Goal: Task Accomplishment & Management: Complete application form

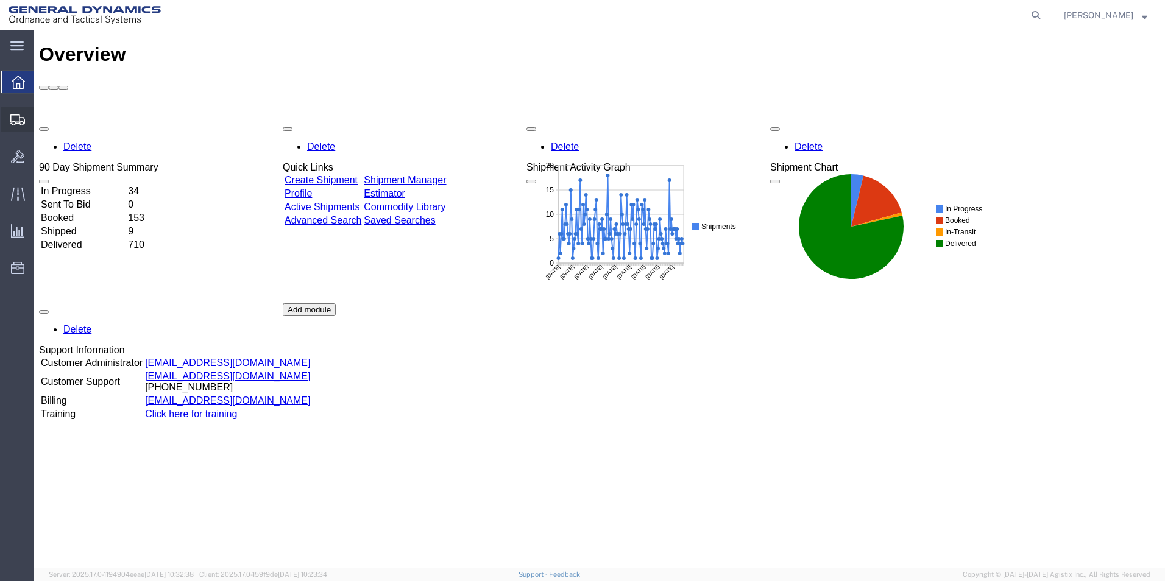
click at [0, 0] on span "Create Shipment" at bounding box center [0, 0] width 0 height 0
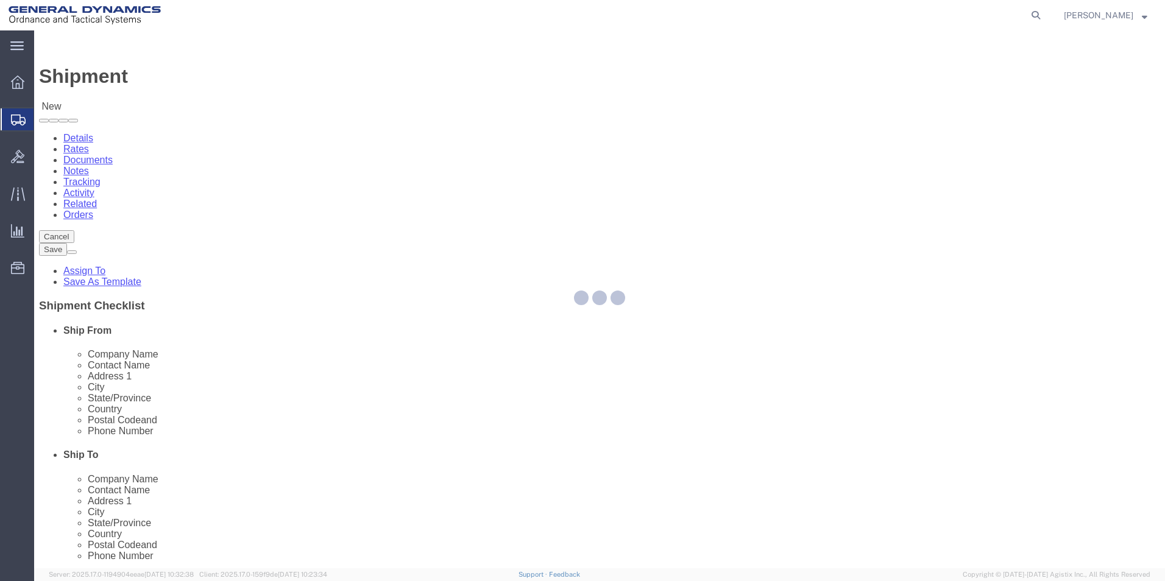
select select
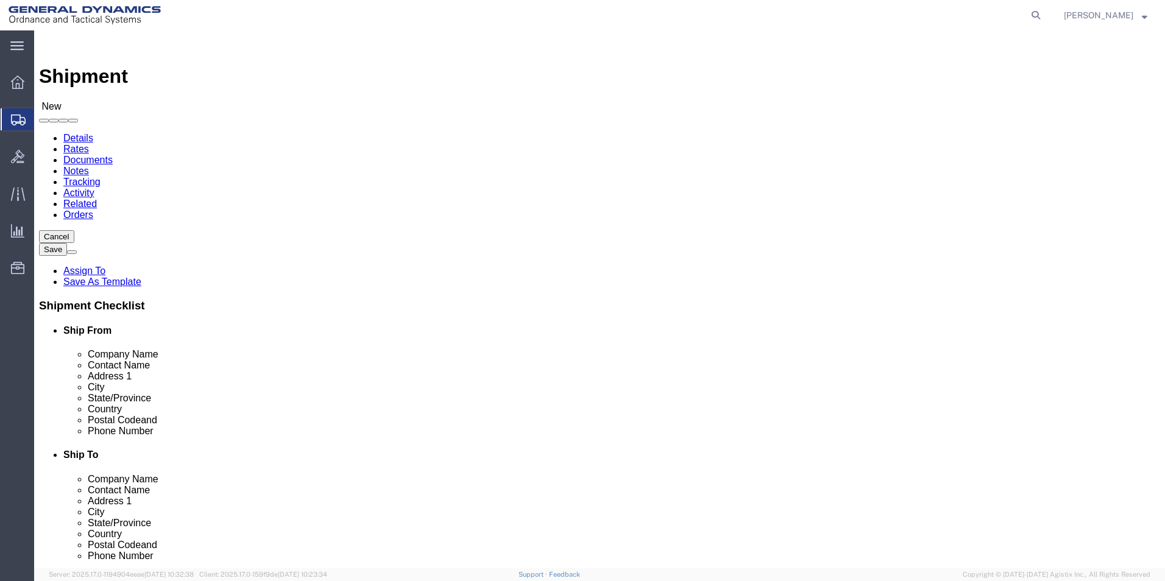
select select "310"
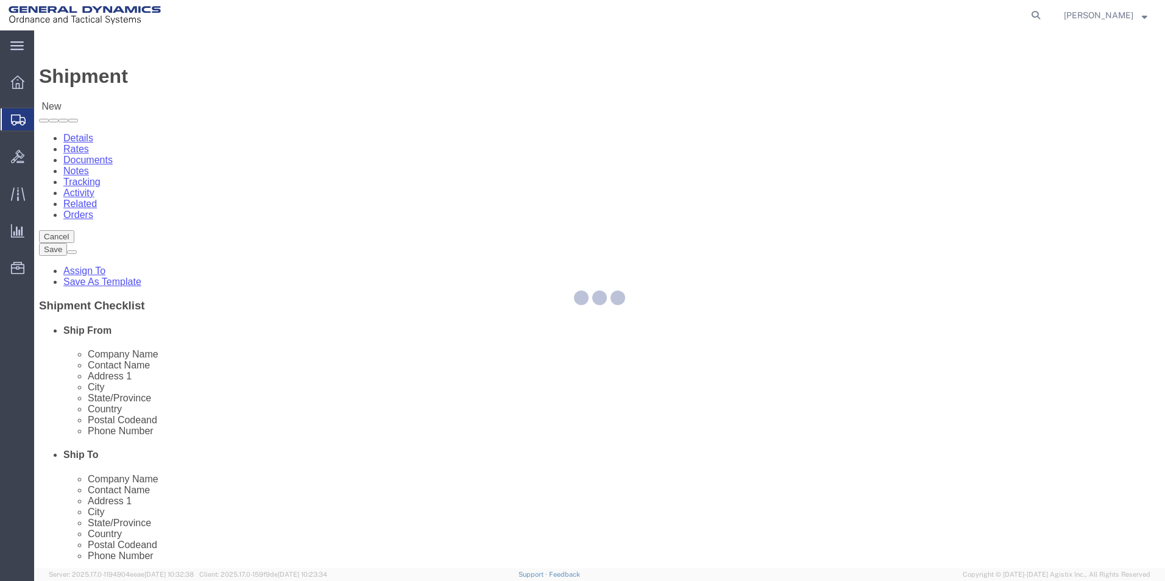
select select "PA"
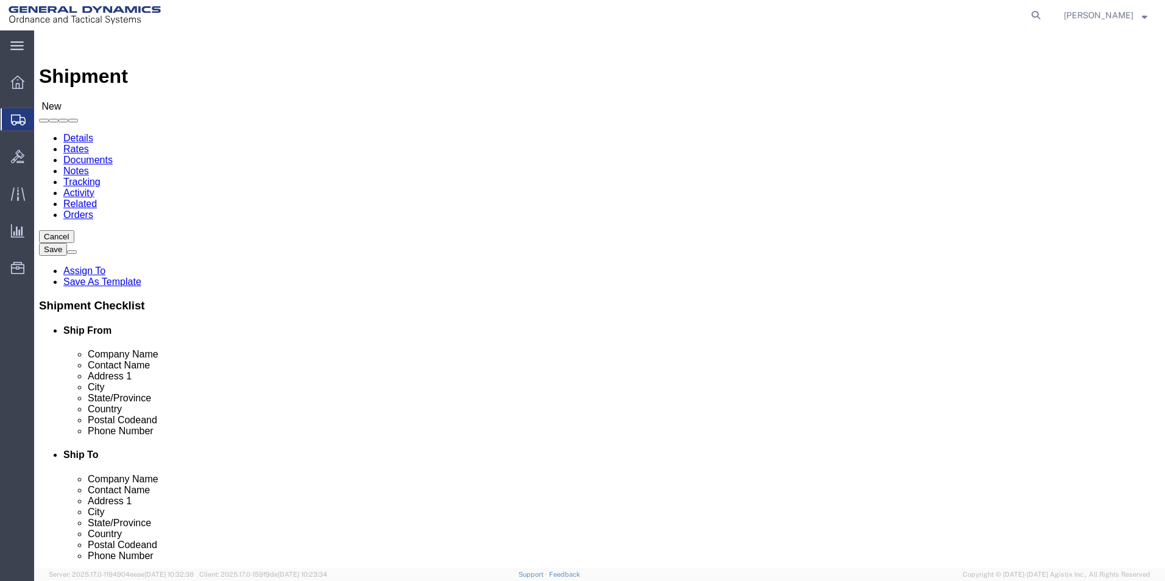
drag, startPoint x: 223, startPoint y: 204, endPoint x: 64, endPoint y: 197, distance: 159.1
click div "Company Alias"
type input "REDLPAHIG0"
click input "text"
type input "[PERSON_NAME]"
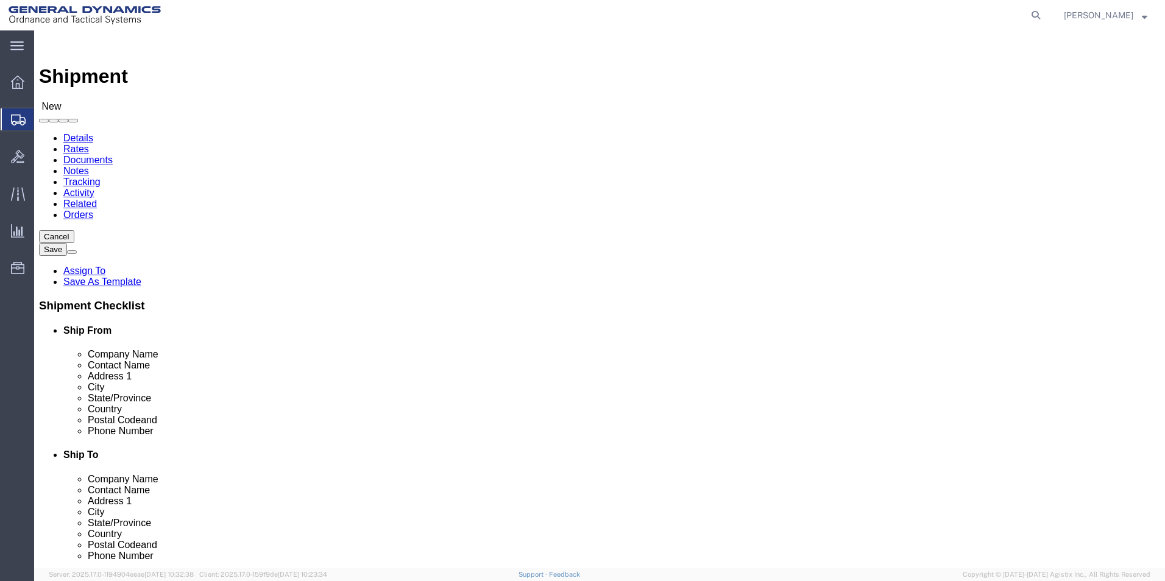
click input "text"
type input "BUILDING 1"
click input "text"
type input "[EMAIL_ADDRESS][DOMAIN_NAME]"
click input "text"
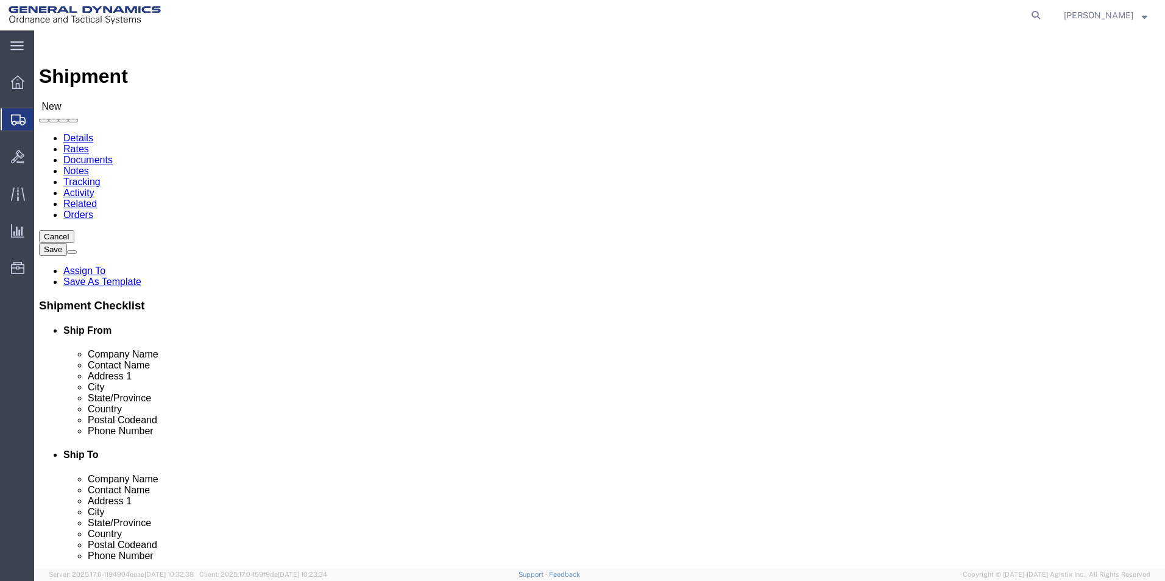
type input "SUBC"
click p "- SUBCOM - ([PERSON_NAME]) [STREET_ADDRESS][PERSON_NAME]"
select select "NH"
type input "SUBCOM"
drag, startPoint x: 685, startPoint y: 252, endPoint x: 416, endPoint y: 247, distance: 270.0
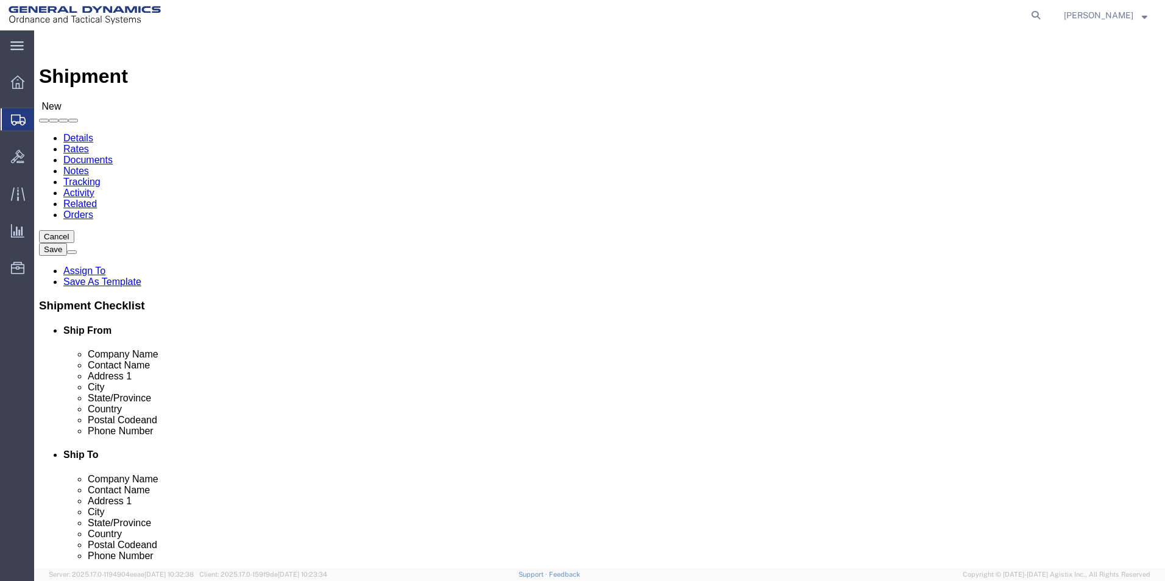
click div "Ship From Location Location GD-OTS Red Lion My Profile Location GD-OTS [GEOGRAP…"
type input "[PERSON_NAME]"
click label "Contact Name"
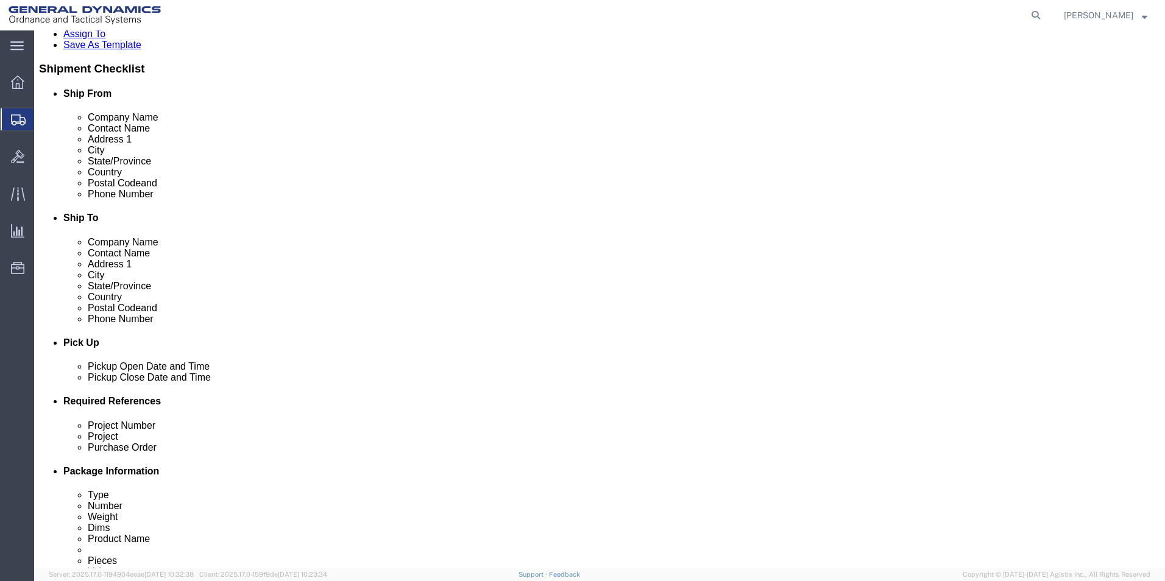
scroll to position [244, 0]
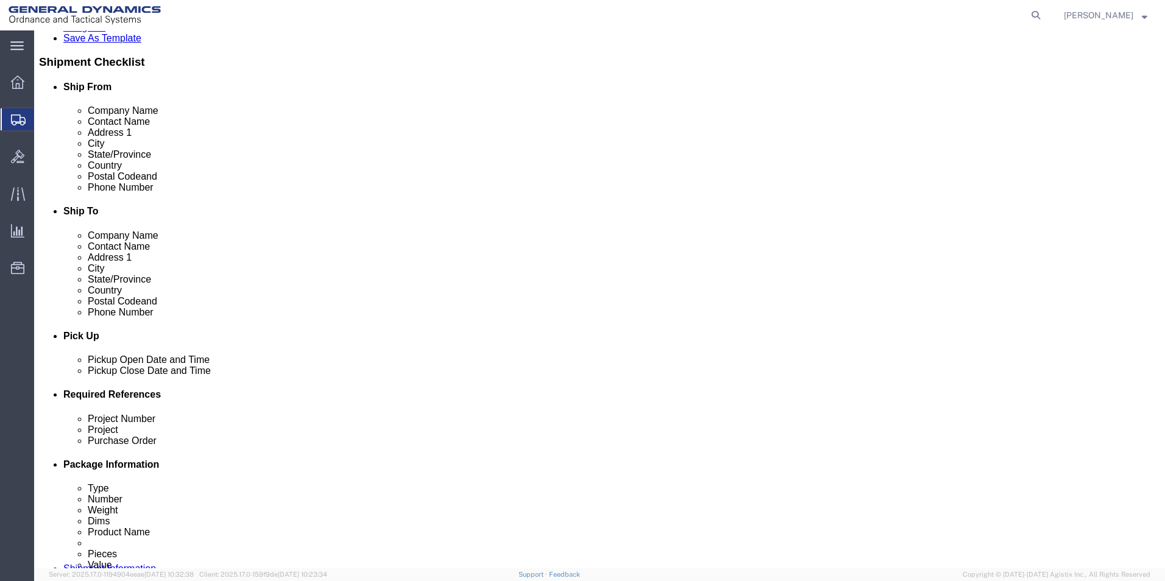
click div "[DATE] 9:00 AM"
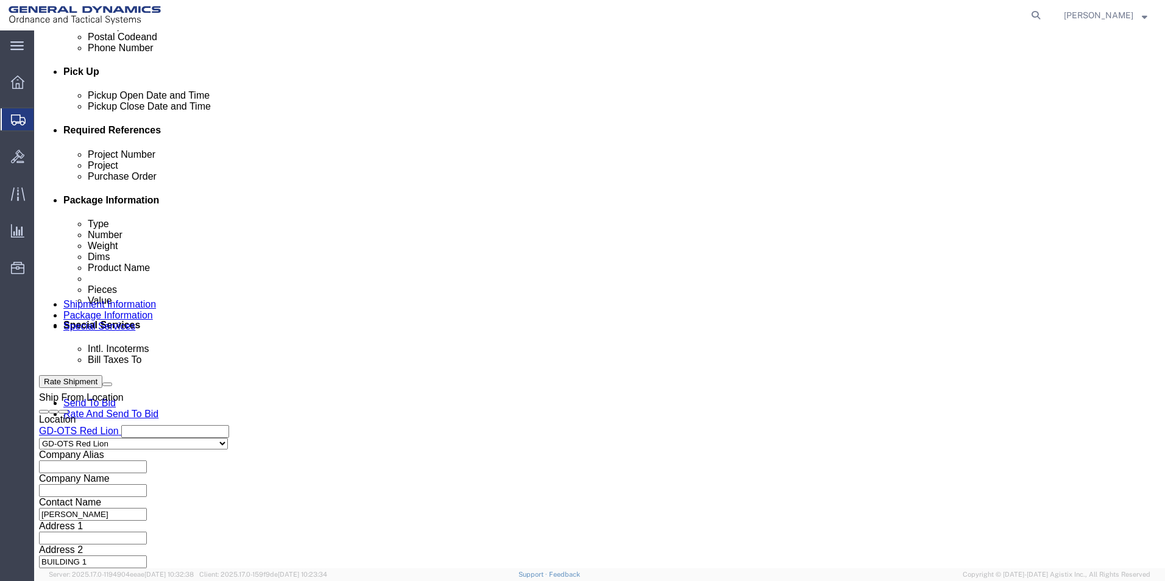
click input "4:00 AM"
click input "4:30 AM"
type input "4:30 PM"
click button "Apply"
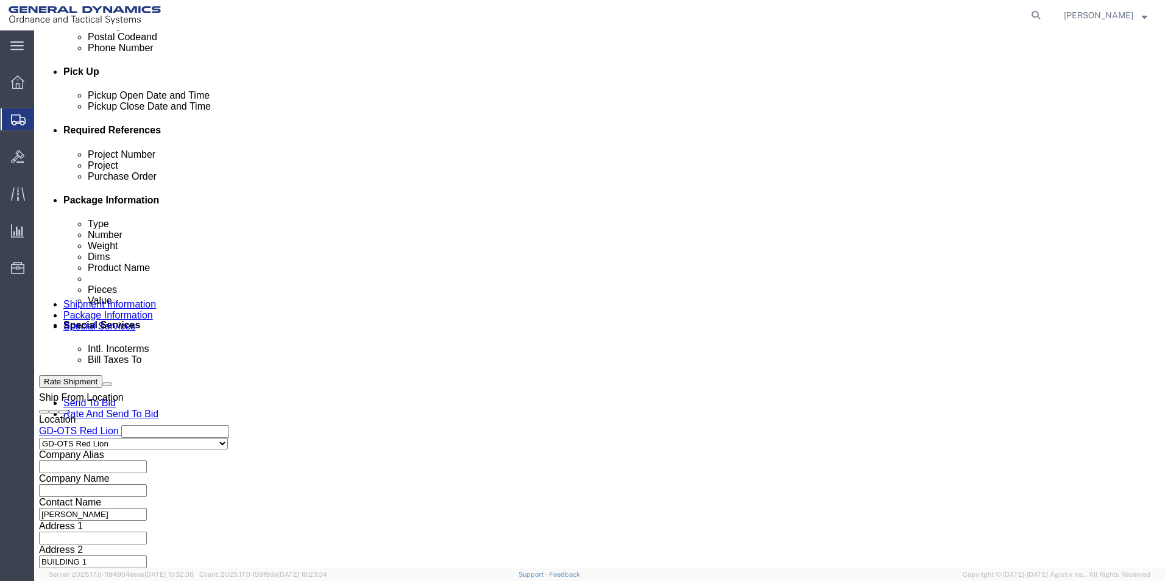
click input "text"
drag, startPoint x: 228, startPoint y: 246, endPoint x: 143, endPoint y: 249, distance: 84.7
click div "Project Number 62603-900"
type input "62603-900"
click input "text"
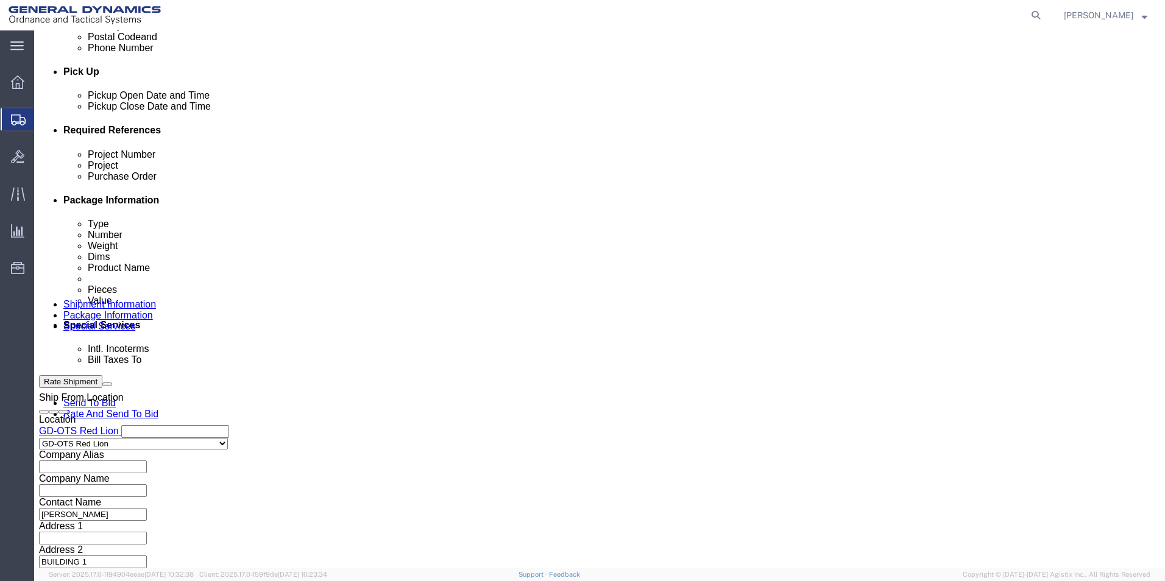
paste input "62603-900"
type input "62603-900"
click input "text"
type input "109327"
click button "Continue"
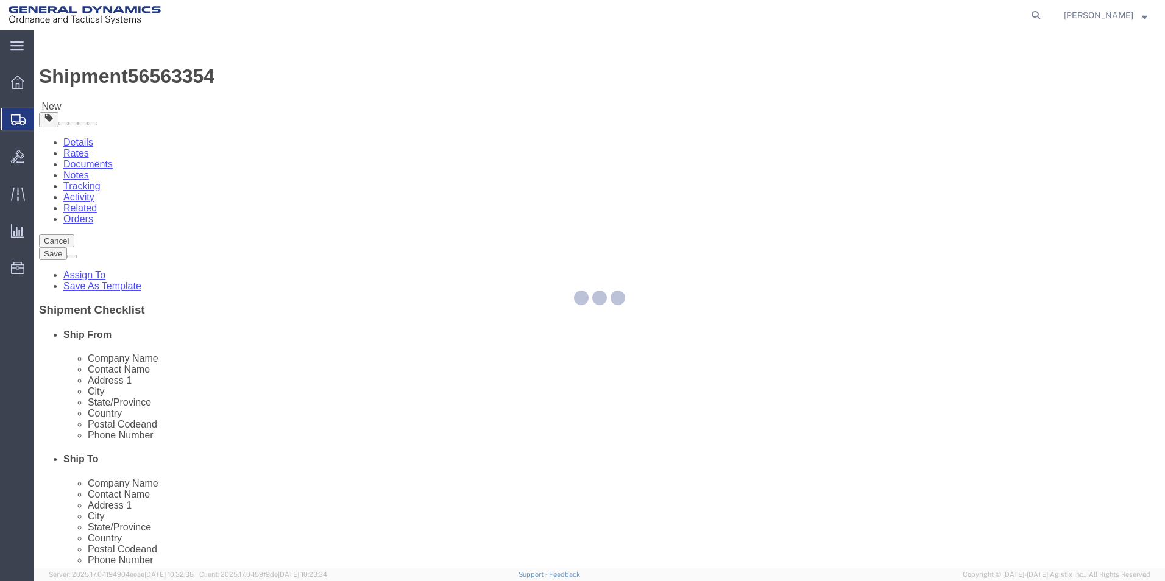
select select "CBOX"
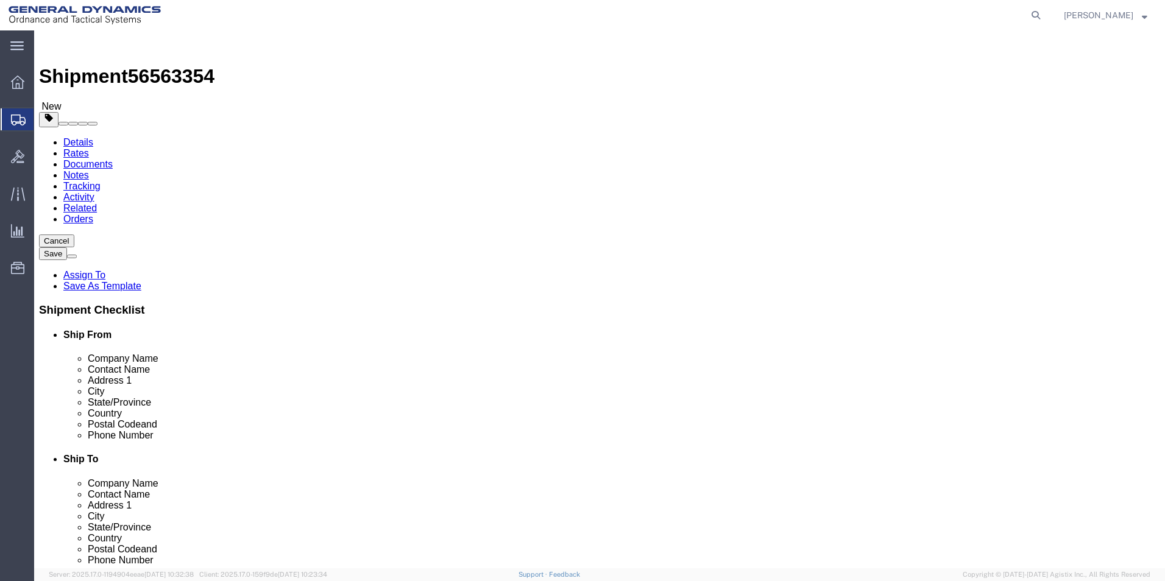
click input "text"
type input "22"
click input "text"
type input "14"
click input "text"
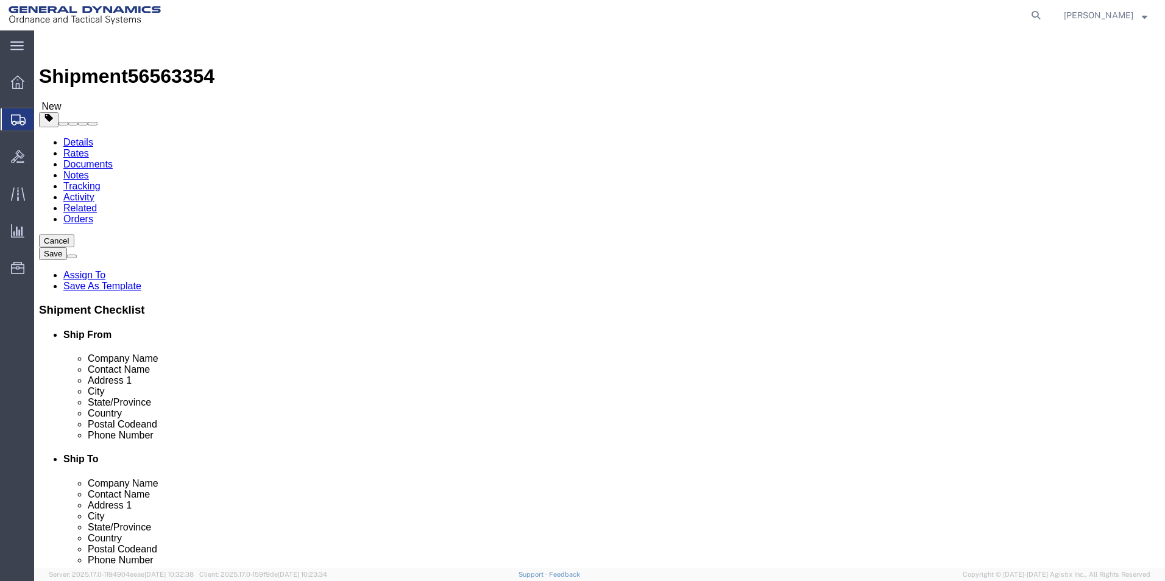
type input "12"
drag, startPoint x: 172, startPoint y: 284, endPoint x: 158, endPoint y: 285, distance: 13.5
click div "0.00 Select kgs lbs"
type input "17.00"
click link "Add Content"
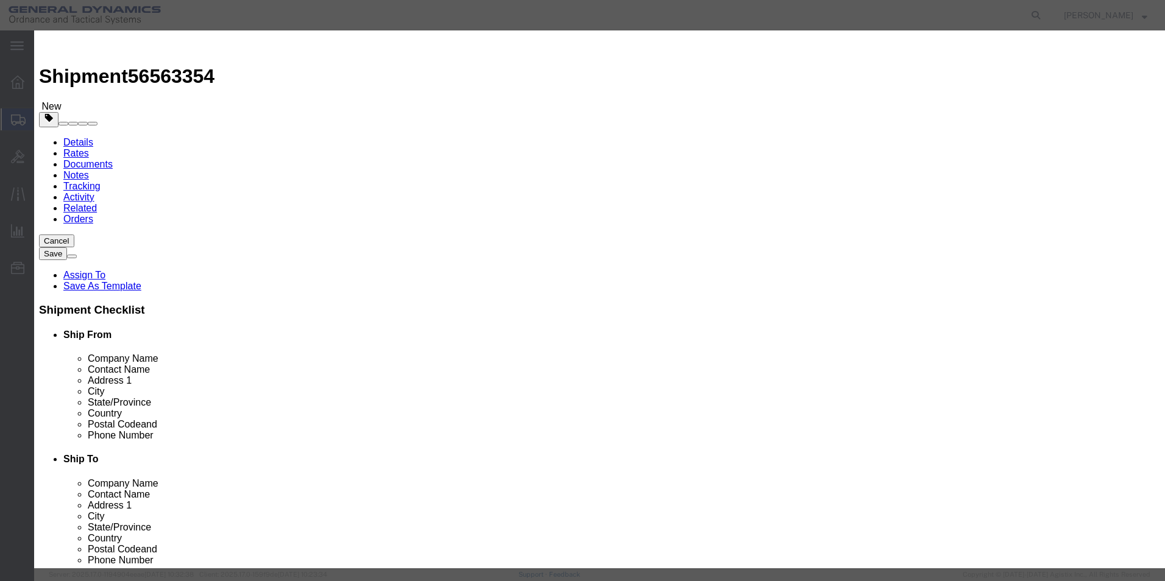
click input "text"
type input "LOCKING PLATE"
click h3 "Add content"
drag, startPoint x: 370, startPoint y: 115, endPoint x: 314, endPoint y: 112, distance: 56.1
click div "Pieces 0 Select Bag Barrels 100Board Feet Bottle Box Blister Pack Carats Can Ca…"
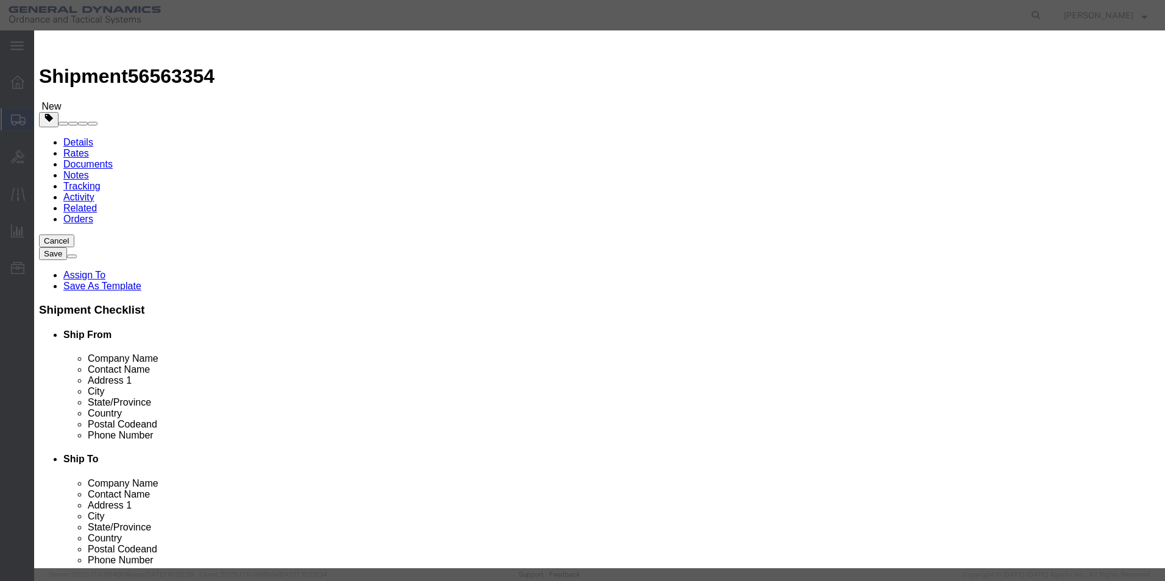
type input "1"
type input "5"
click input "text"
type input "1"
type input "5"
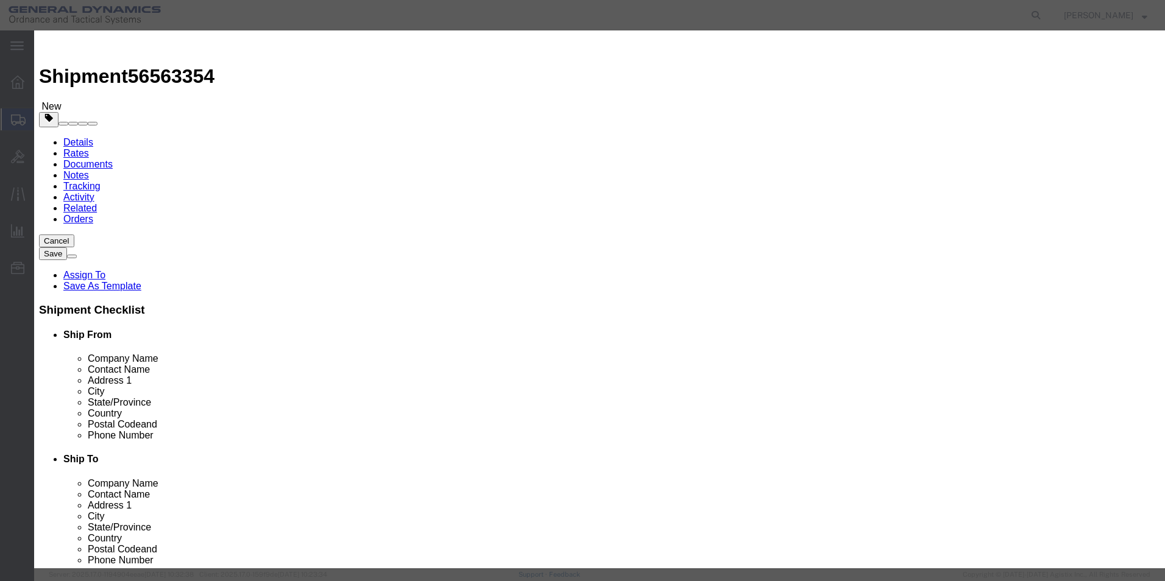
type input "100"
click div "Commodity library Product Name LOCKING PLATE Pieces 5 Select Bag Barrels 100Boa…"
click button "Save & Close"
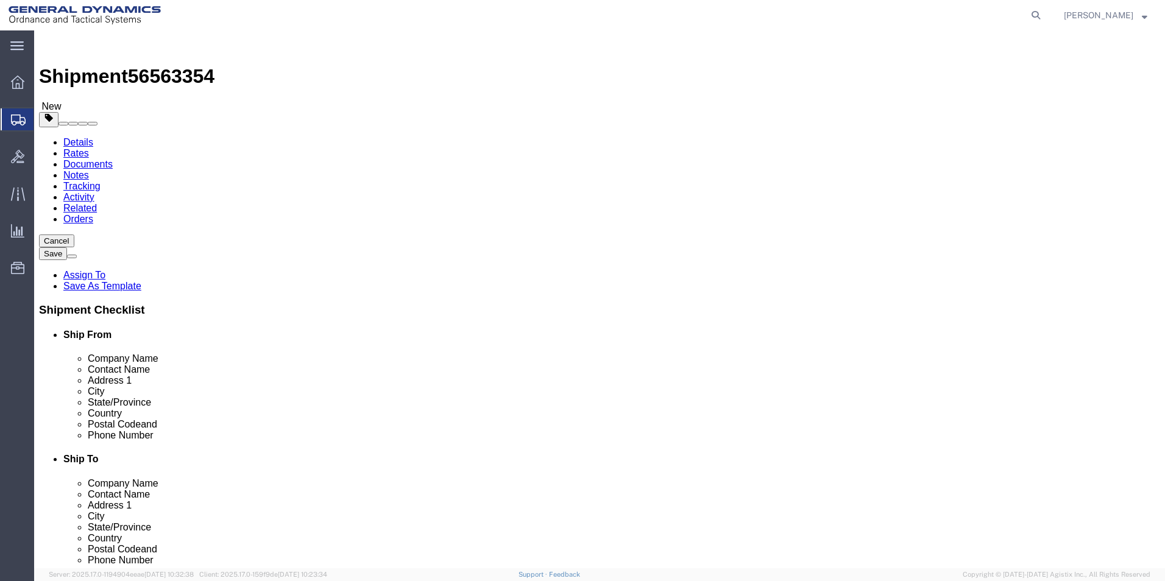
click span "button"
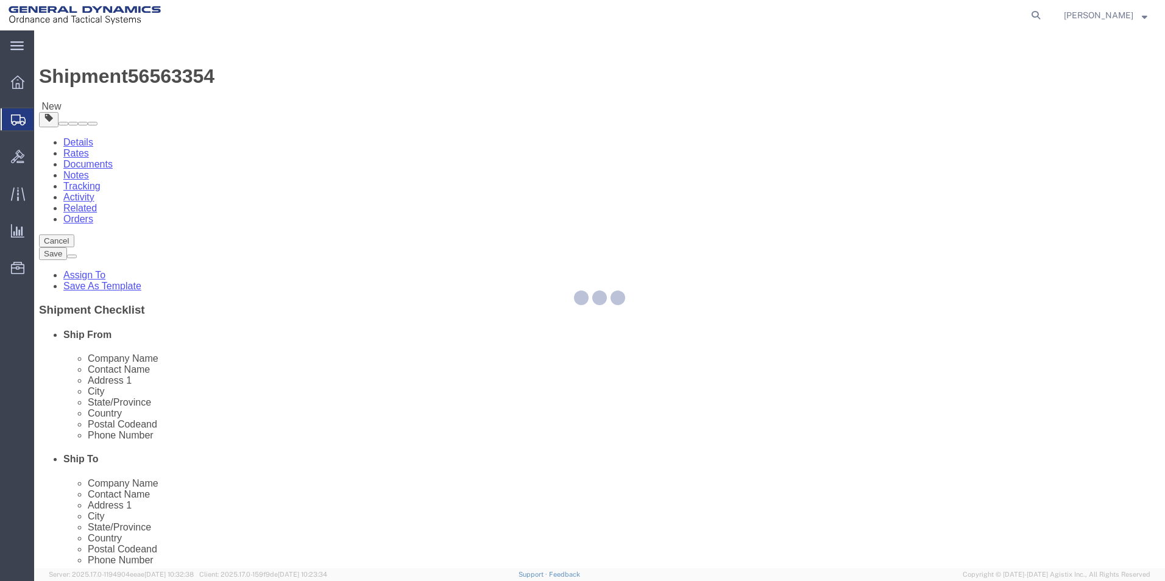
select select "CBOX"
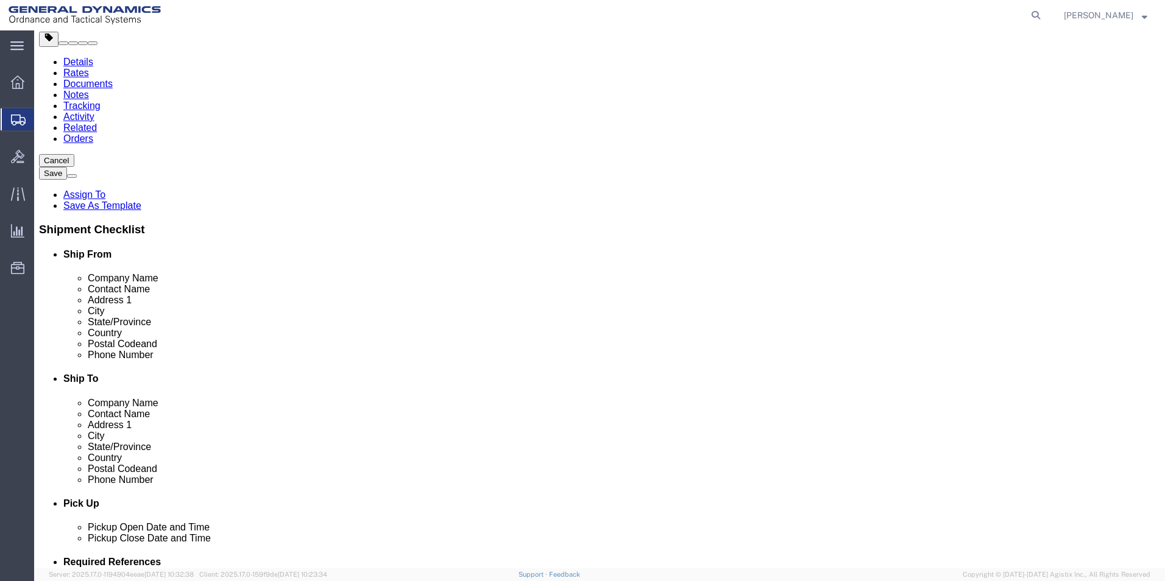
scroll to position [81, 0]
click button "Continue"
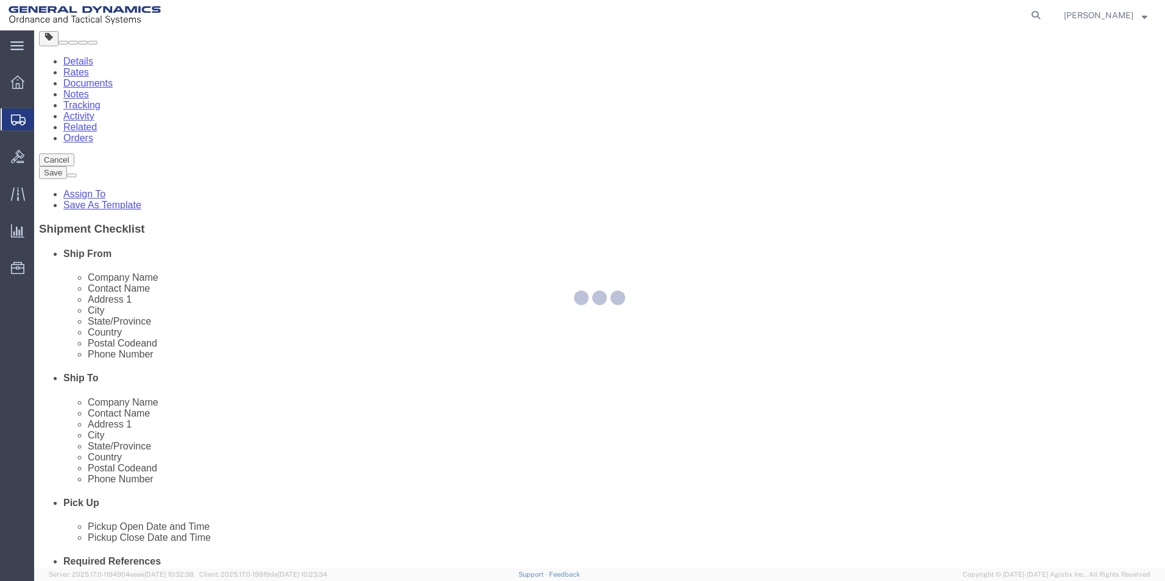
select select
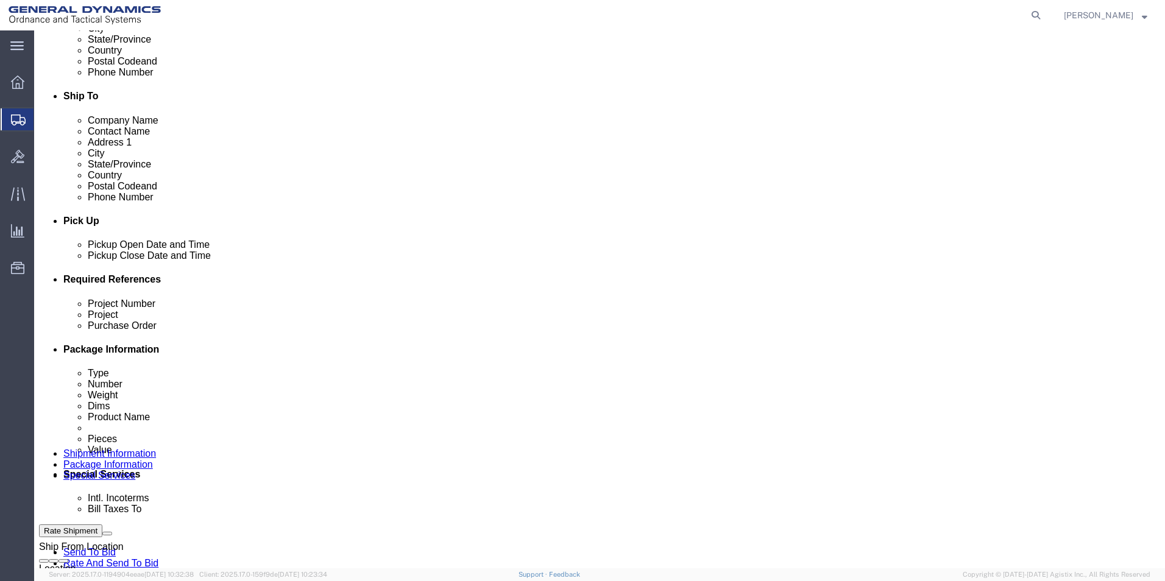
scroll to position [548, 0]
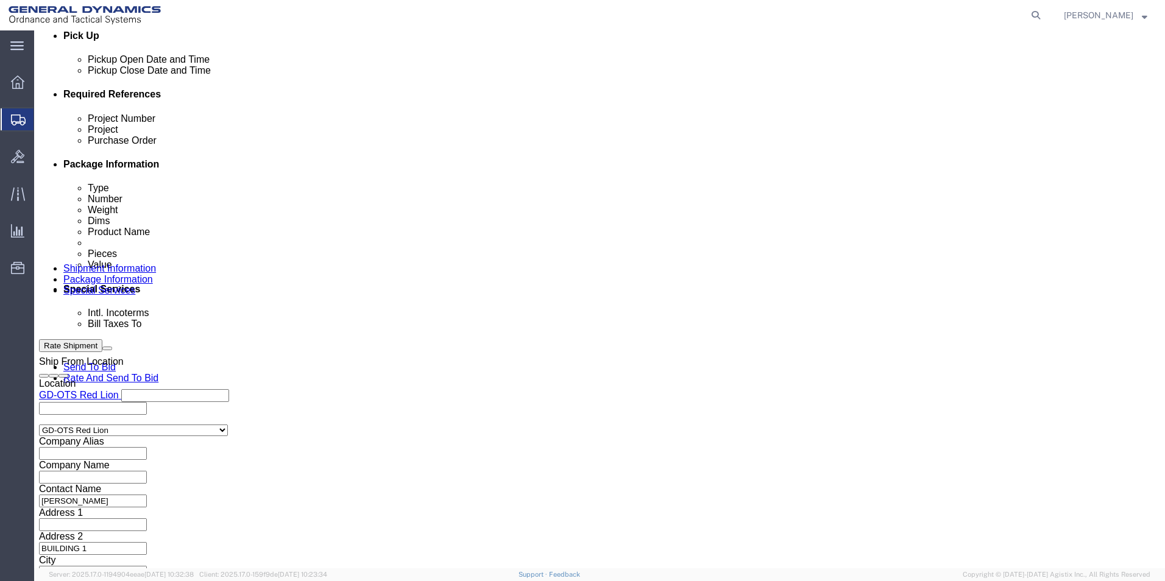
click select "Select Recipient Account Sender/Shipper Third Party Account"
select select "RCPN"
click select "Select Recipient Account Sender/Shipper Third Party Account"
type input "SUBCOM"
type input "[STREET_ADDRESS][PERSON_NAME]"
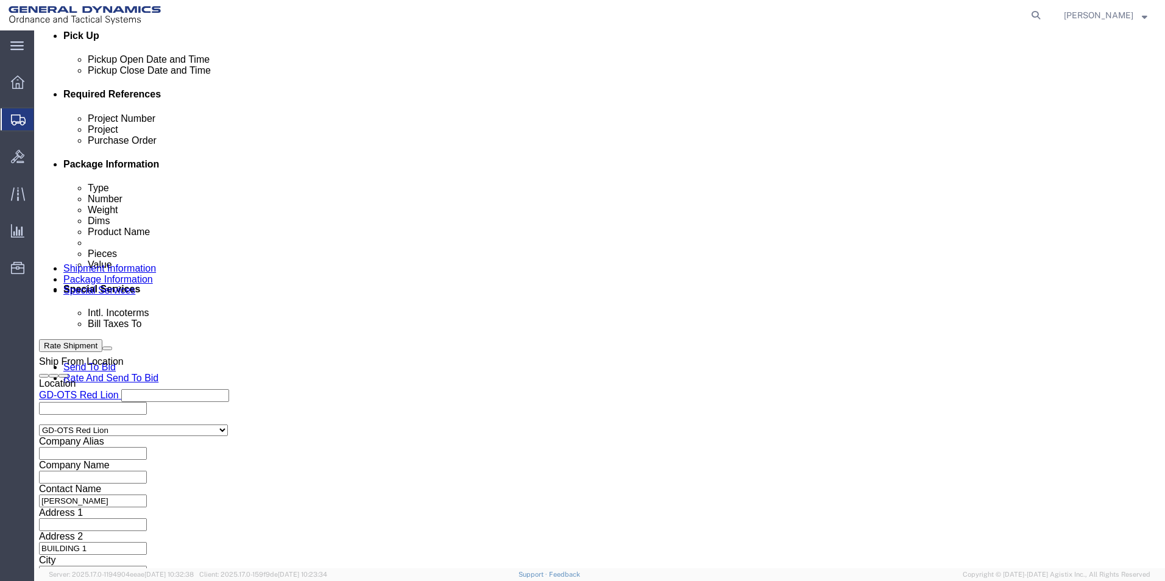
select select "US"
select select "NH"
type input "[PHONE_NUMBER]"
type input "[PERSON_NAME]"
type input "NEWINGTON"
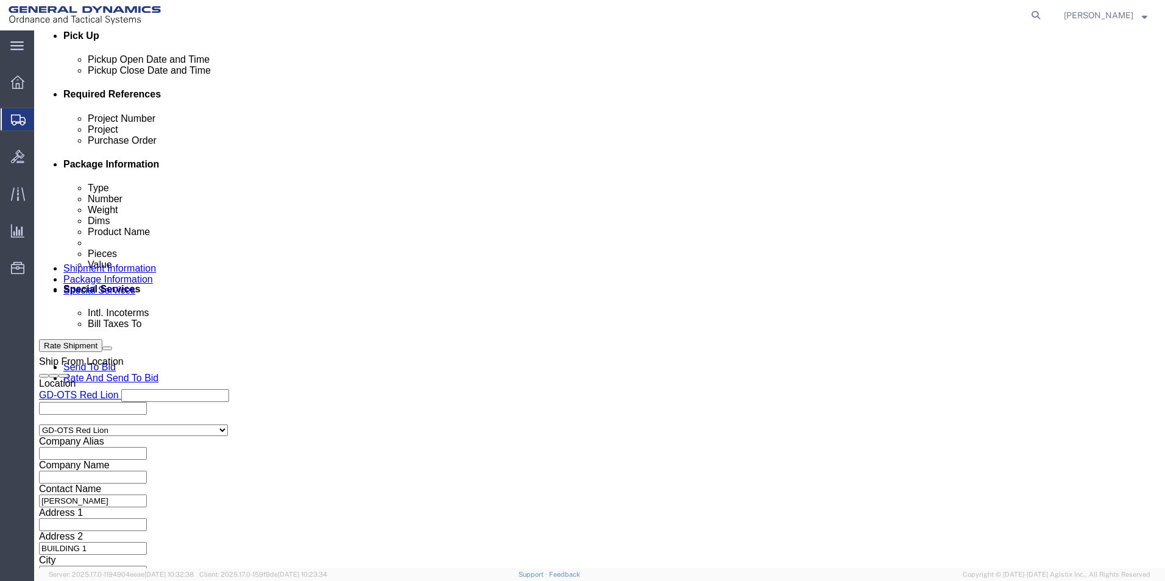
type input "03801"
click select "Select DHL FedEx Express UPS"
select select "FedEx Express"
click select "Select DHL FedEx Express UPS"
click input "text"
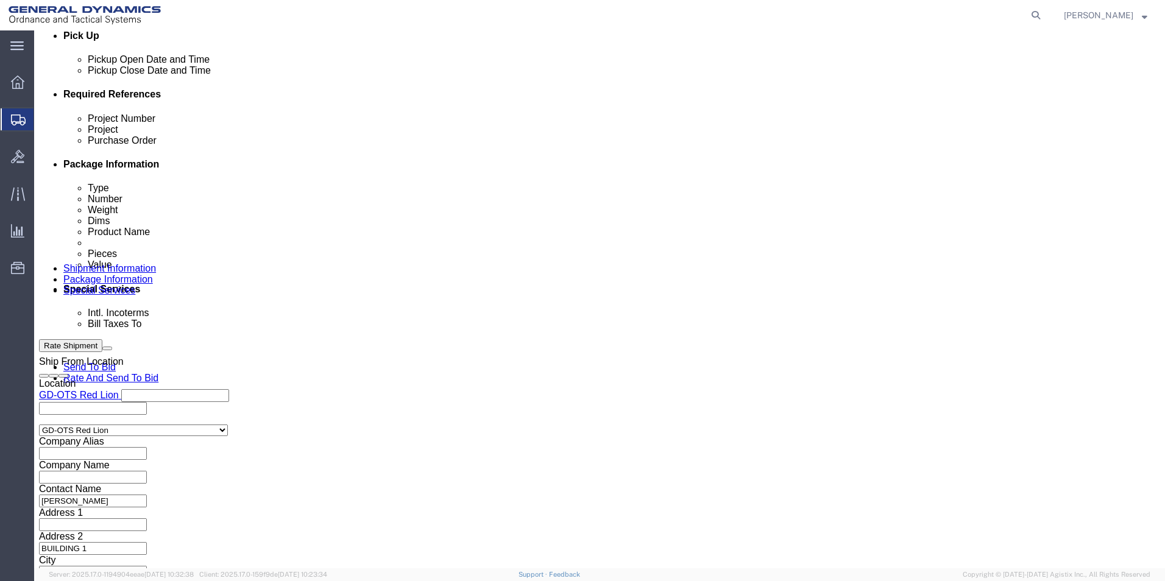
type input "003105903"
click div "Billing Location Select Select My Profile Location GD-OTS [GEOGRAPHIC_DATA] (Co…"
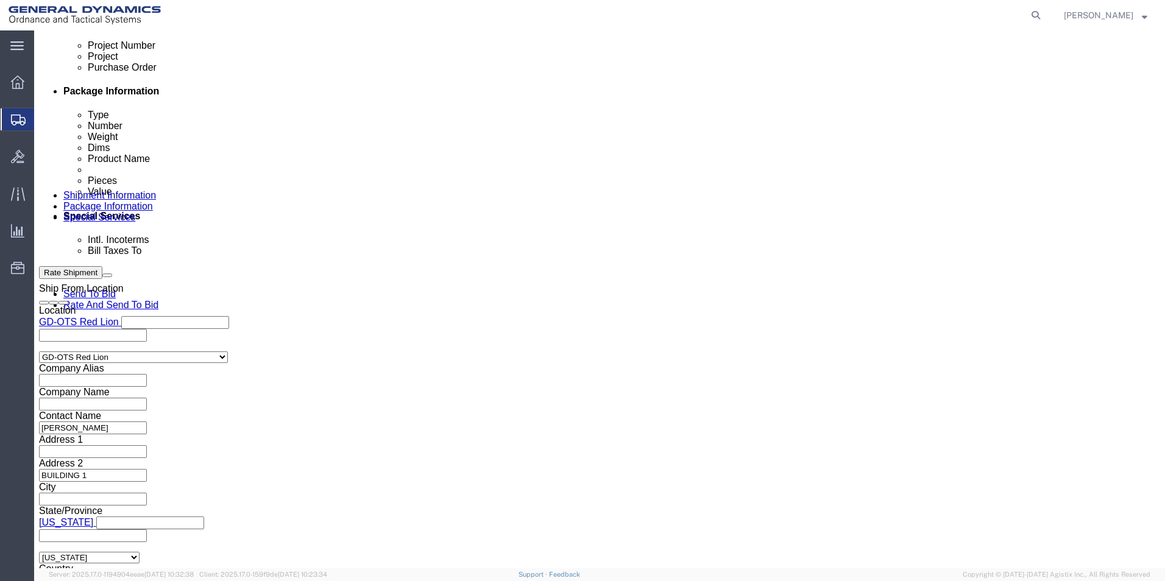
scroll to position [609, 0]
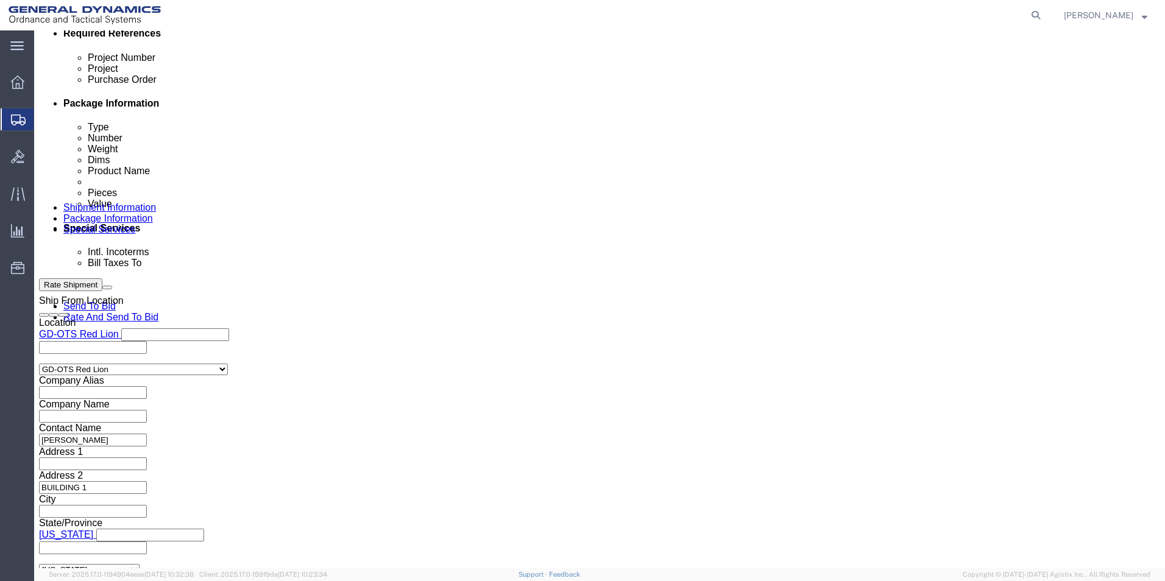
click button "Rate Shipment"
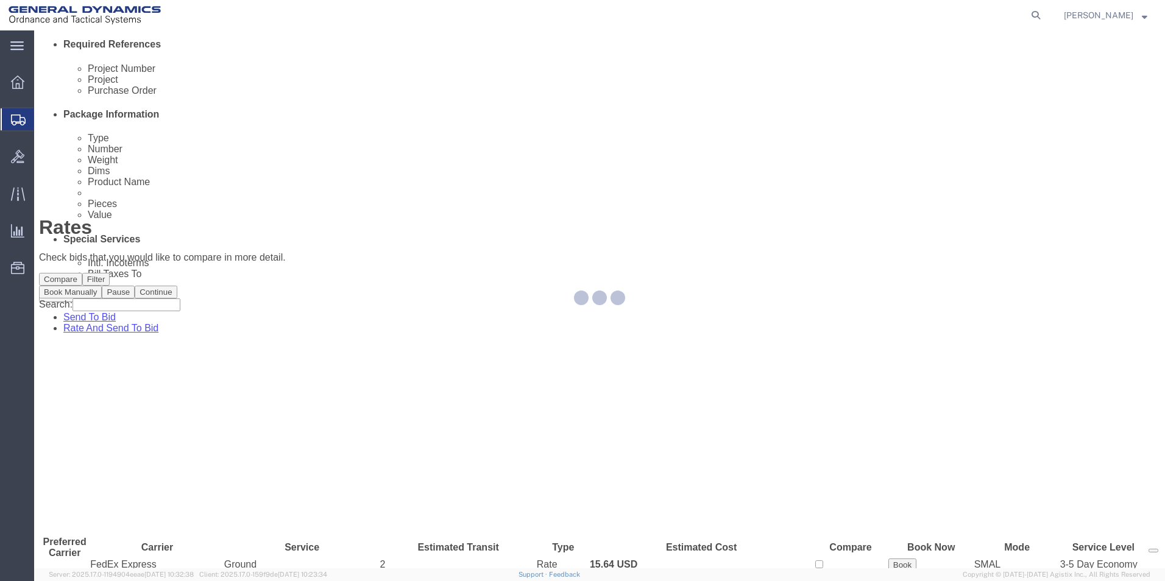
scroll to position [0, 0]
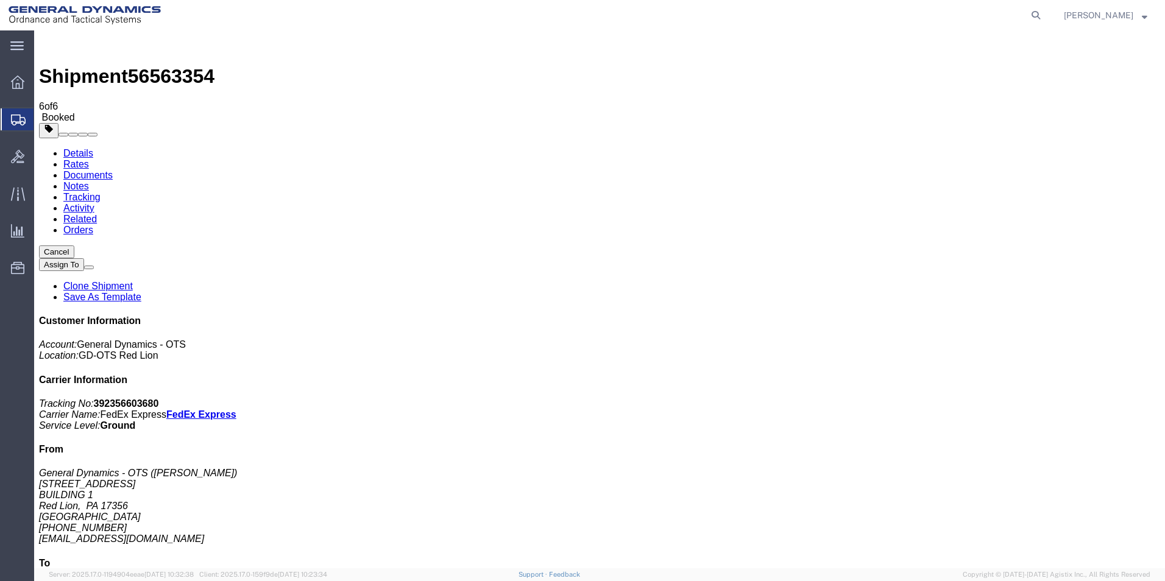
click at [0, 0] on span "Create Shipment" at bounding box center [0, 0] width 0 height 0
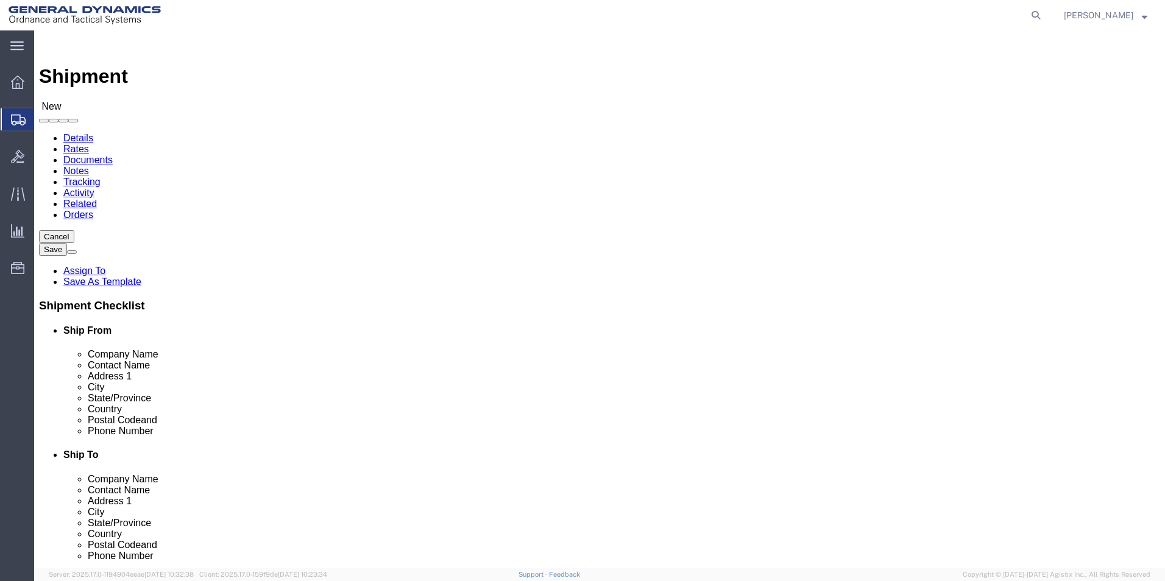
scroll to position [2, 0]
select select "310"
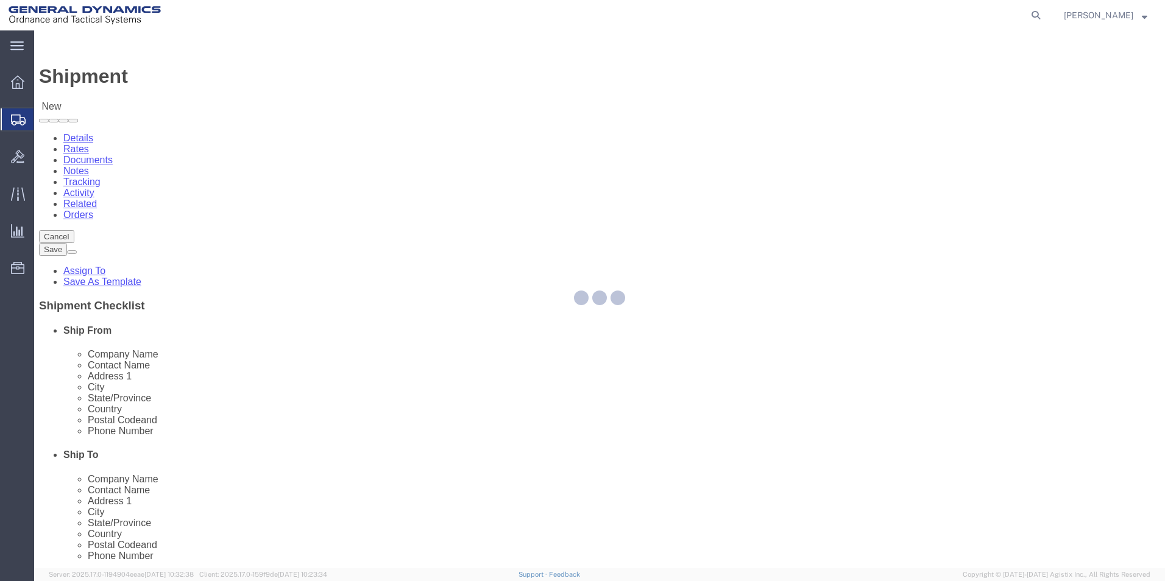
select select "PA"
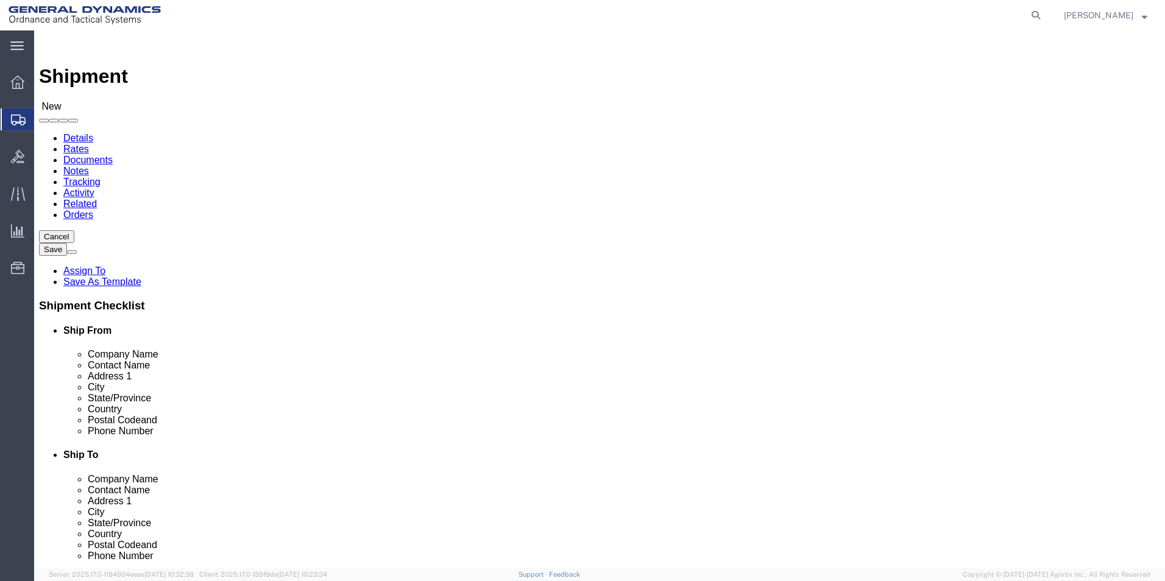
drag, startPoint x: 252, startPoint y: 207, endPoint x: 87, endPoint y: 198, distance: 164.7
click div "Company Alias"
type input "REDLPAHIG0"
click input "text"
type input "[PERSON_NAME] [PERSON_NAME]"
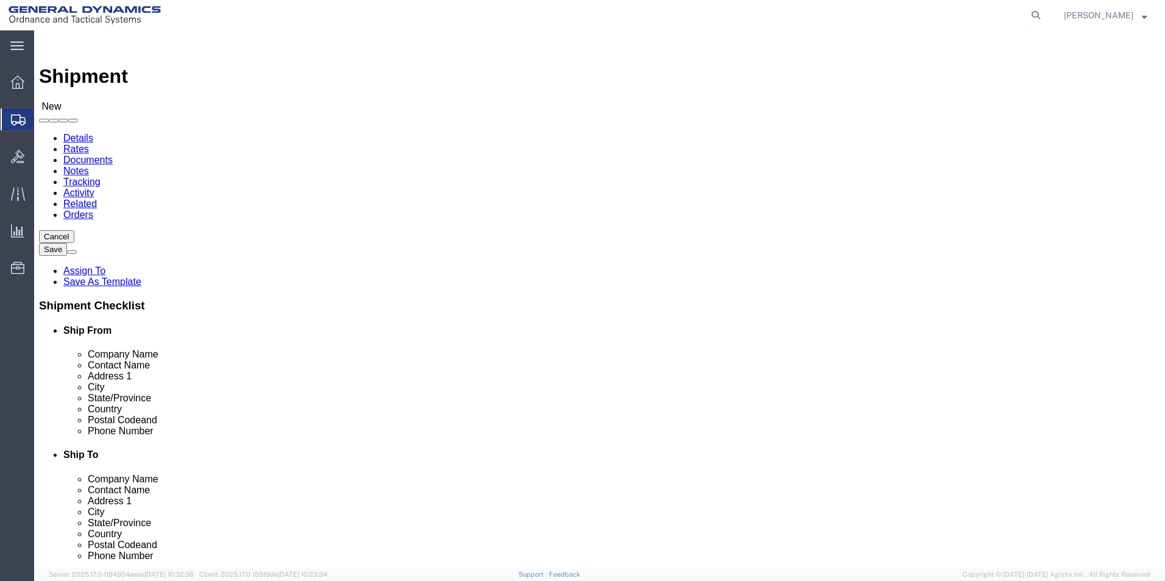
click input "text"
type input "BUILDING 1"
click input "text"
type input "[EMAIL_ADDRESS][DOMAIN_NAME]"
click input "text"
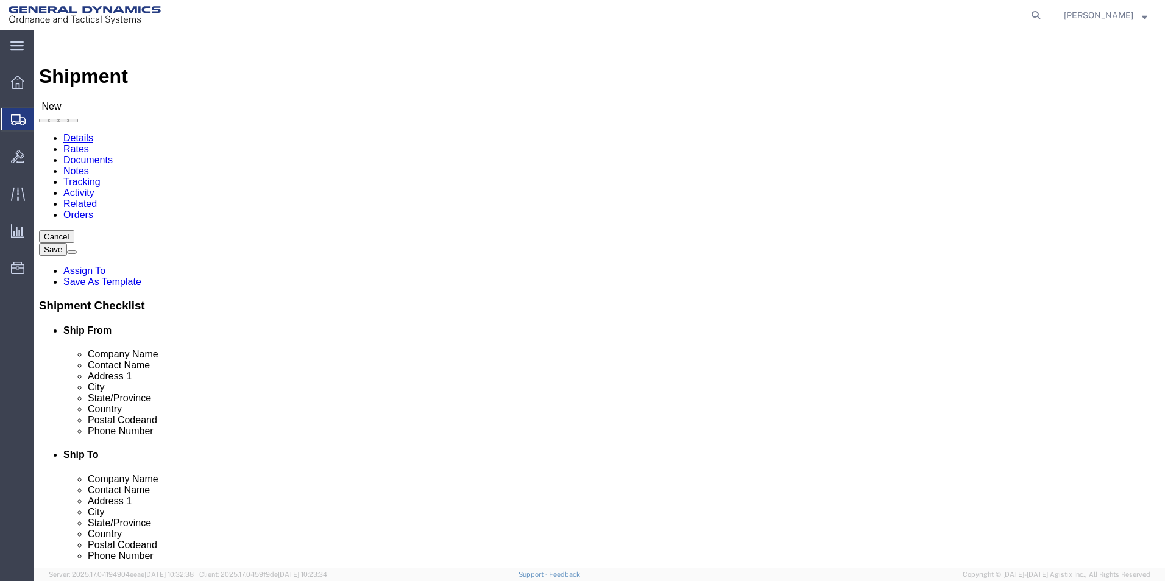
type input "SUBCOM"
click p "- SUBCOM - ([PERSON_NAME]) [STREET_ADDRESS][PERSON_NAME]"
select select "NH"
type input "SUBCOM"
drag, startPoint x: 561, startPoint y: 259, endPoint x: 541, endPoint y: 259, distance: 20.1
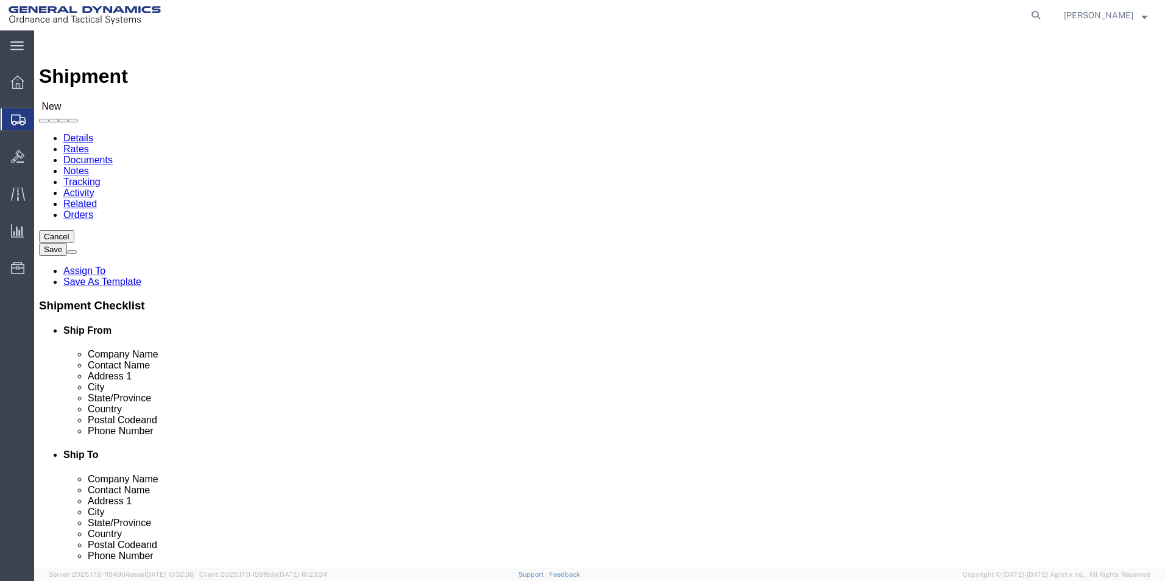
click div "Contact Name"
type input "[PERSON_NAME]"
click label "Address 2"
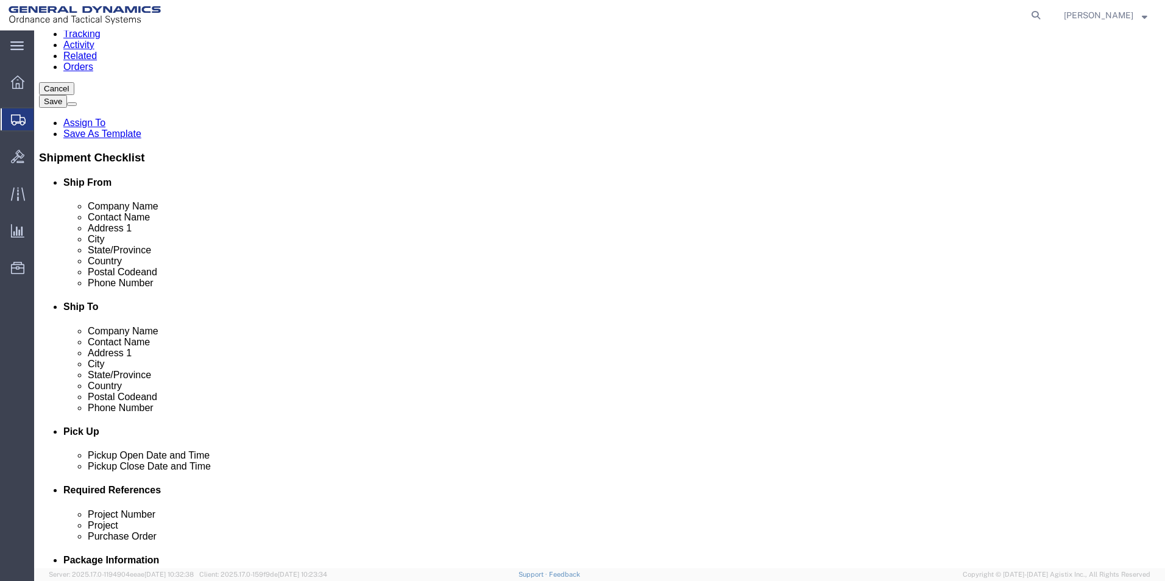
scroll to position [183, 0]
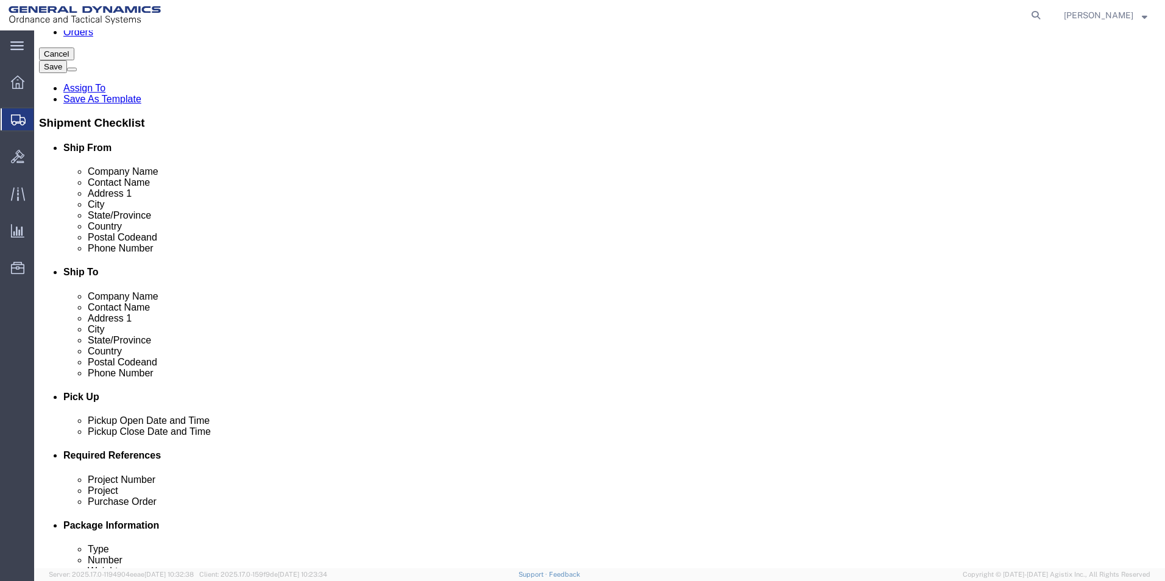
click div "[DATE] 9:00 AM"
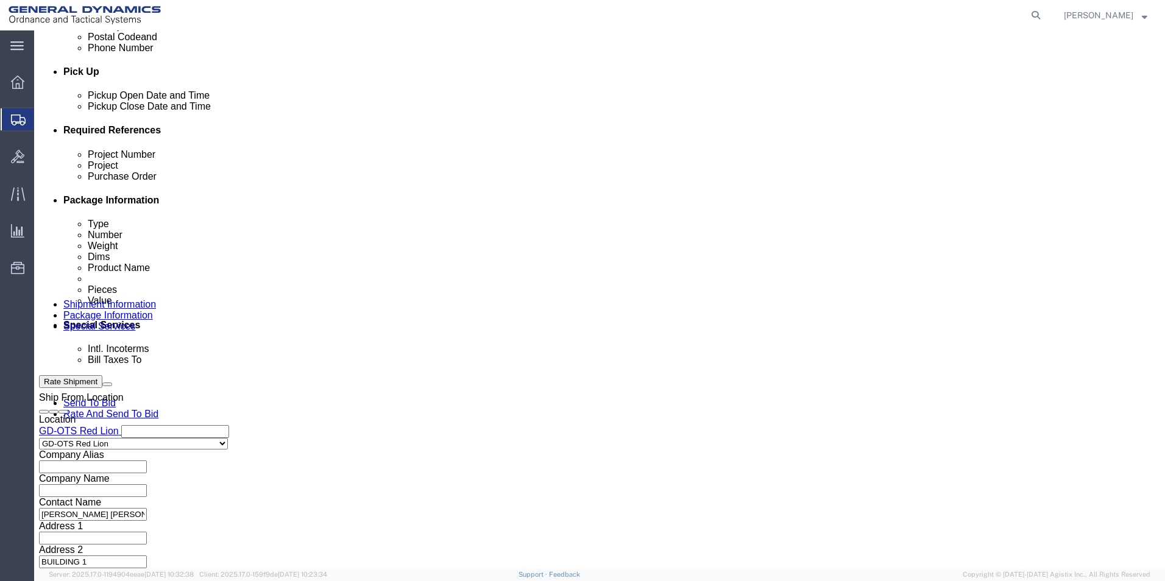
click input "4:00 AM"
click input "4:30 AM"
type input "4:30 PM"
click button "Apply"
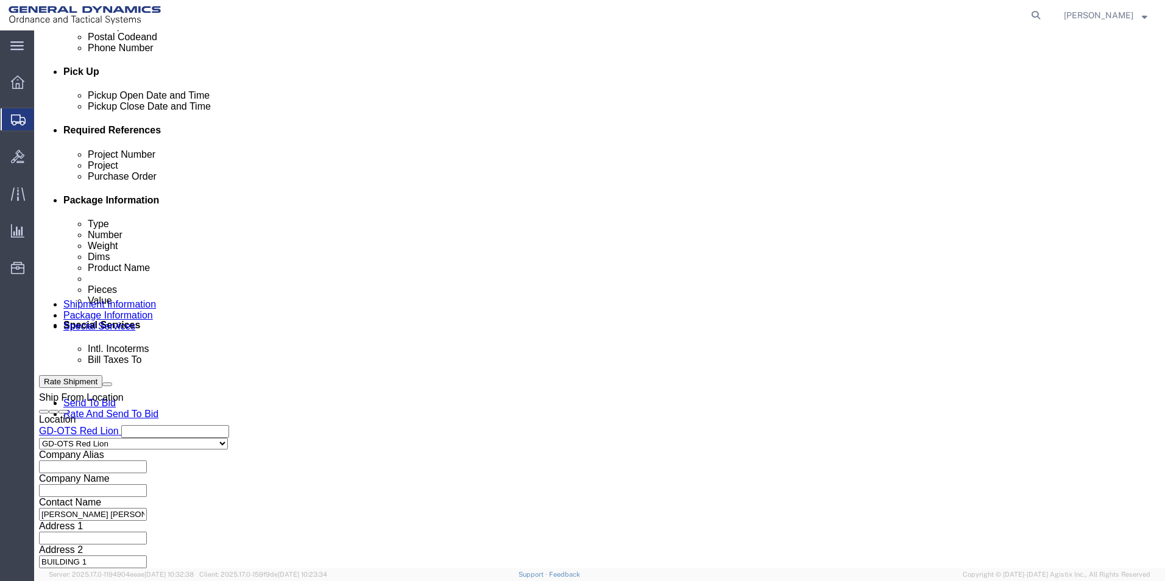
click input "text"
drag, startPoint x: 214, startPoint y: 241, endPoint x: 150, endPoint y: 241, distance: 64.6
click div "Project Number 64527-901"
type input "64527-901"
click input "text"
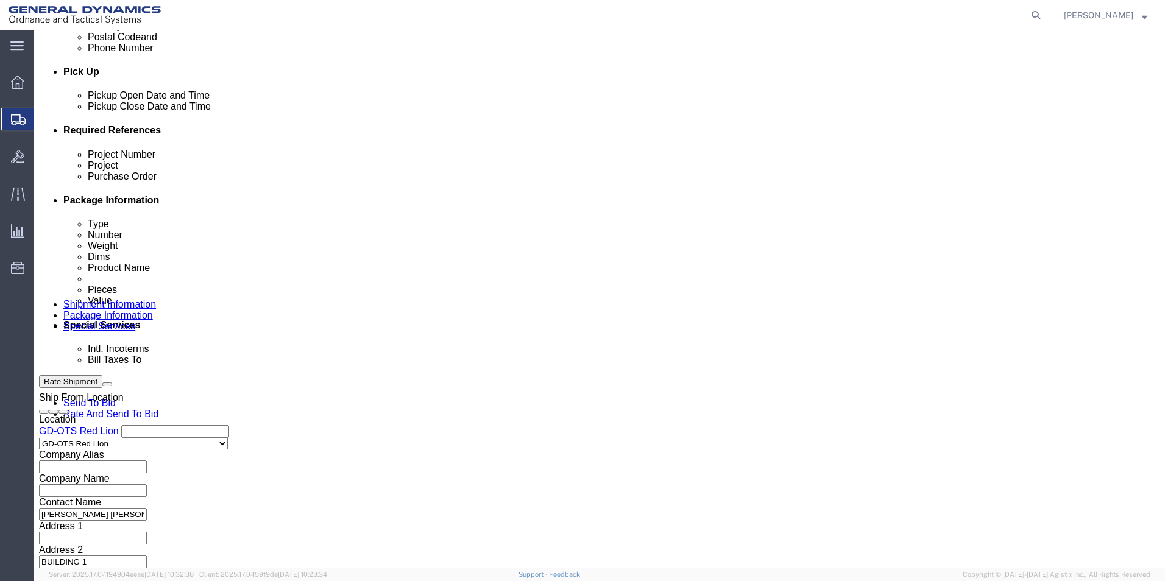
paste input "64527-901"
type input "64527-901"
click input "text"
type input "109332"
click button "Continue"
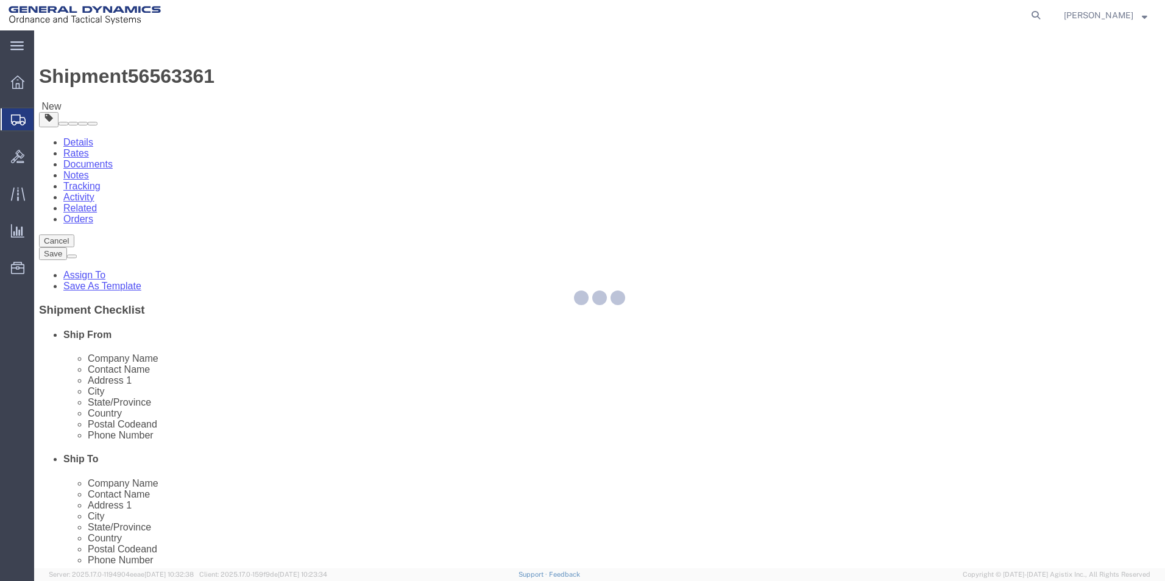
select select "CBOX"
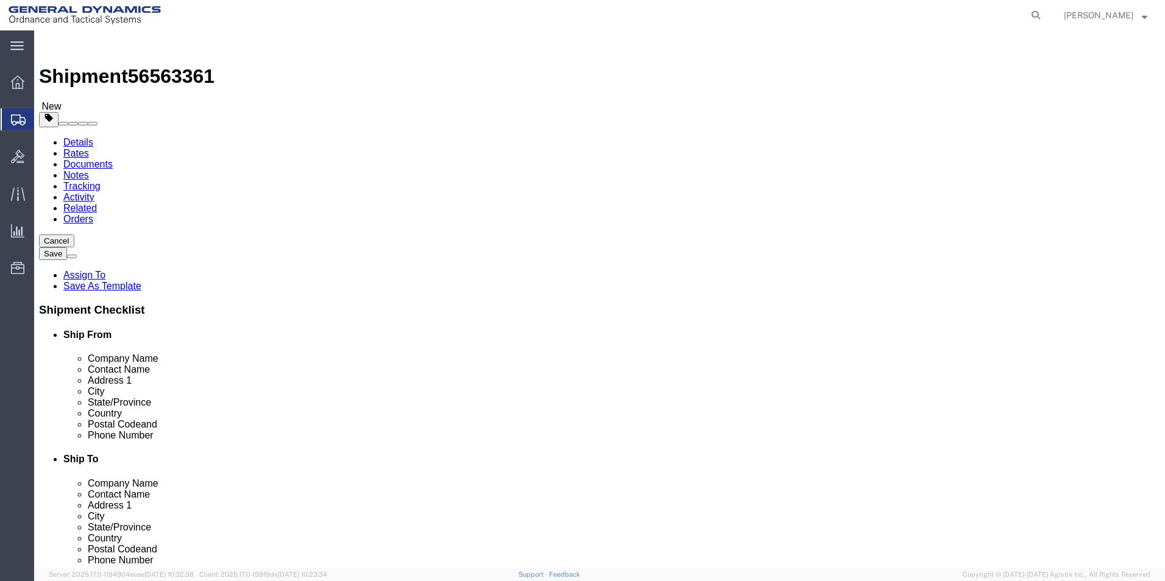
click input "text"
type input "10"
click input "text"
type input "10"
click input "text"
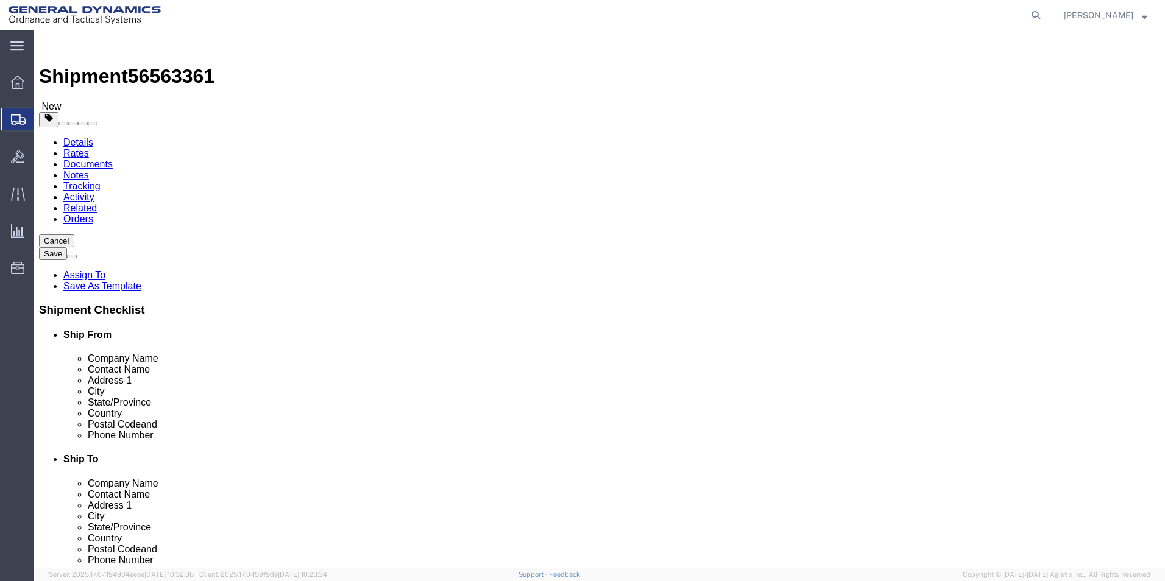
type input "10"
drag, startPoint x: 174, startPoint y: 283, endPoint x: 151, endPoint y: 285, distance: 23.3
click div "Weight 0.00 Select kgs lbs Ship. t°"
type input "2.00"
click link "Add Content"
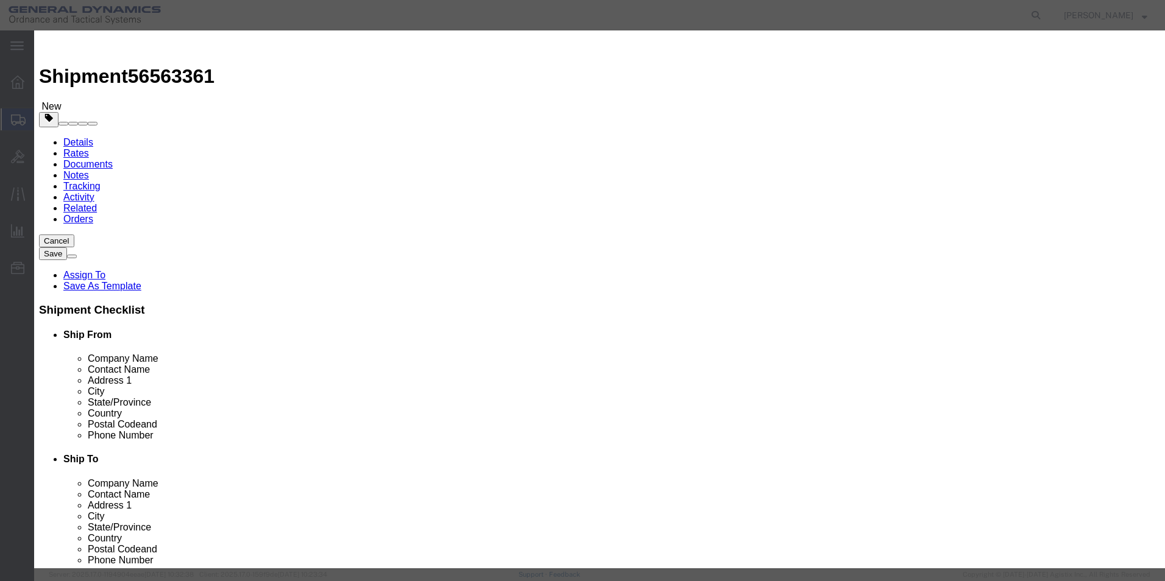
click input "text"
type input "RING"
click td "Name: PACKING, PREFORMED, O-RING"
checkbox input "true"
select select "USD"
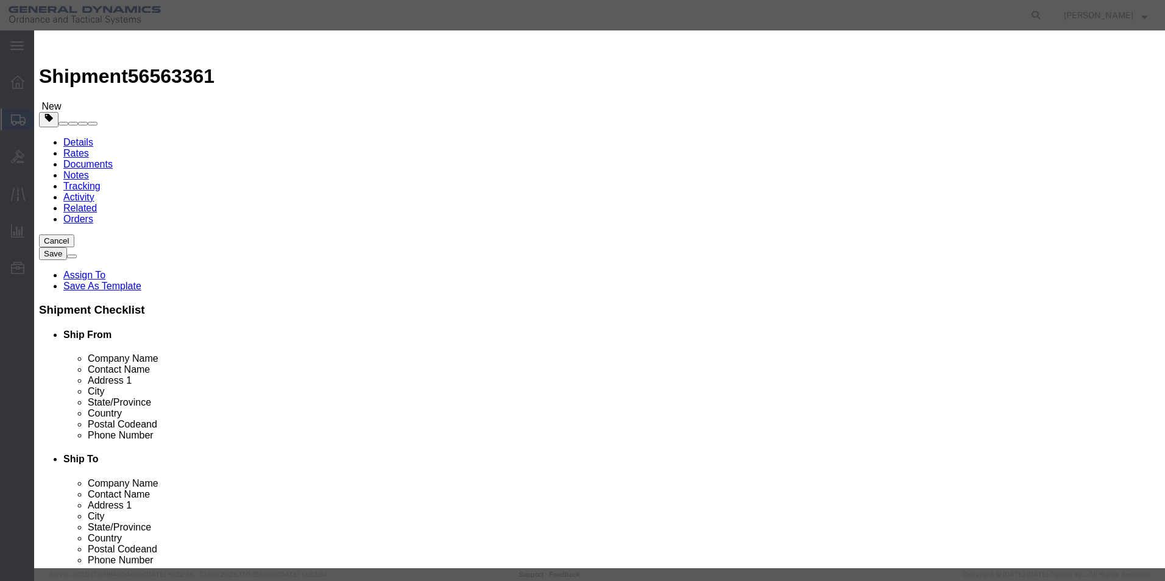
select select "US"
select select "ORGN"
select select
type input "PACKING, PREFORMED, O-RING"
type input "AS3582-121"
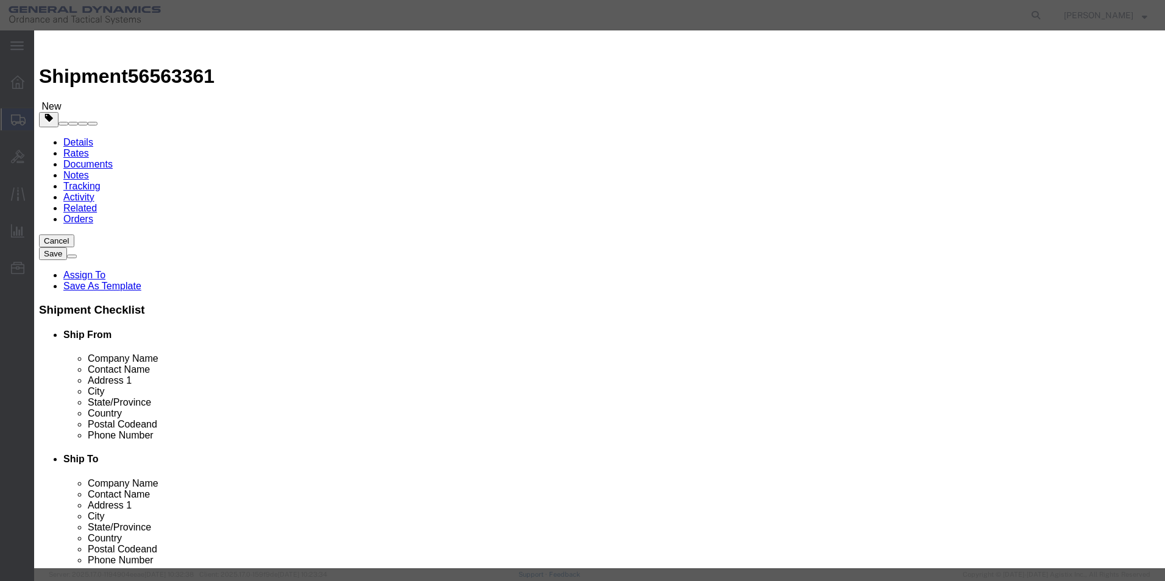
type textarea "PACKING, PREFORMED, O-RING"
type input "[PERSON_NAME],[GEOGRAPHIC_DATA]"
drag, startPoint x: 499, startPoint y: 90, endPoint x: 324, endPoint y: 88, distance: 174.9
click div "Product Name PACKING, PREFORMED, O-RING RING"
type input "RING"
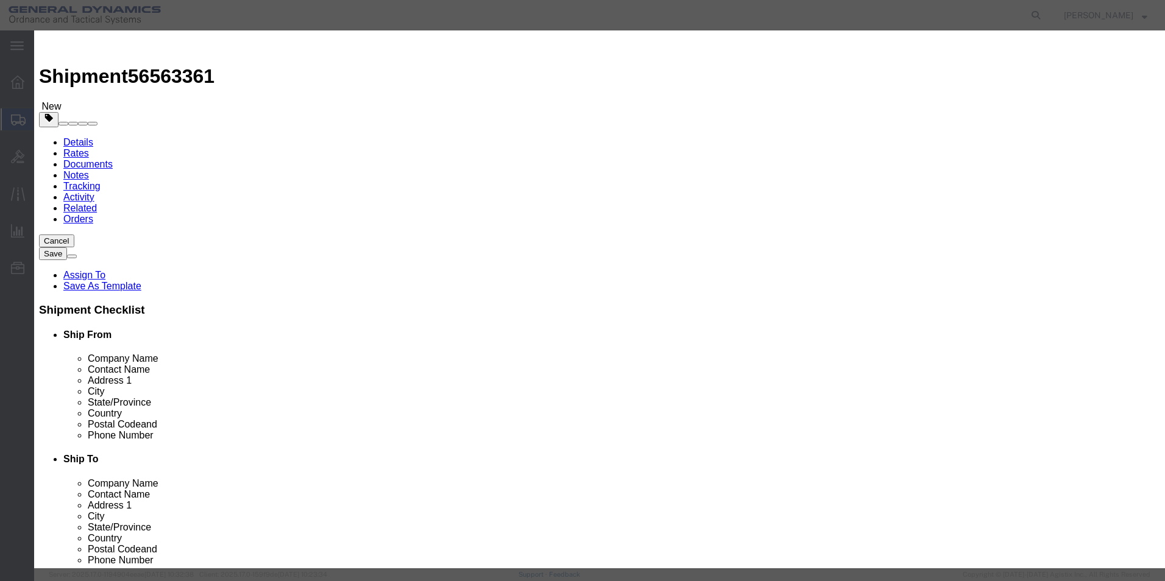
click div "Commodity library"
click input "text"
type input "510"
click input "text"
type input "100"
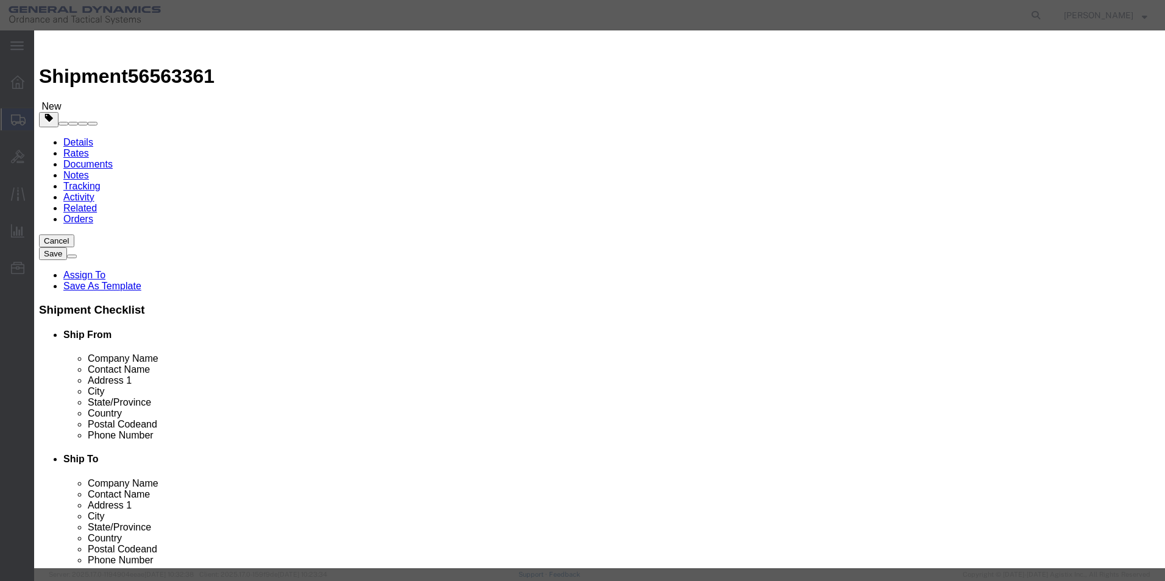
click div "Commodity library"
click button "Save & Close"
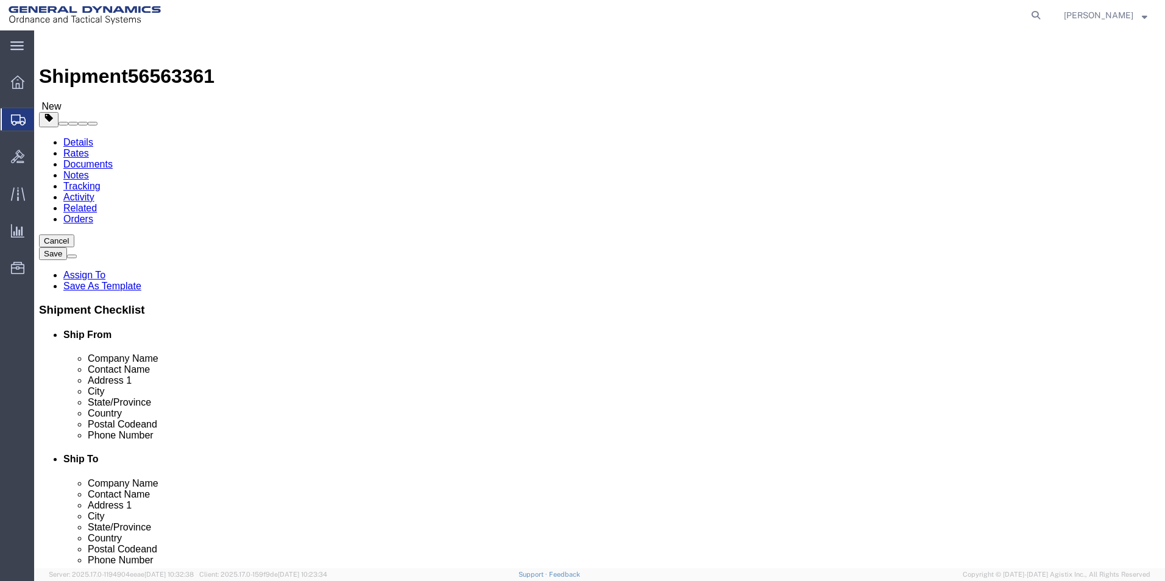
click dd "100.00 USD"
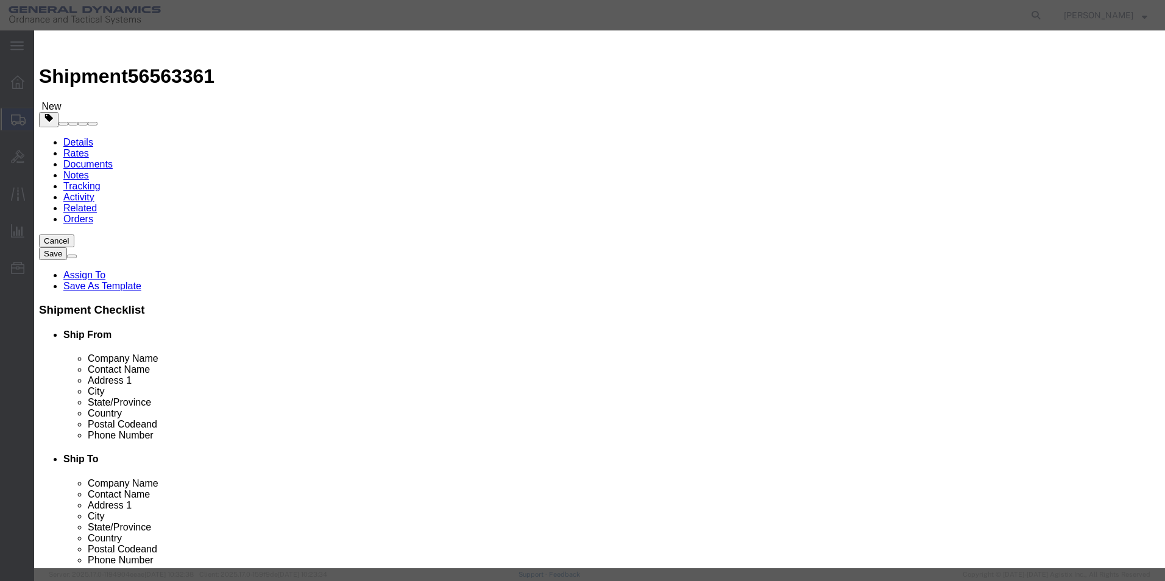
click label
click input "checkbox"
checkbox input "false"
drag, startPoint x: 295, startPoint y: 204, endPoint x: 214, endPoint y: 194, distance: 81.7
click div "Edit content Commodity library Product Name RING Pieces 510.00 Select Bag Barre…"
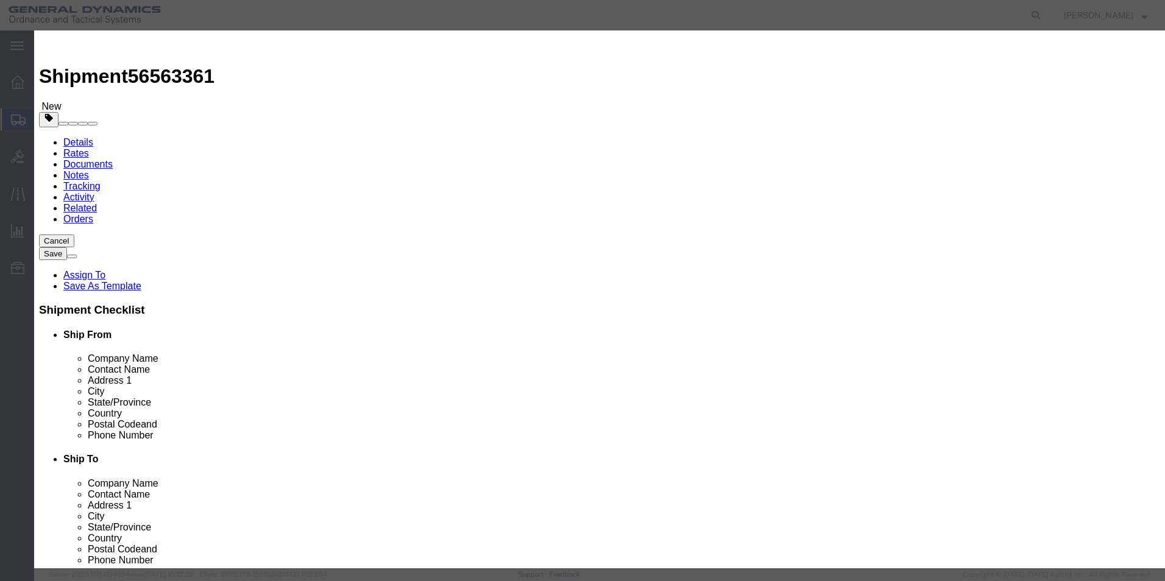
click div "Save & Add Another Save & Close Close"
drag, startPoint x: 840, startPoint y: 92, endPoint x: 526, endPoint y: 71, distance: 315.1
click div "Commodity library Product Name RING Pieces 510.00 Select Bag Barrels 100Board F…"
click div "Commodity library"
click button "Save & Close"
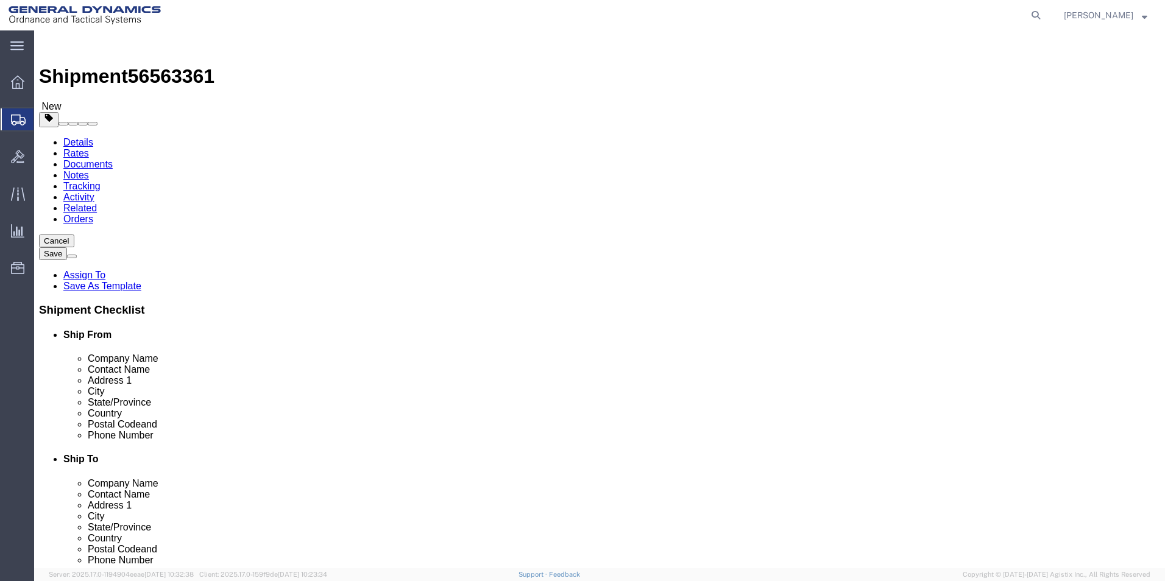
click button "Continue"
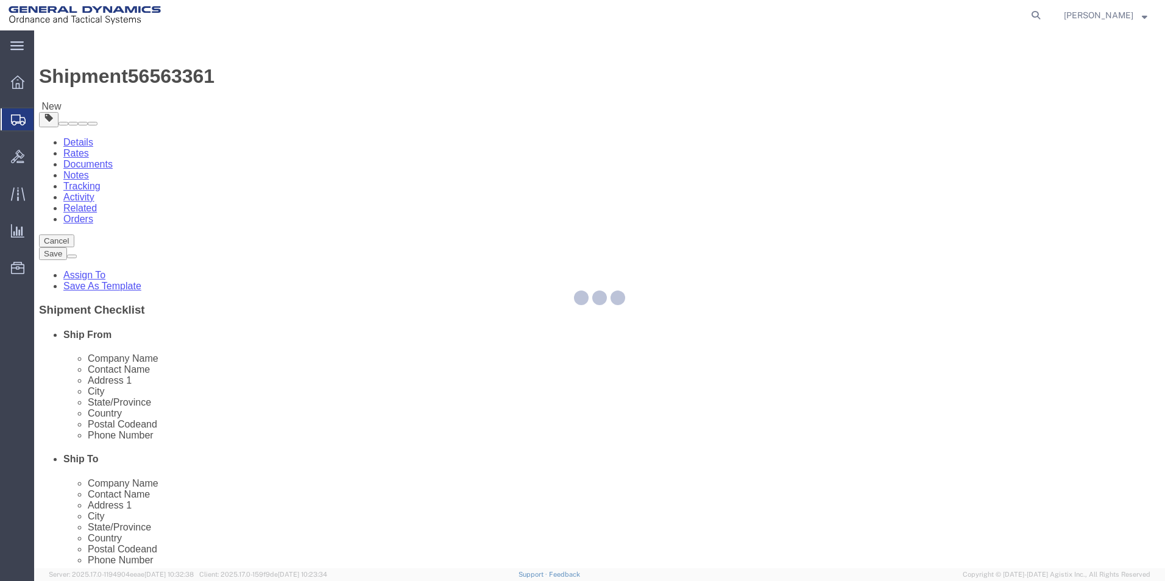
select select
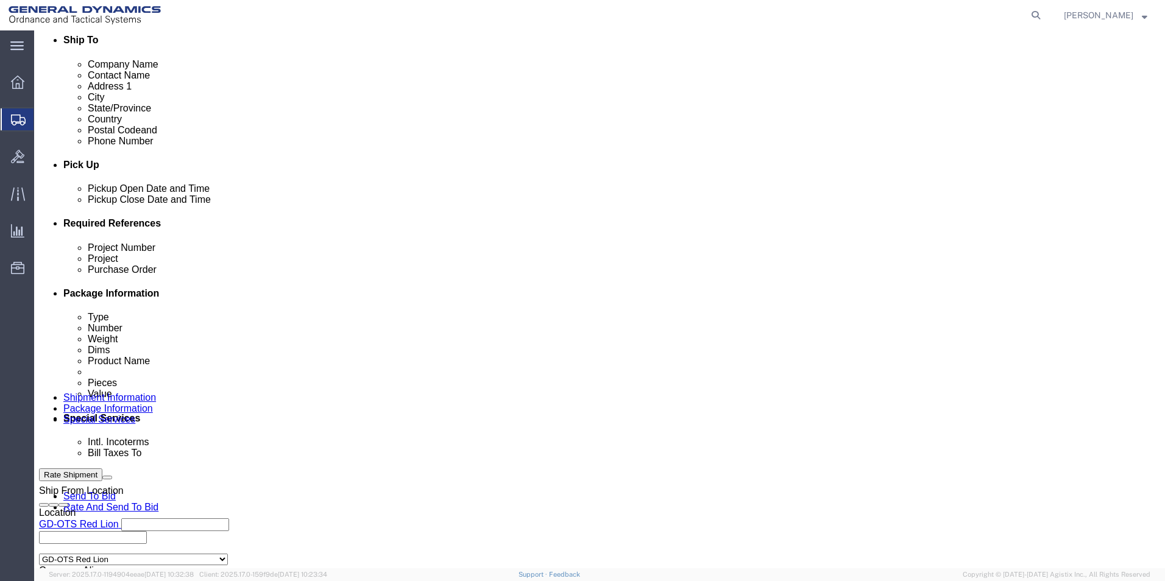
scroll to position [427, 0]
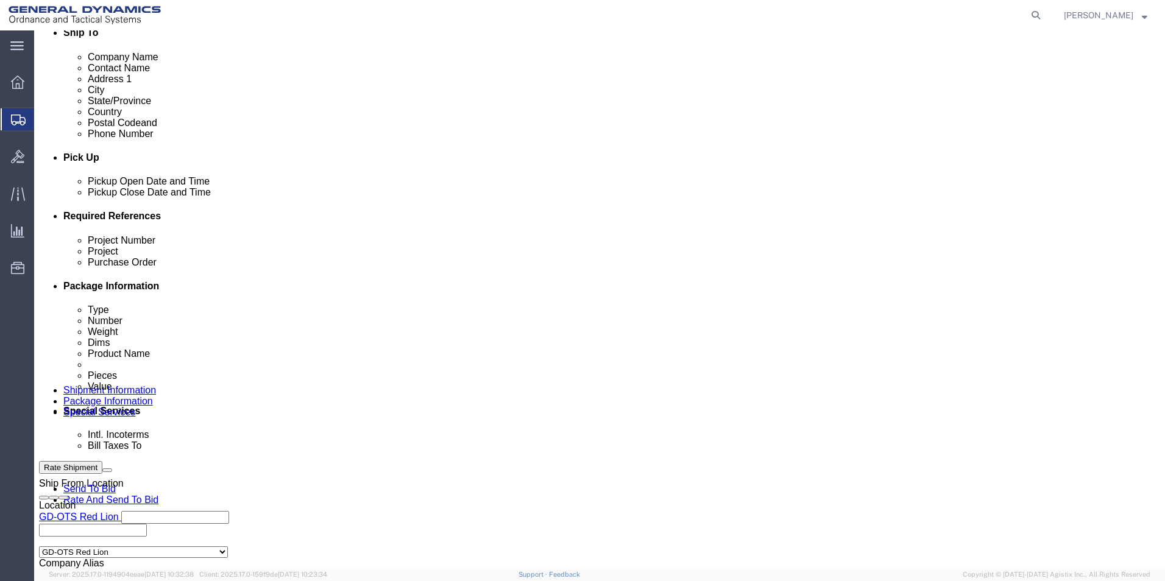
click select "Select Recipient Account Sender/Shipper Third Party Account"
select select "RCPN"
click select "Select Recipient Account Sender/Shipper Third Party Account"
type input "SUBCOM"
type input "[STREET_ADDRESS][PERSON_NAME]"
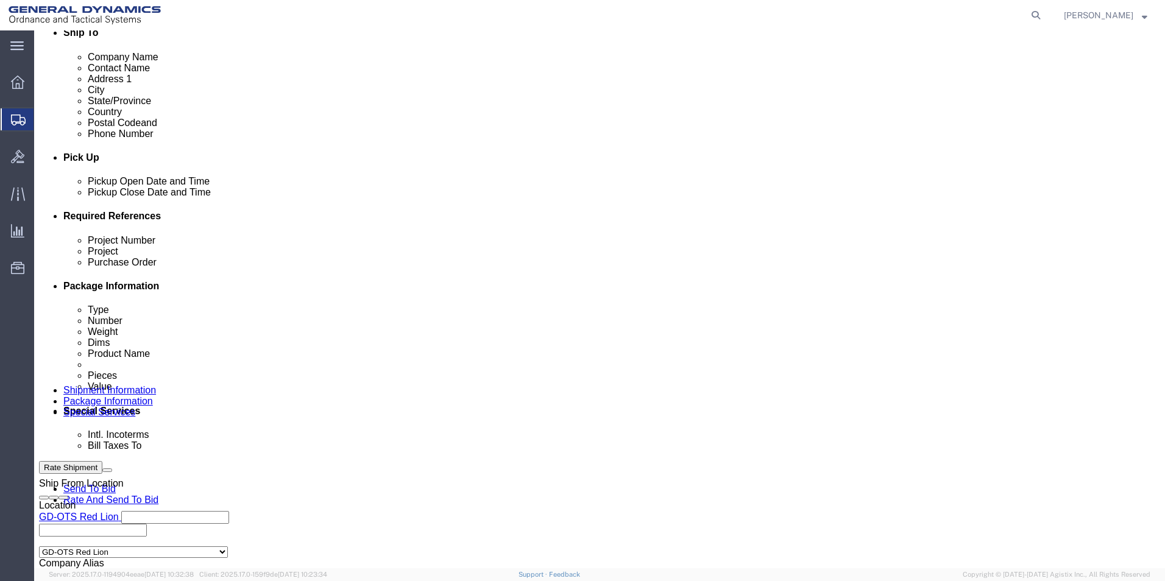
select select "US"
select select "NH"
type input "[PHONE_NUMBER]"
type input "[PERSON_NAME]"
type input "NEWINGTON"
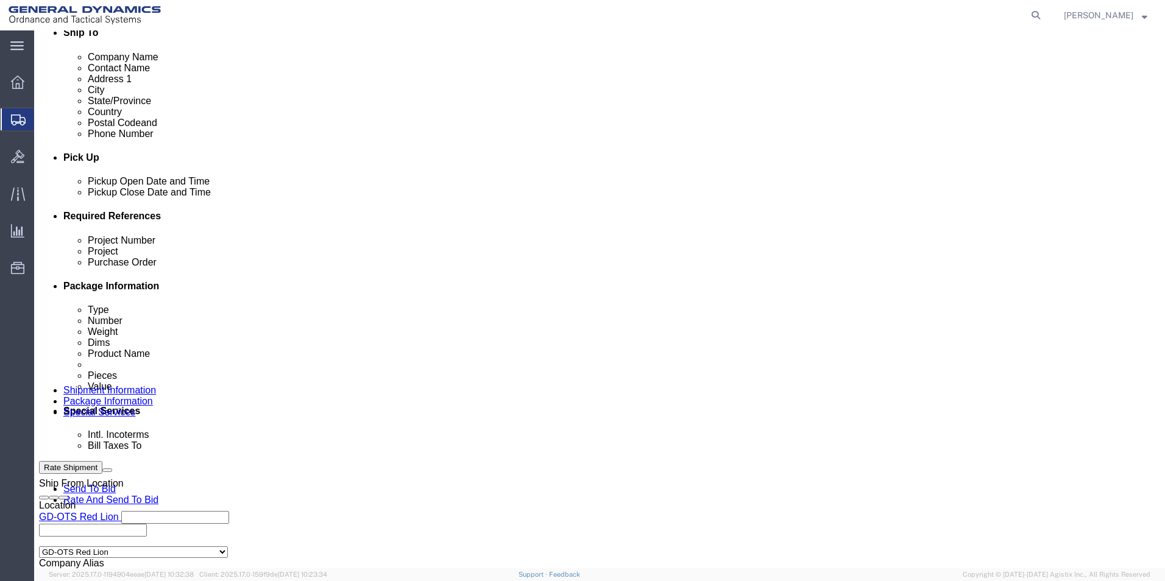
type input "03801"
click select "Select DHL FedEx Express UPS"
select select "FedEx Express"
click select "Select DHL FedEx Express UPS"
click input "text"
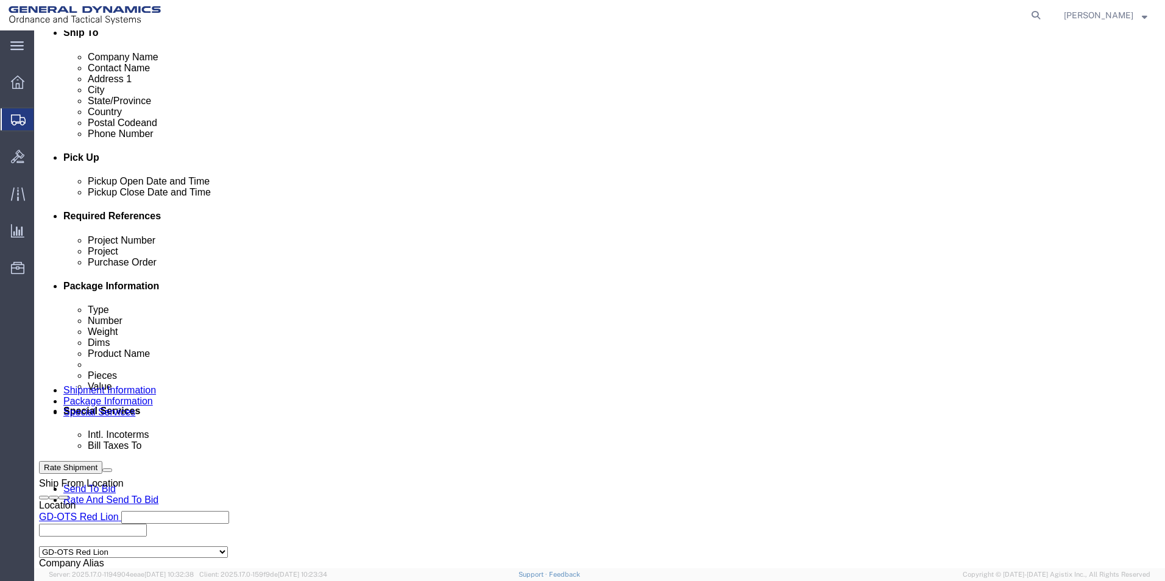
type input "00310593"
click div "Billing Location Select Select My Profile Location GD-OTS [GEOGRAPHIC_DATA] (Co…"
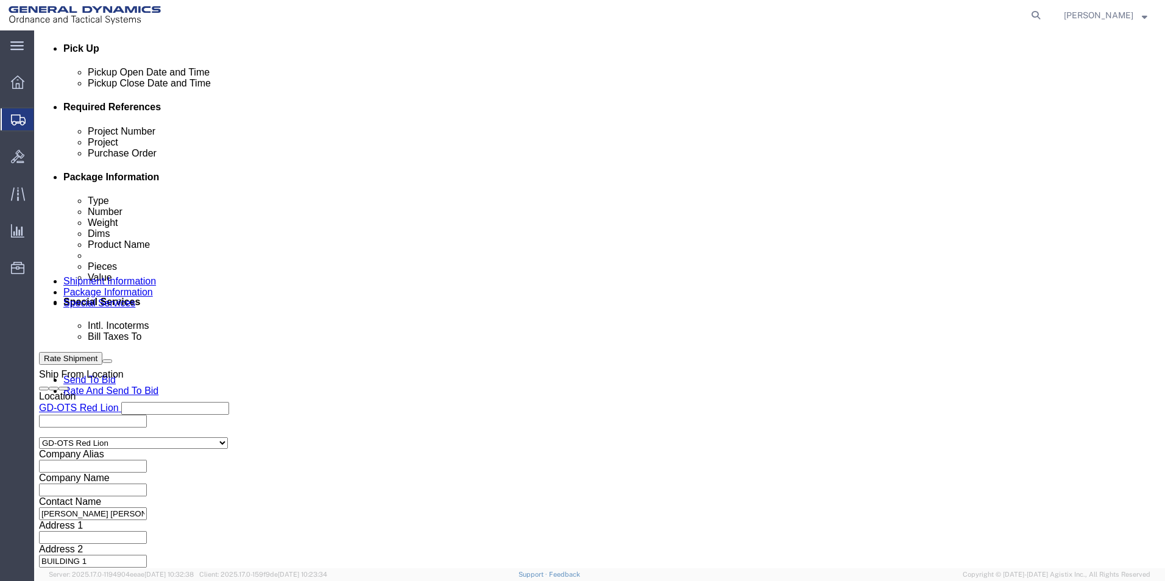
scroll to position [548, 0]
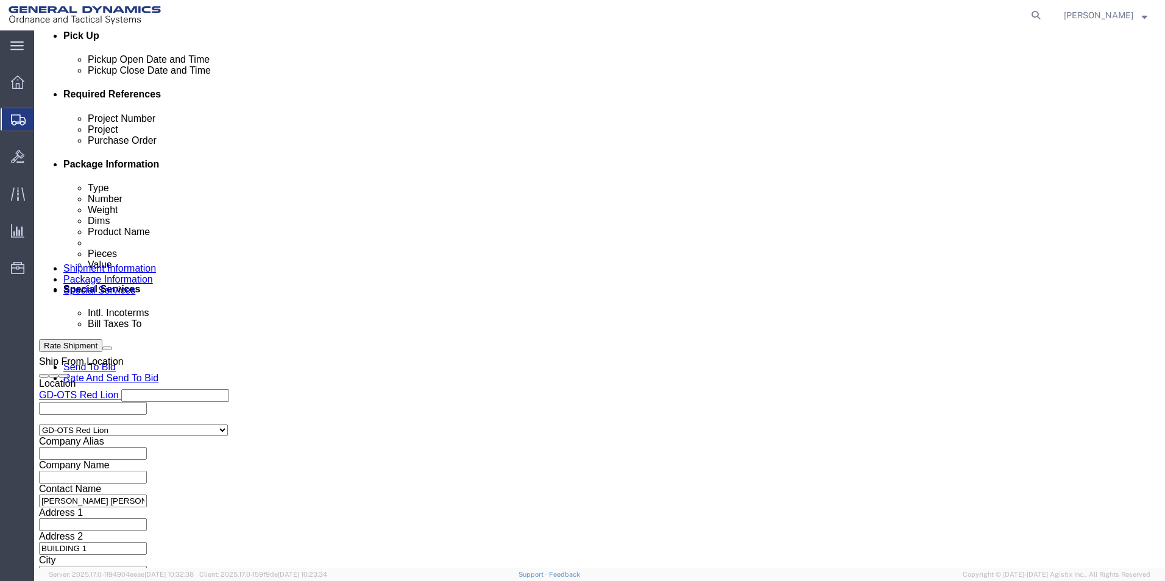
click button "Rate Shipment"
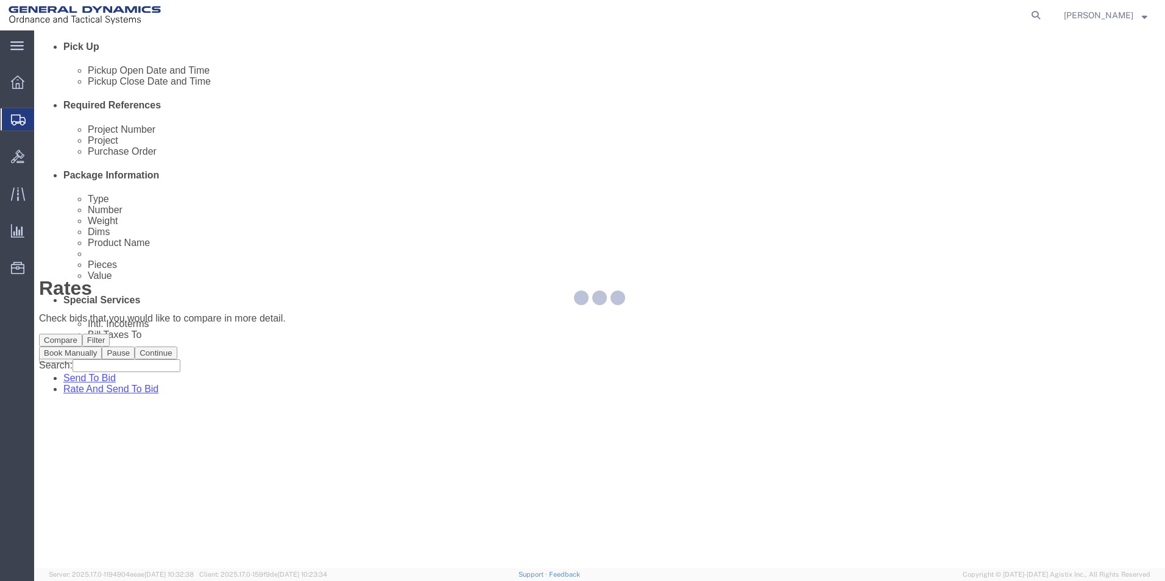
scroll to position [0, 0]
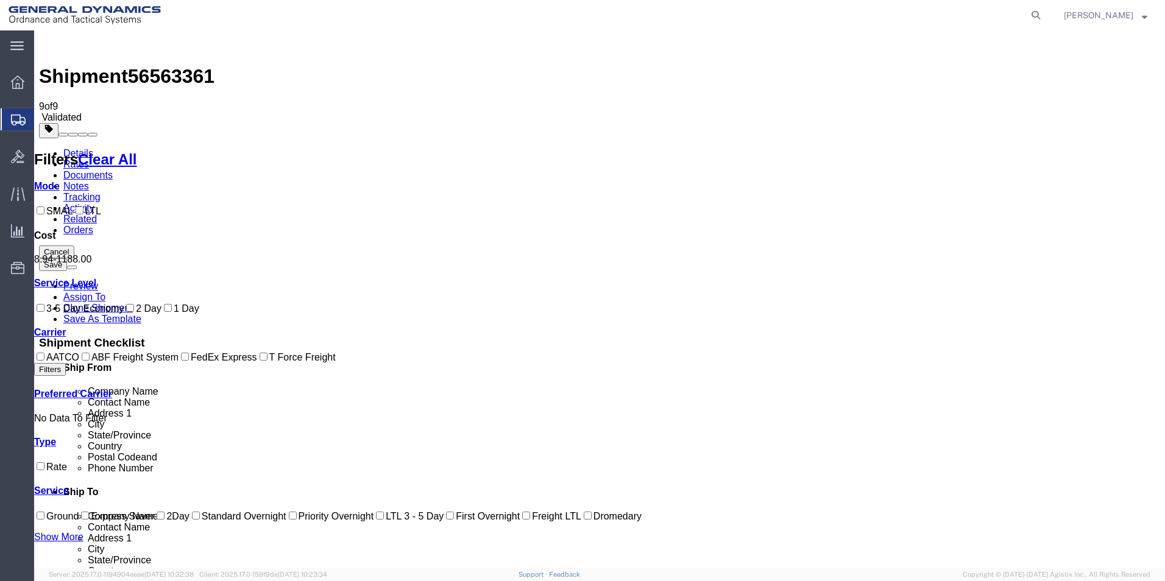
click at [80, 148] on link "Details" at bounding box center [78, 153] width 30 height 10
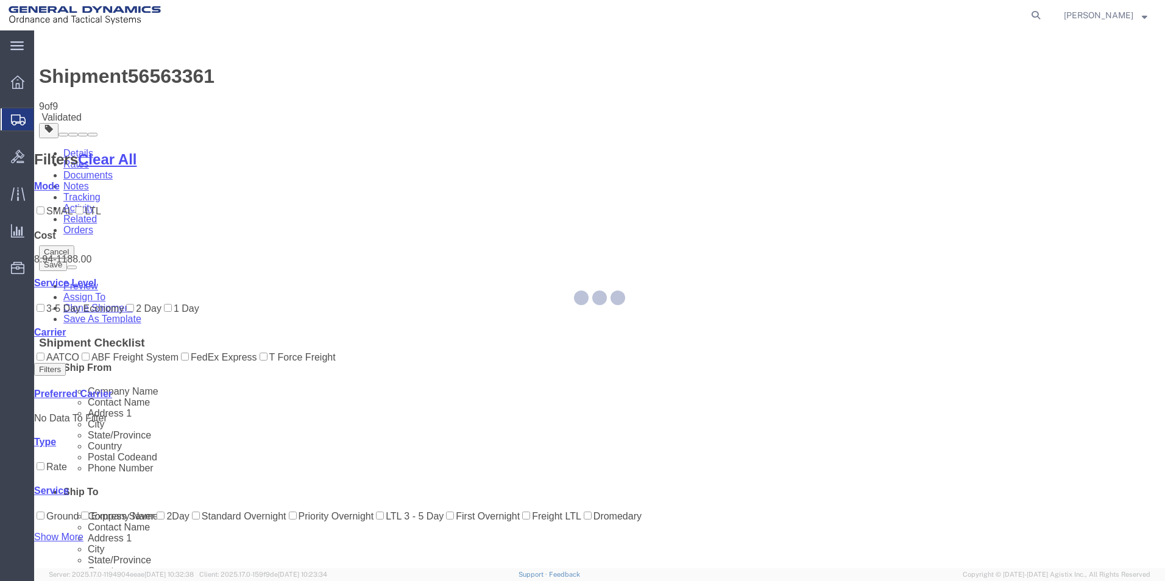
select select "310"
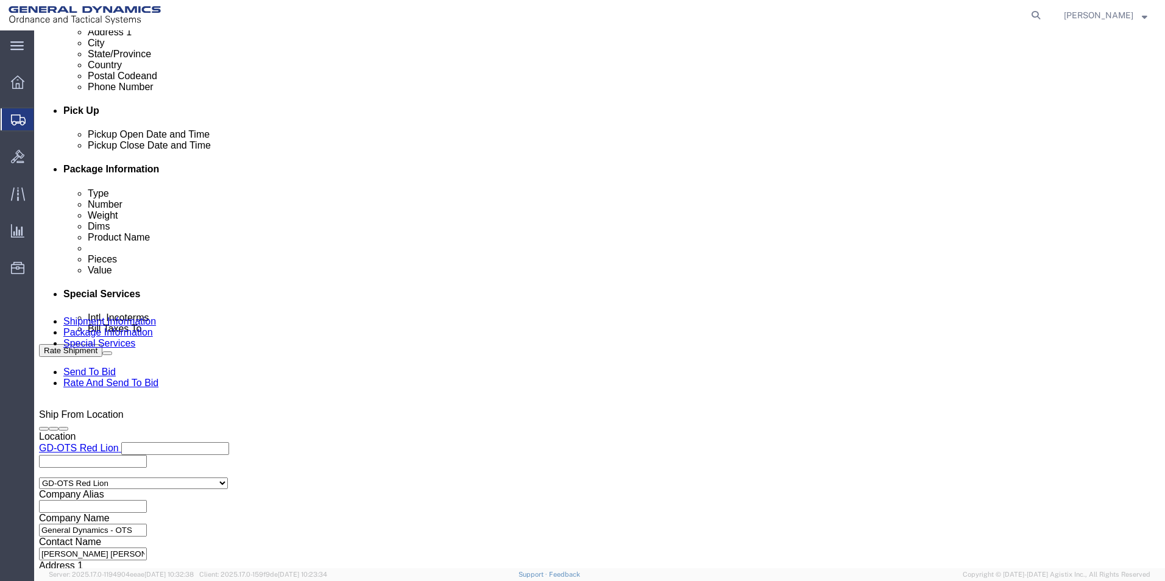
scroll to position [508, 0]
click button "Continue"
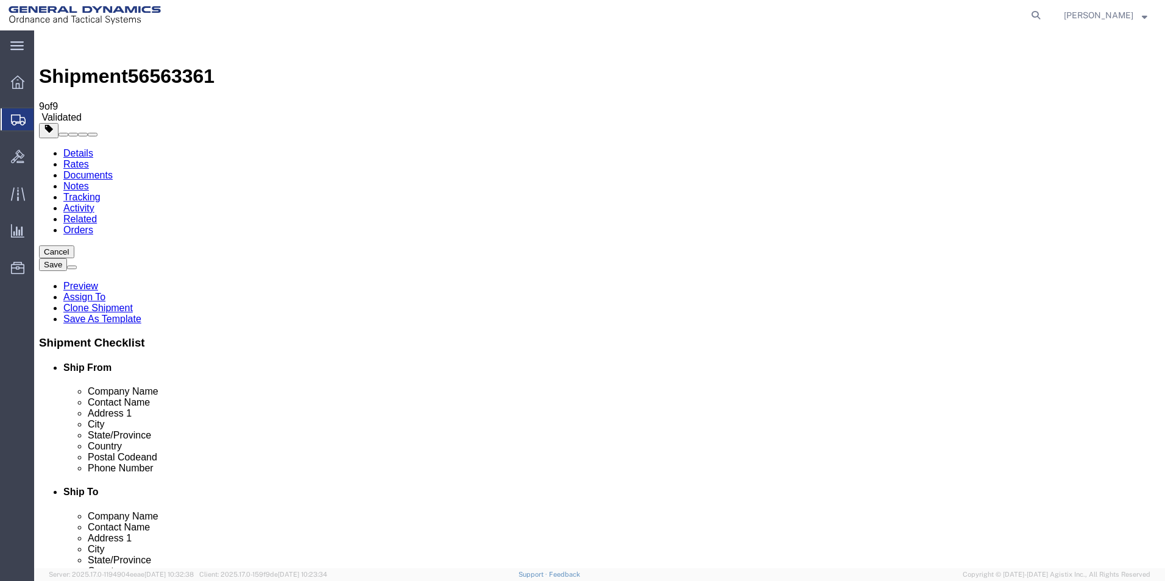
click button "Continue"
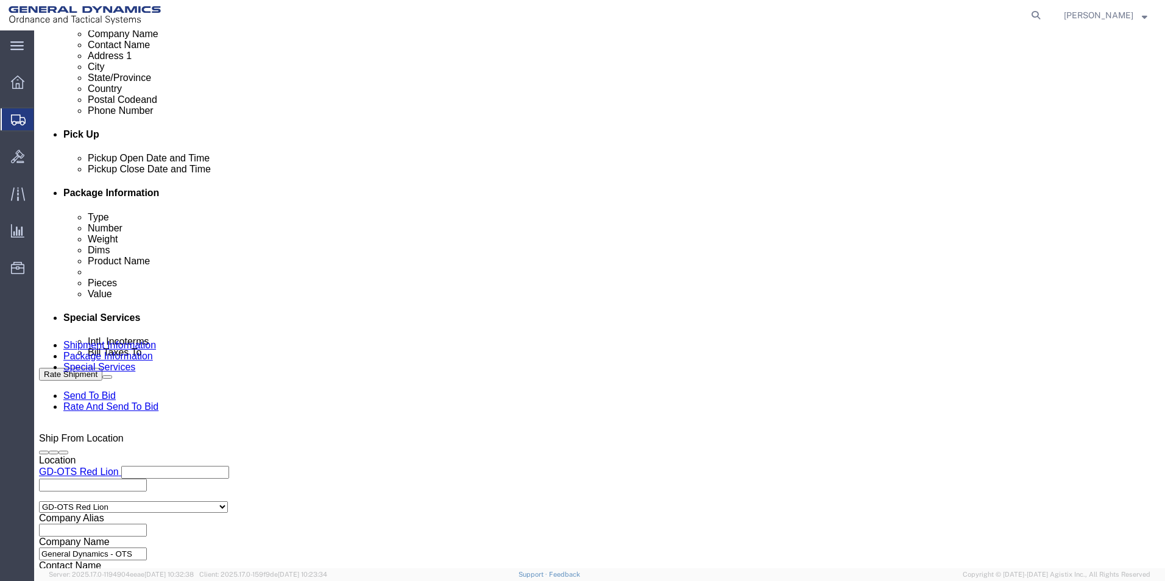
scroll to position [487, 0]
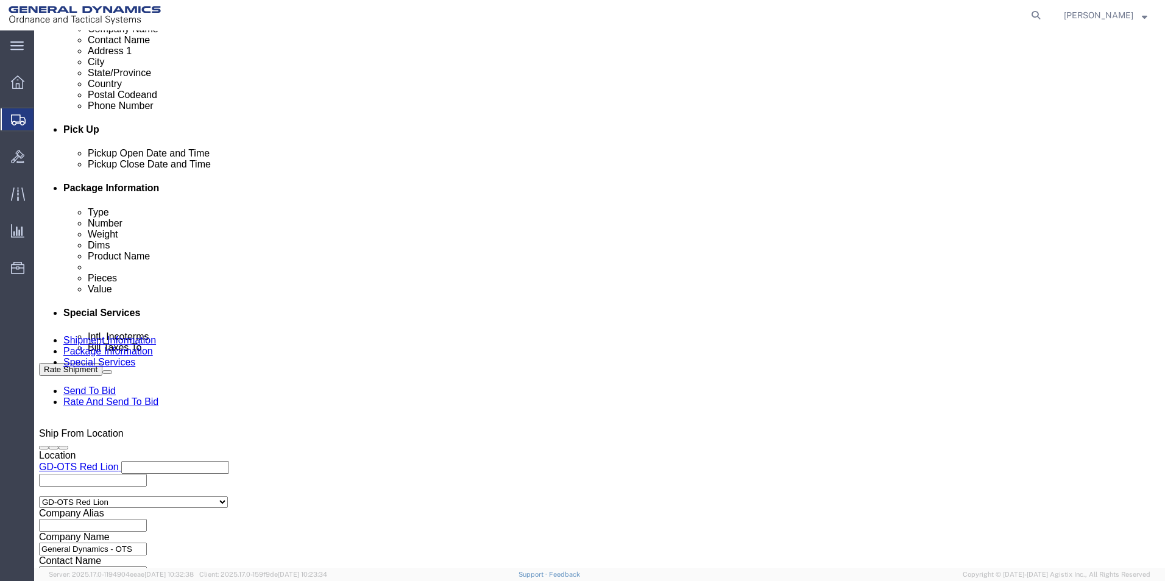
click input "00310593"
type input "003105903"
click div "Billing Location Select Select My Profile Location GD-OTS [GEOGRAPHIC_DATA] (Co…"
click button "Rate Shipment"
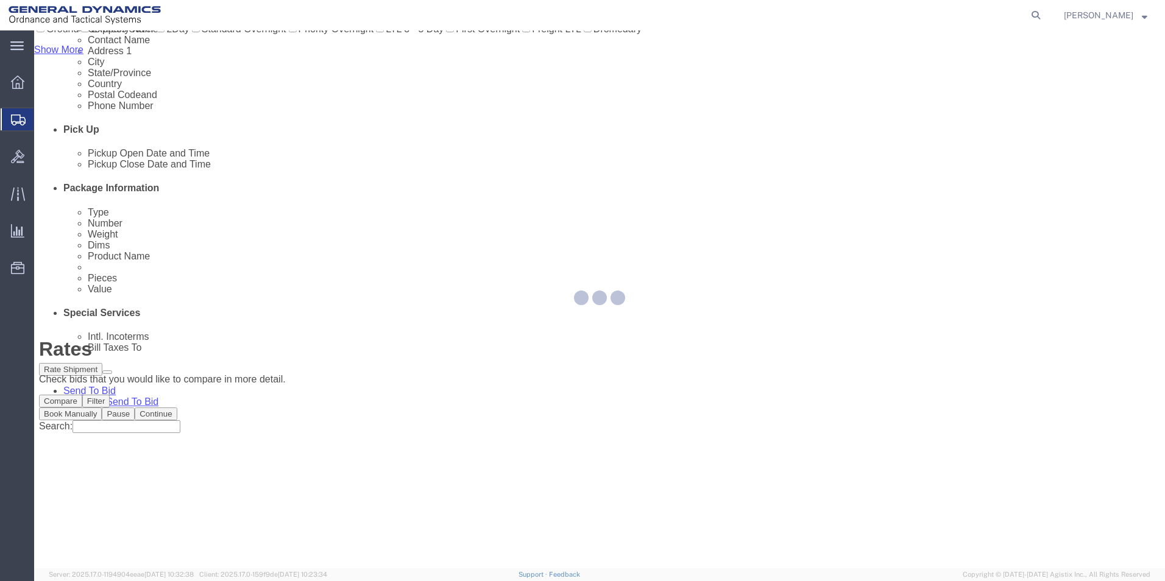
scroll to position [0, 0]
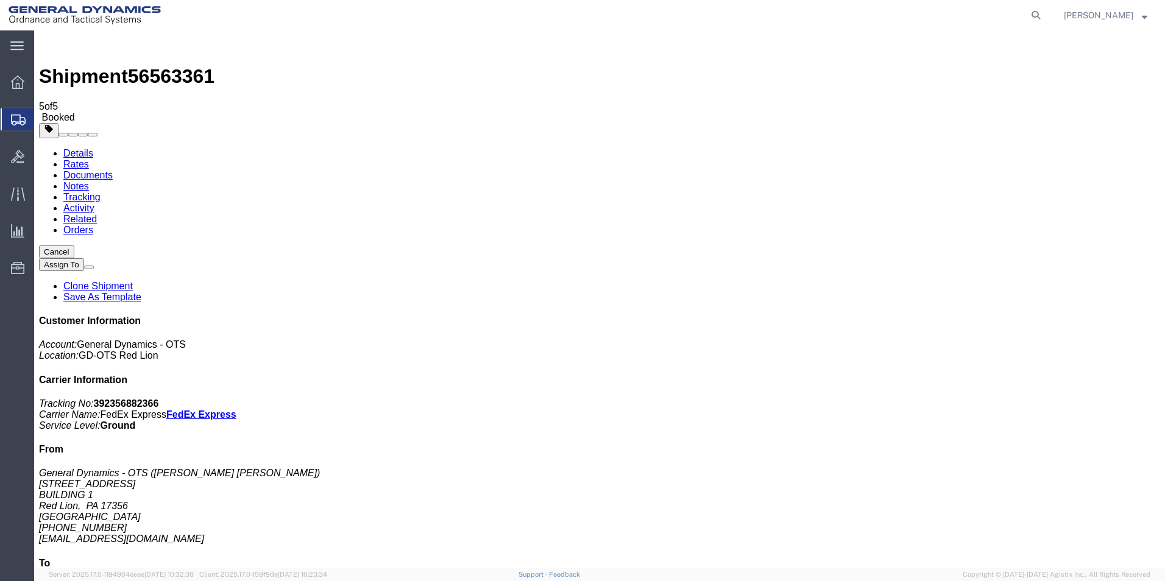
click at [0, 0] on span "Create Shipment" at bounding box center [0, 0] width 0 height 0
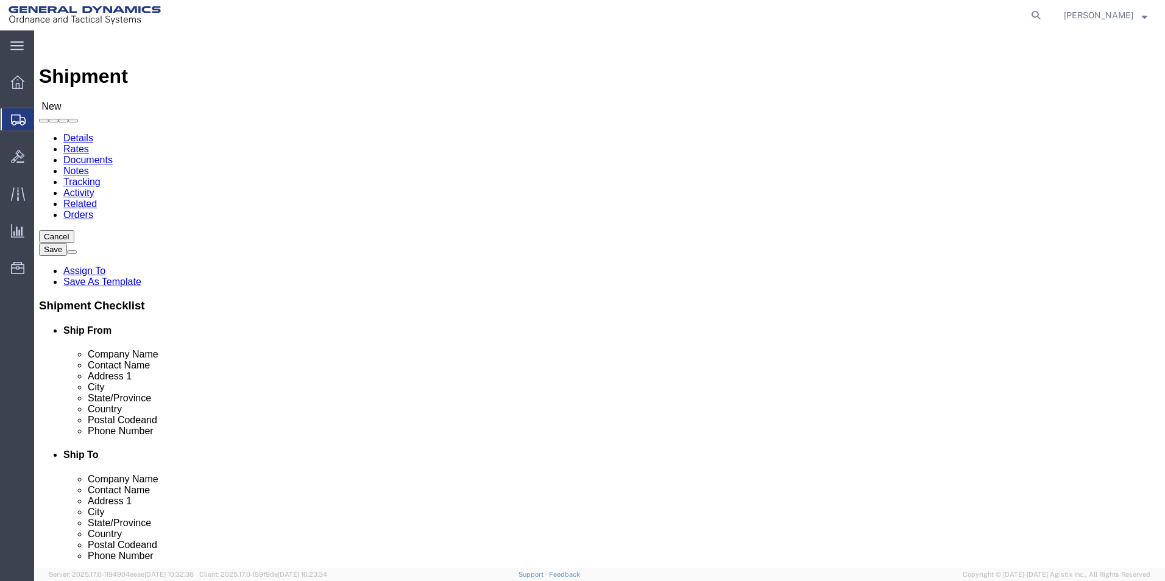
scroll to position [2, 0]
select select "310"
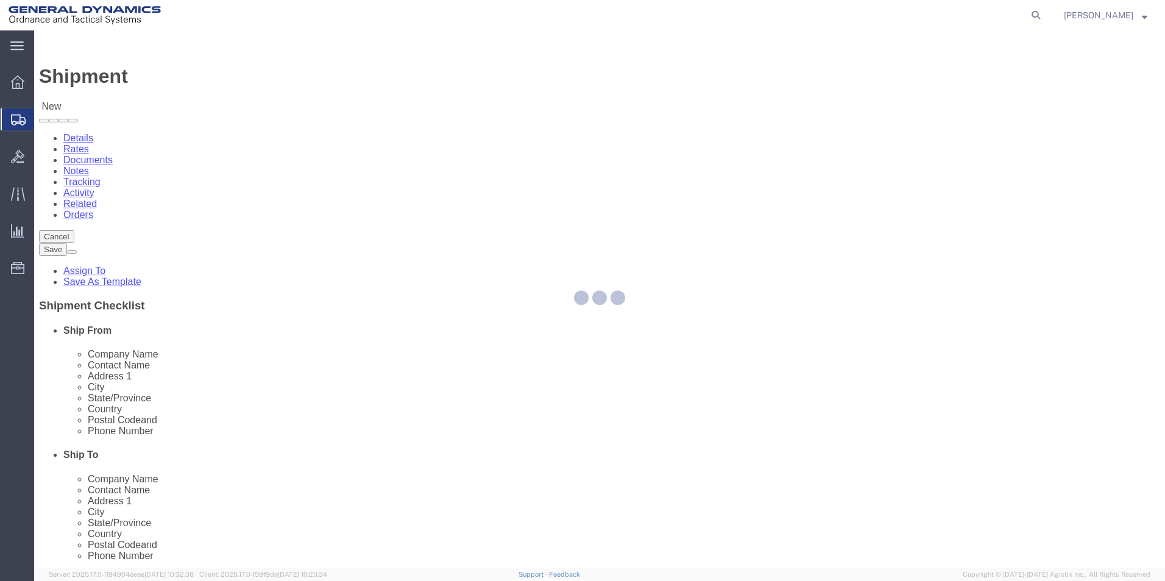
select select "PA"
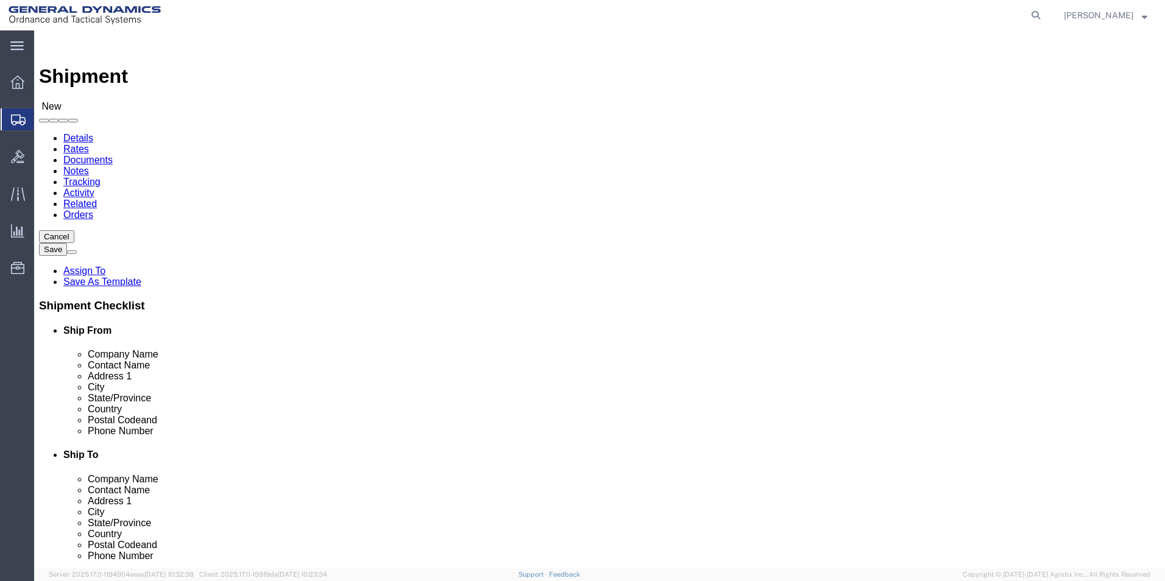
drag, startPoint x: 73, startPoint y: 201, endPoint x: 59, endPoint y: 200, distance: 13.5
click div "Company Alias"
type input "REDLPAHIG0"
click input "text"
type input "[PERSON_NAME]"
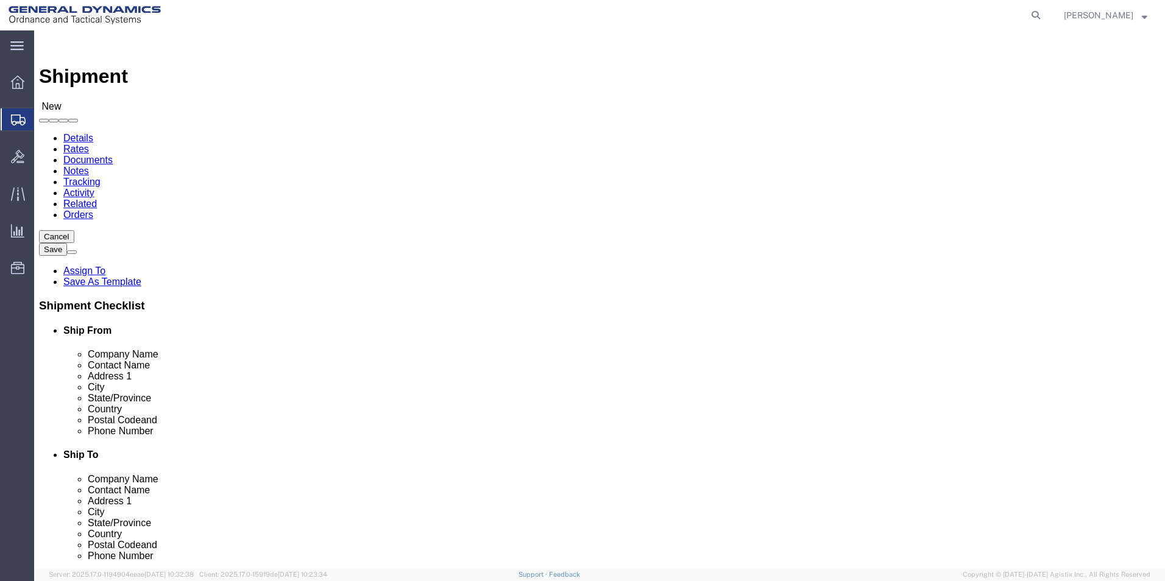
drag, startPoint x: 228, startPoint y: 300, endPoint x: 193, endPoint y: 302, distance: 36.0
click input "text"
type input "BUILDING 1"
click div "Location GD-OTS Red Lion Select My Profile Location GD-OTS [GEOGRAPHIC_DATA] (C…"
drag, startPoint x: 226, startPoint y: 440, endPoint x: 207, endPoint y: 433, distance: 20.0
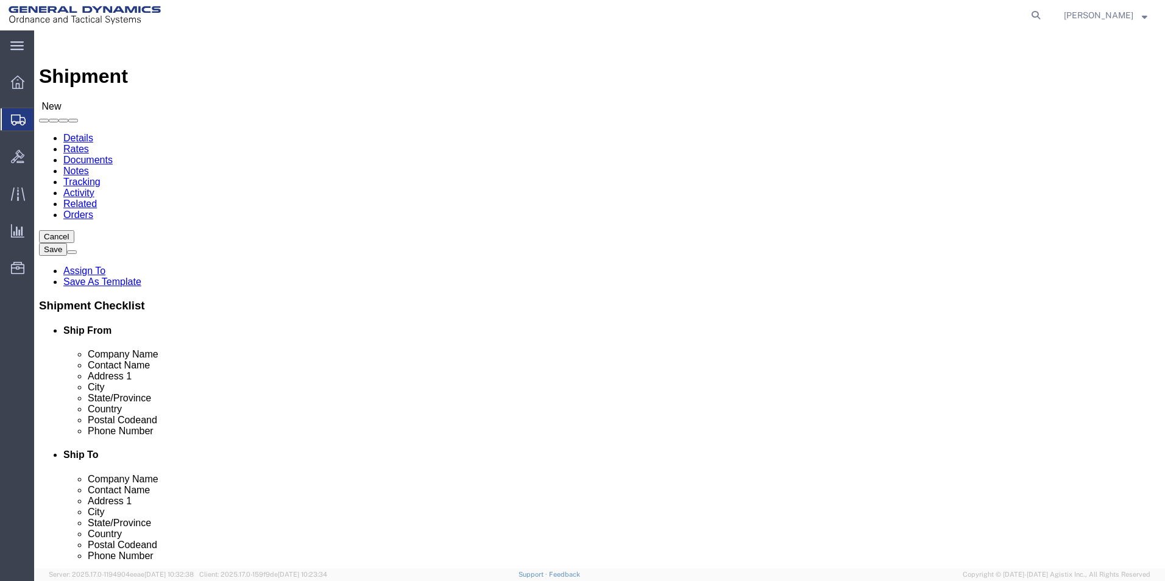
click input "text"
type input "[EMAIL_ADDRESS][DOMAIN_NAME]"
click input "text"
type input "SUBCOM"
click p "- SUBCOM - ([PERSON_NAME]) [STREET_ADDRESS][PERSON_NAME]"
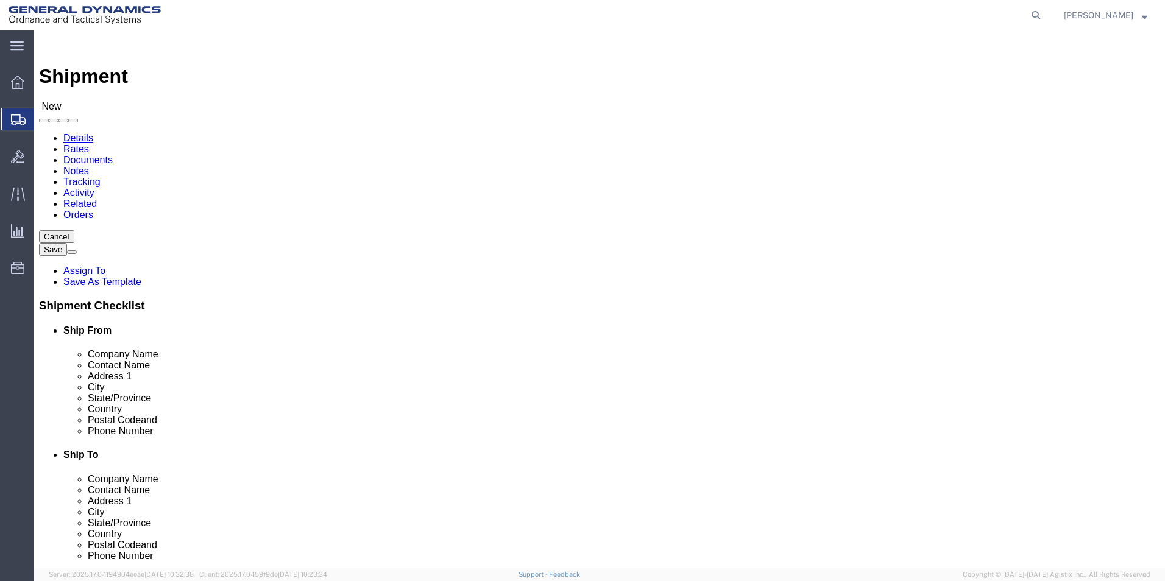
select select "NH"
type input "SUBCOM"
drag, startPoint x: 693, startPoint y: 255, endPoint x: 428, endPoint y: 250, distance: 265.1
click div "Ship From Location Location GD-OTS Red Lion Select My Profile Location GD-OTS […"
type input "[PERSON_NAME]"
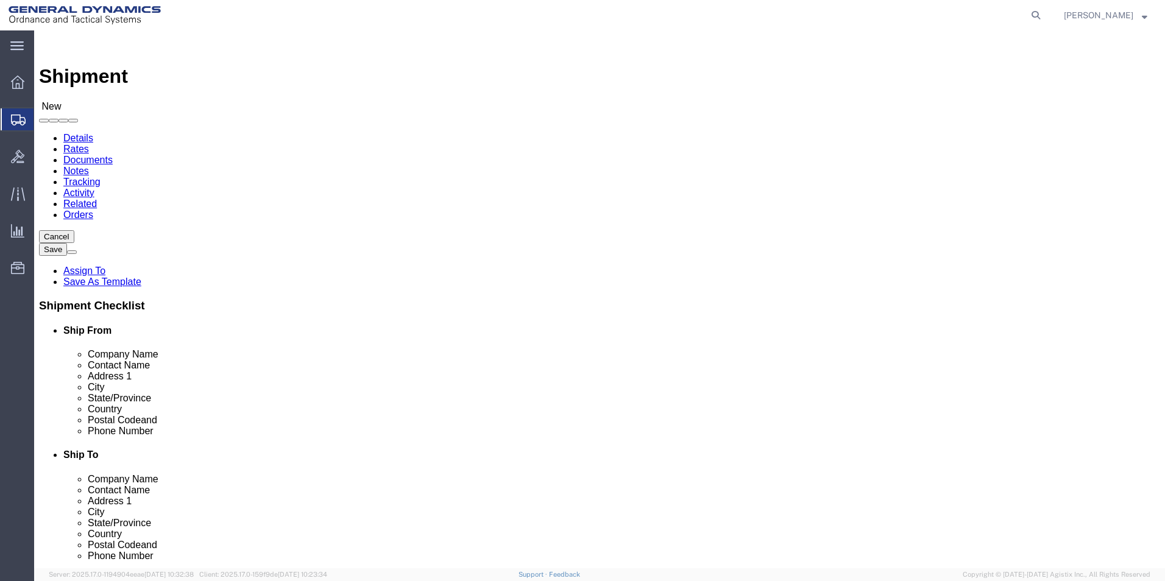
type input "[PERSON_NAME]"
click label "State/Province"
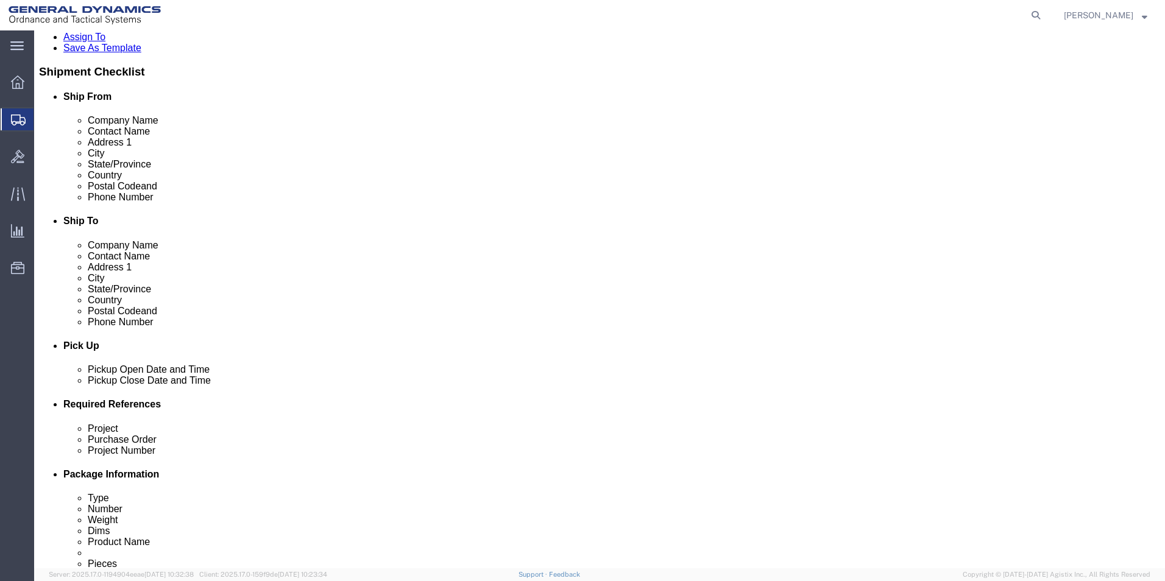
scroll to position [244, 0]
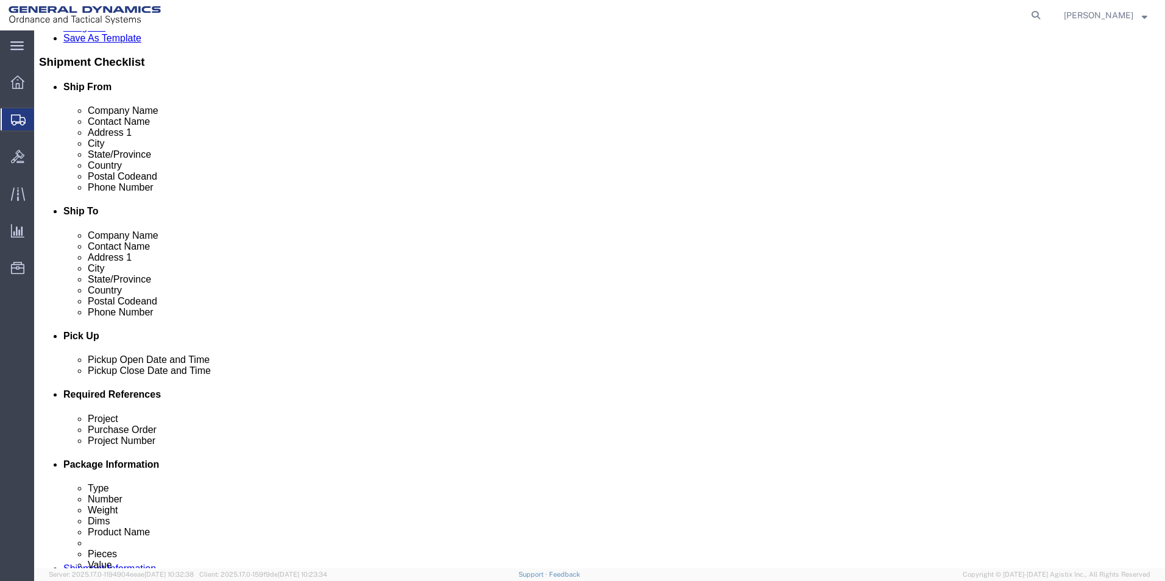
click div "[DATE] 9:00 AM"
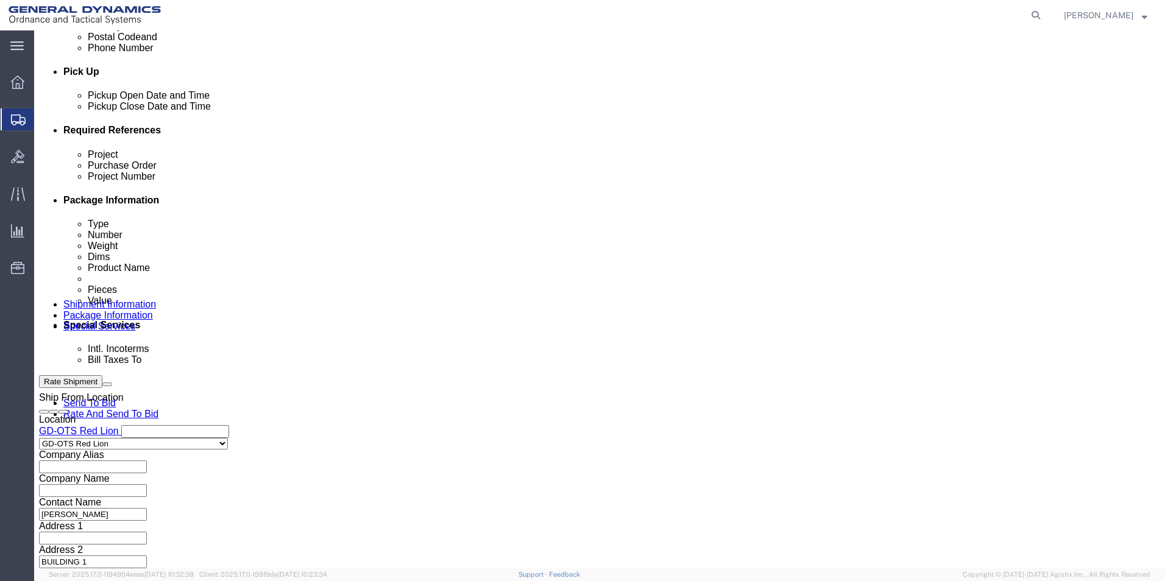
click input "4:00 AM"
type input "4:30 AM"
click button "Apply"
click input "text"
drag, startPoint x: 218, startPoint y: 239, endPoint x: 94, endPoint y: 238, distance: 123.1
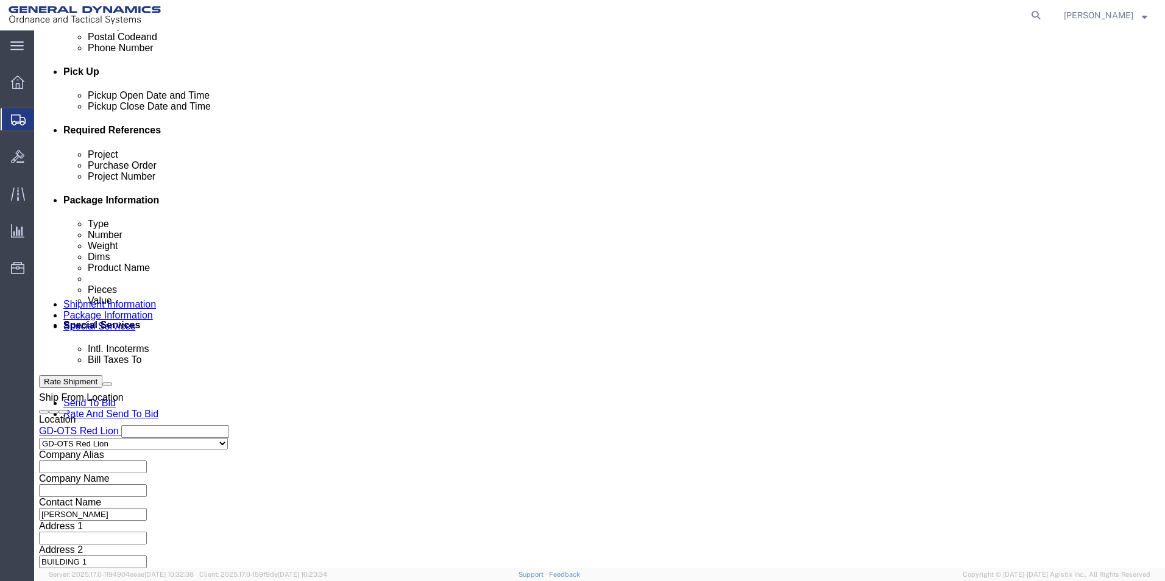
click div "Project 63375-904"
type input "63375-904"
click input "text"
paste input "63375-904"
type input "63375-904"
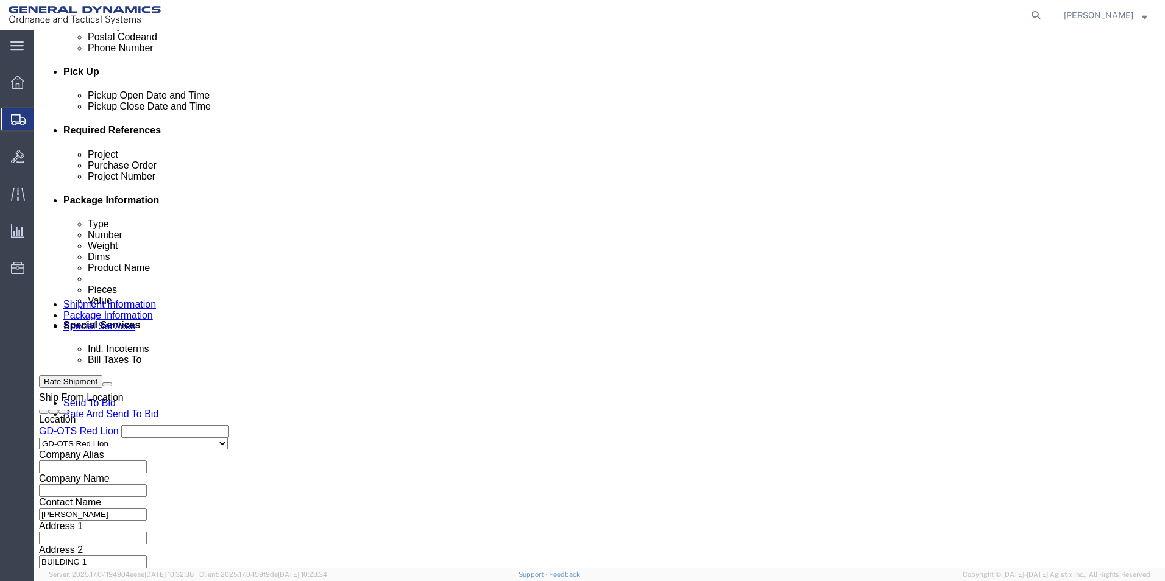
click input "text"
type input "109331"
click button "Continue"
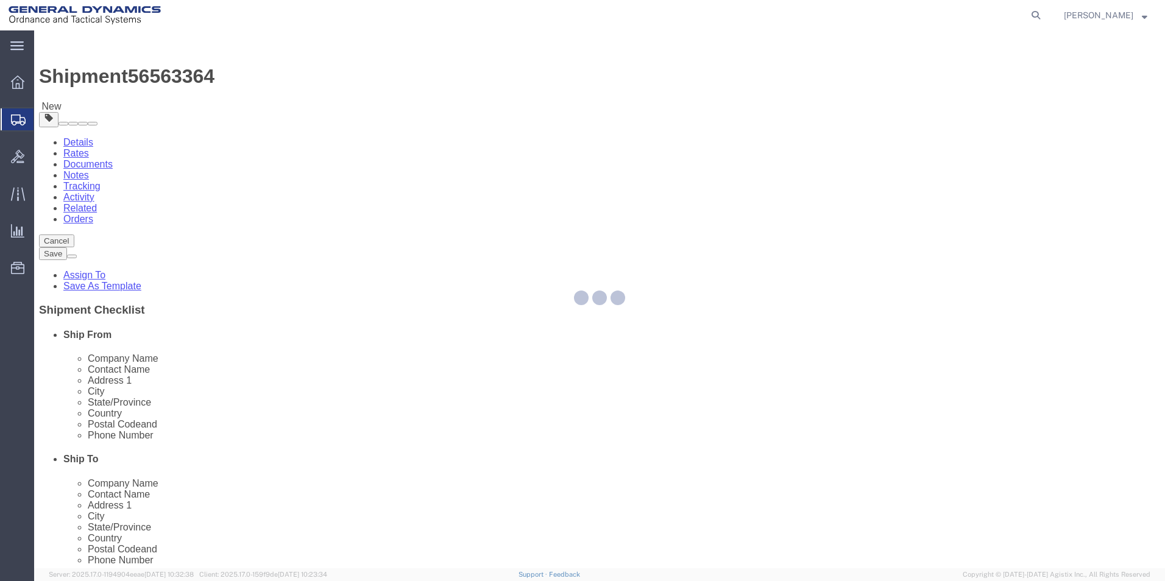
select select "CBOX"
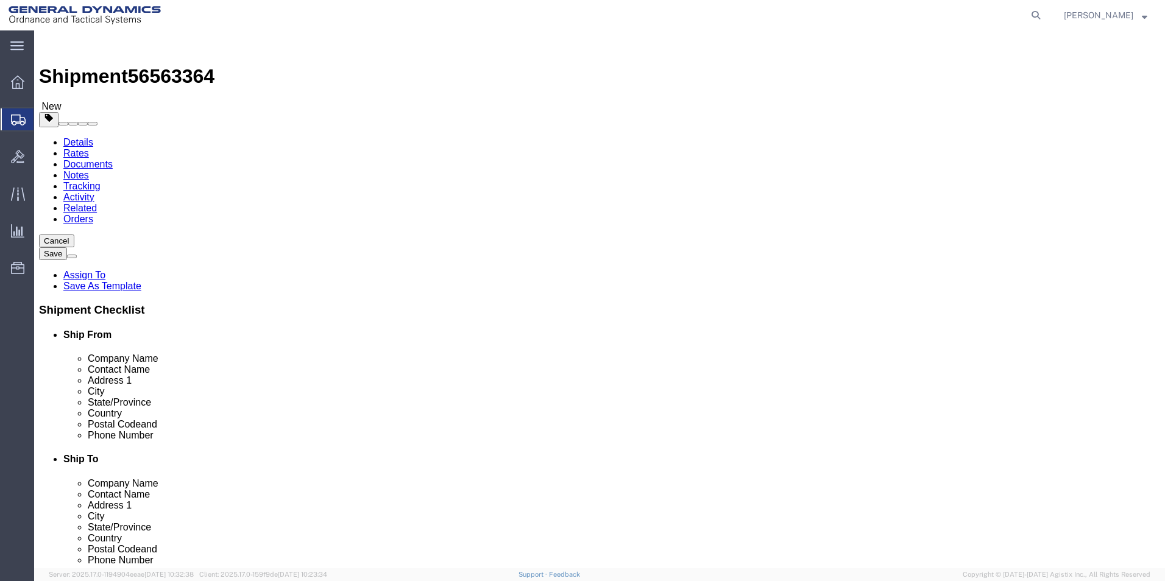
click input "text"
type input "24"
click input "text"
type input "14"
click input "text"
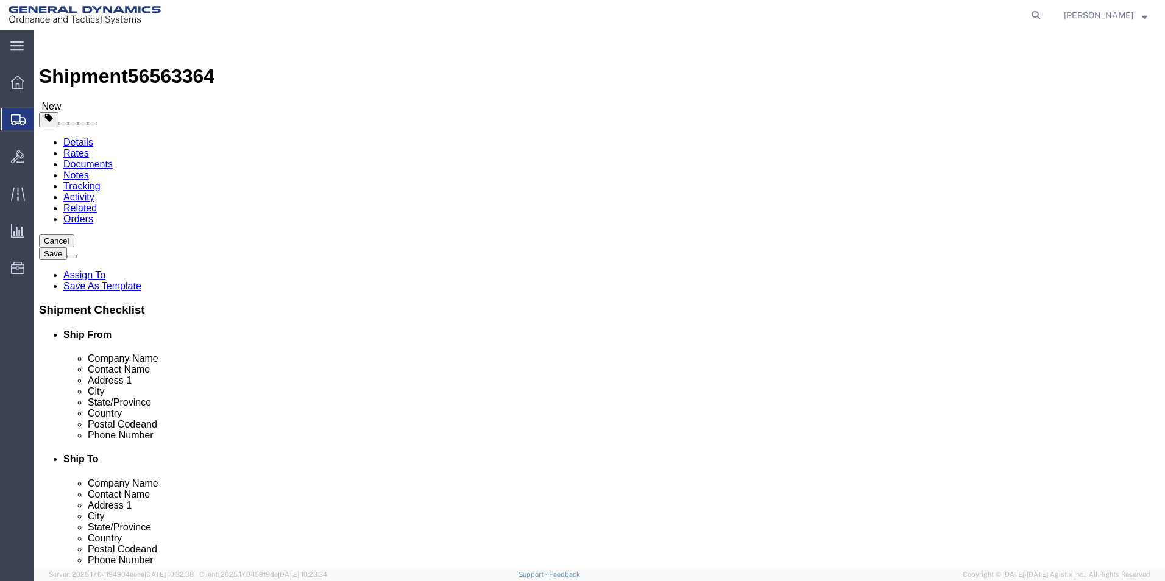
type input "12"
drag, startPoint x: 171, startPoint y: 278, endPoint x: 154, endPoint y: 278, distance: 17.1
click div "Weight 0.00 Select kgs lbs Ship. t°"
type input "7.00"
click link "Add Content"
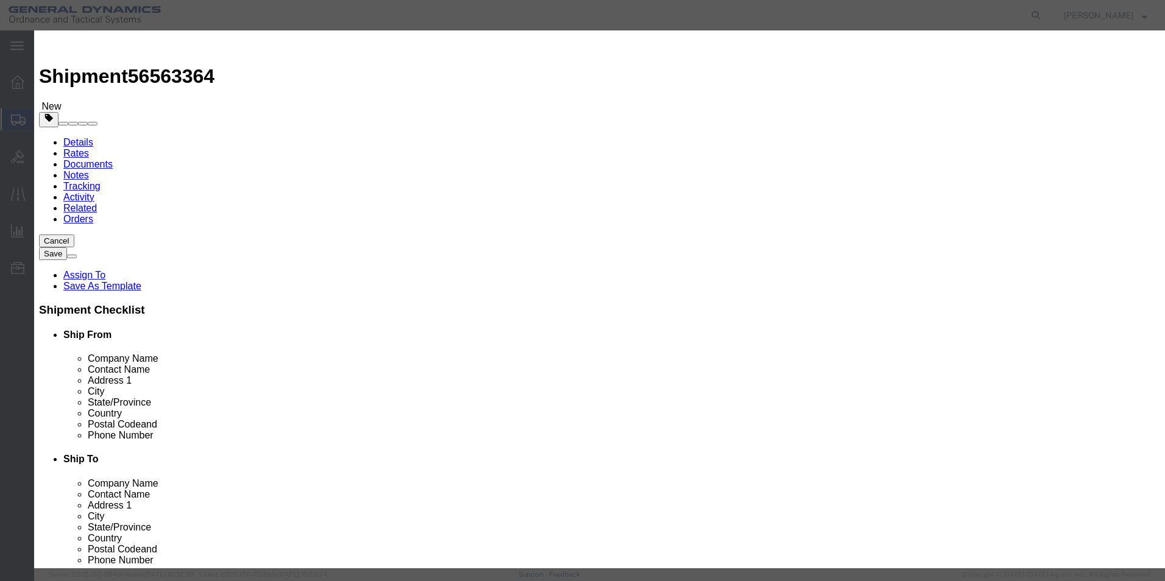
click input "text"
type input "LOCKING PLATE"
drag, startPoint x: 389, startPoint y: 119, endPoint x: 280, endPoint y: 115, distance: 109.2
click div "Pieces 0 Select Bag Barrels 100Board Feet Bottle Box Blister Pack Carats Can Ca…"
type input "1"
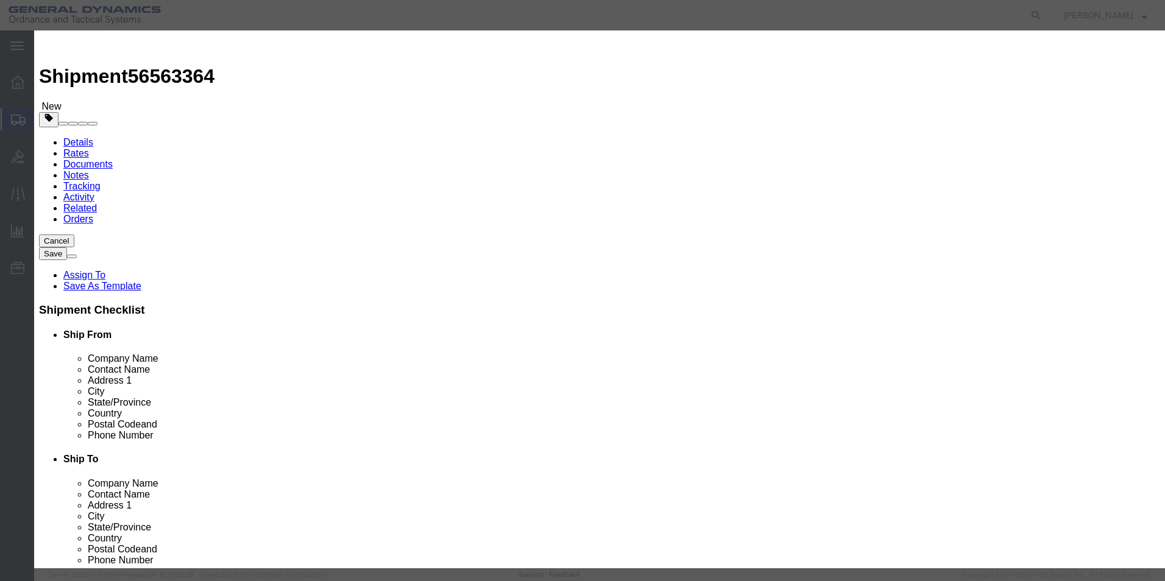
click div "Commodity library"
drag, startPoint x: 412, startPoint y: 141, endPoint x: 400, endPoint y: 137, distance: 12.9
click input "text"
type input "100"
click h3 "Add content"
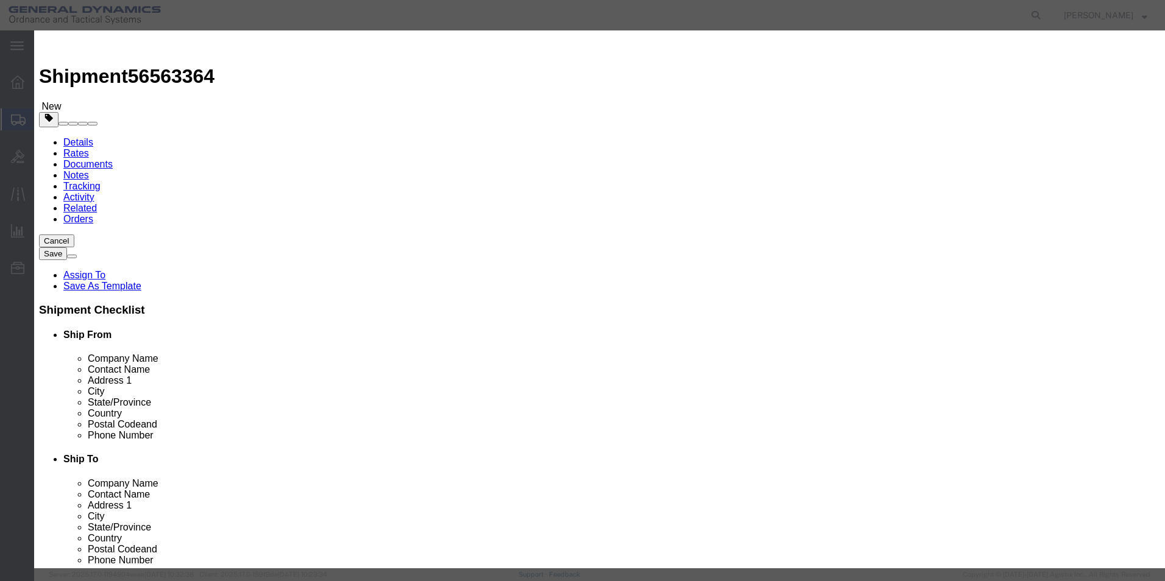
click button "Save & Close"
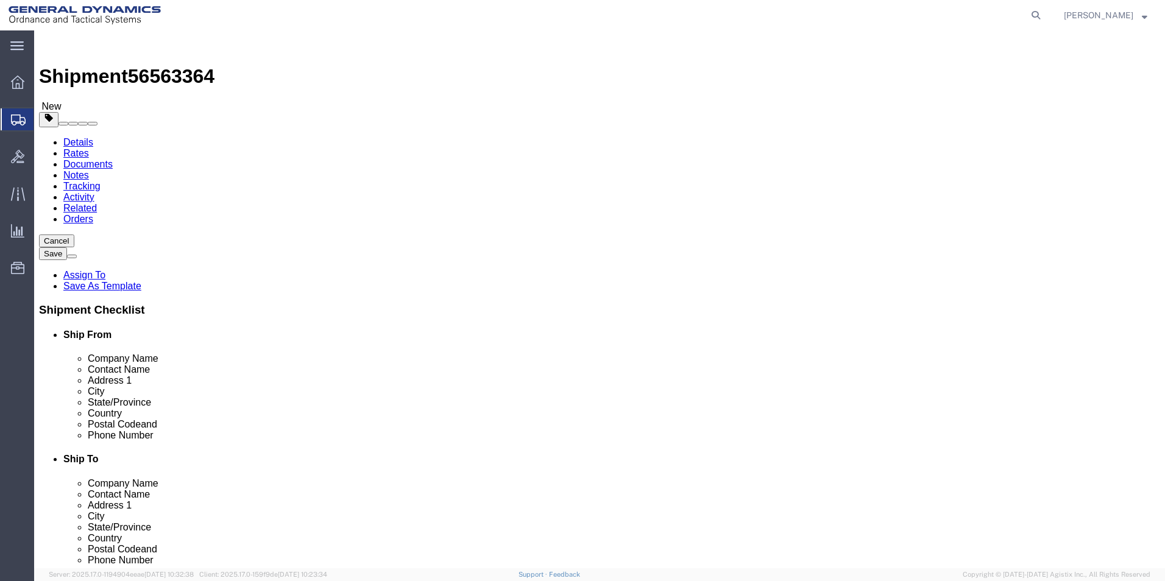
click button "Continue"
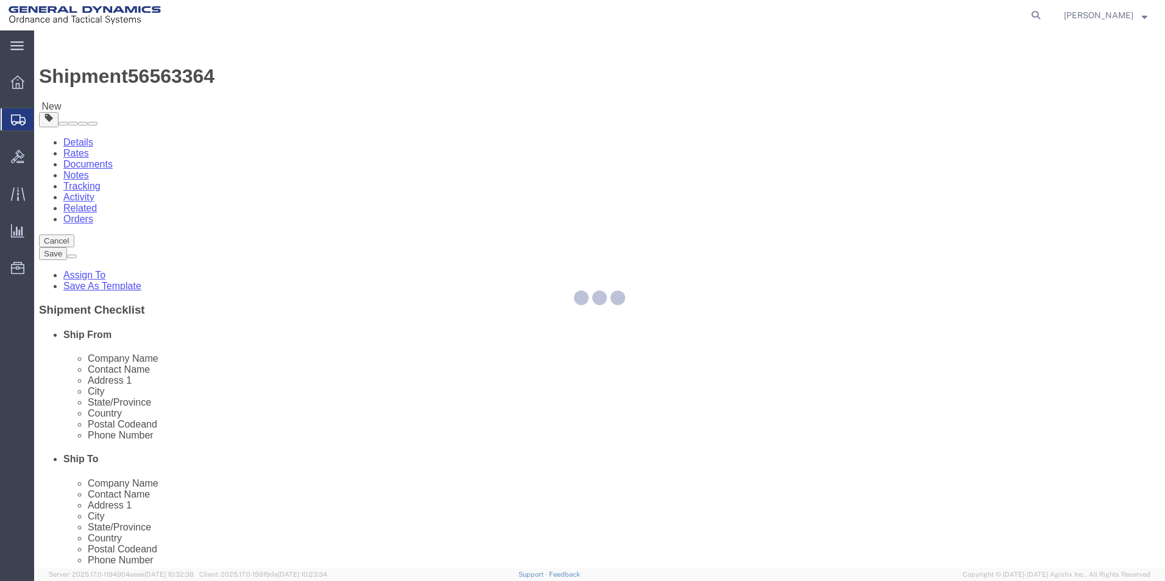
select select
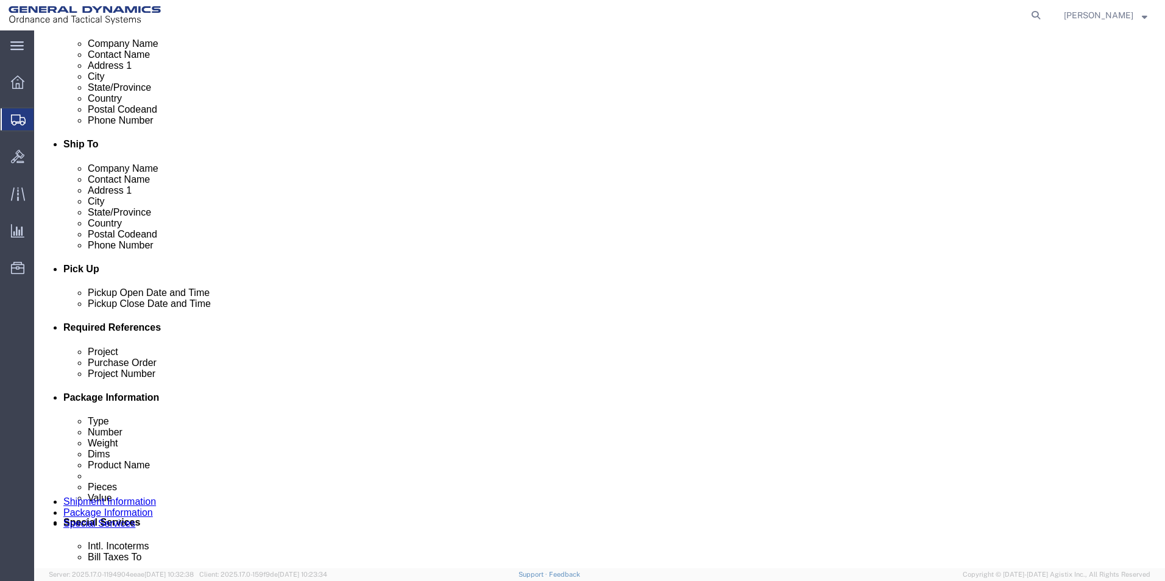
scroll to position [487, 0]
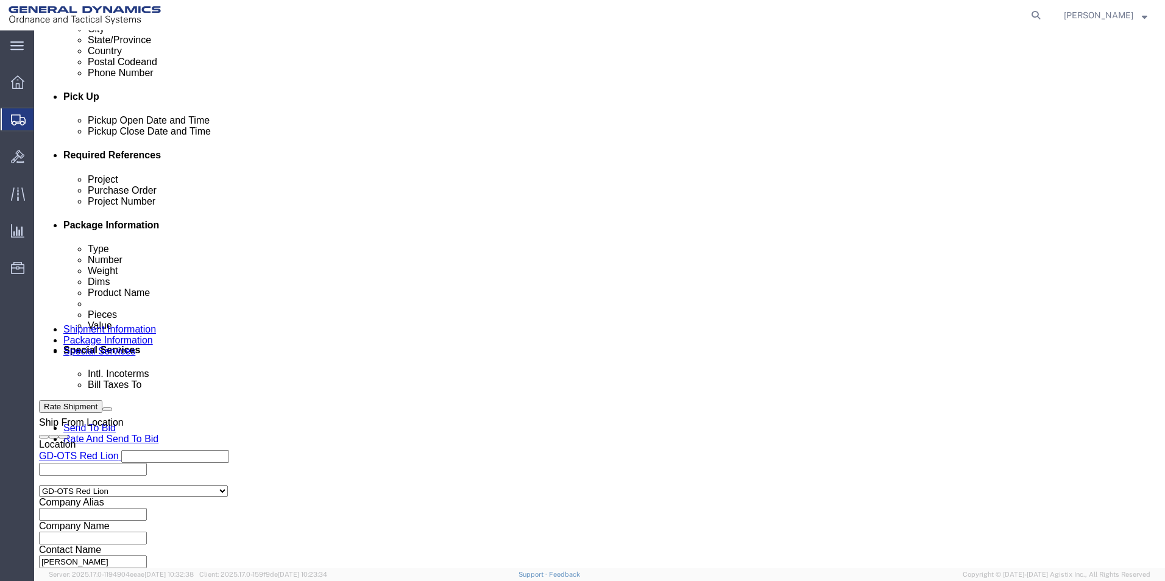
click select "Select Recipient Account Sender/Shipper Third Party Account"
select select "RCPN"
click select "Select Recipient Account Sender/Shipper Third Party Account"
type input "SUBCOM"
type input "[STREET_ADDRESS][PERSON_NAME]"
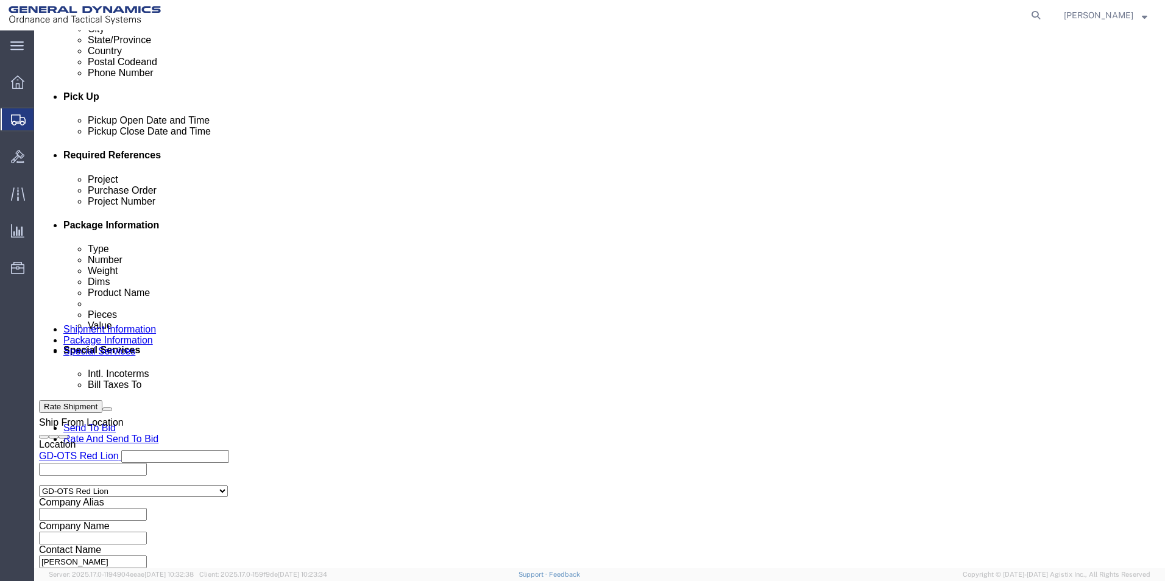
select select "US"
select select "NH"
type input "[PHONE_NUMBER]"
type input "[PERSON_NAME]"
type input "NEWINGTON"
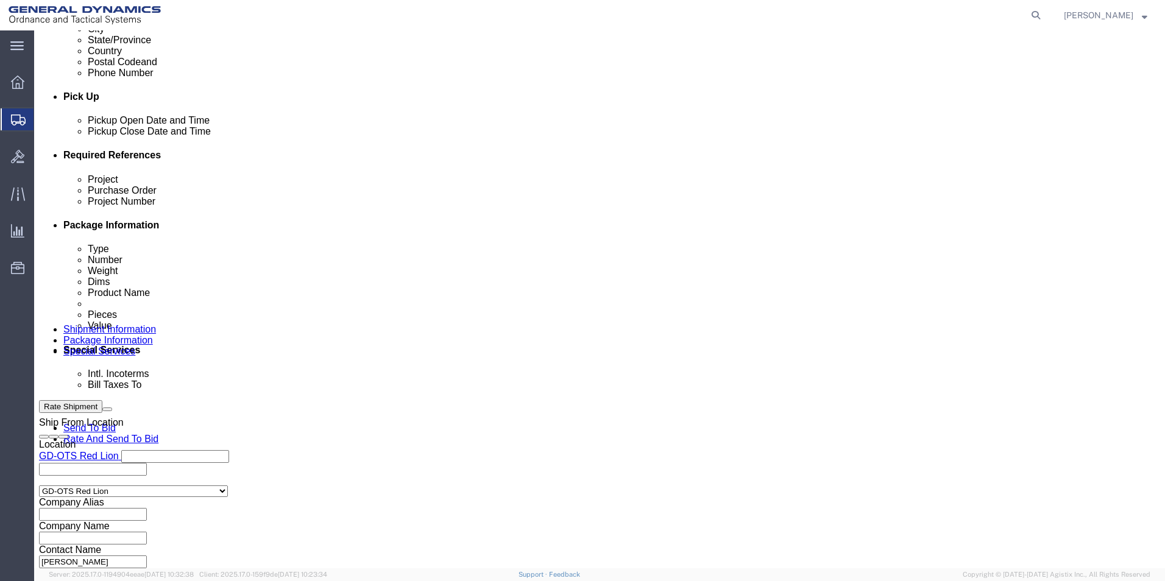
type input "03801"
drag, startPoint x: 419, startPoint y: 340, endPoint x: 391, endPoint y: 352, distance: 30.3
click select "Select DHL FedEx Express UPS"
select select "FedEx Express"
click select "Select DHL FedEx Express UPS"
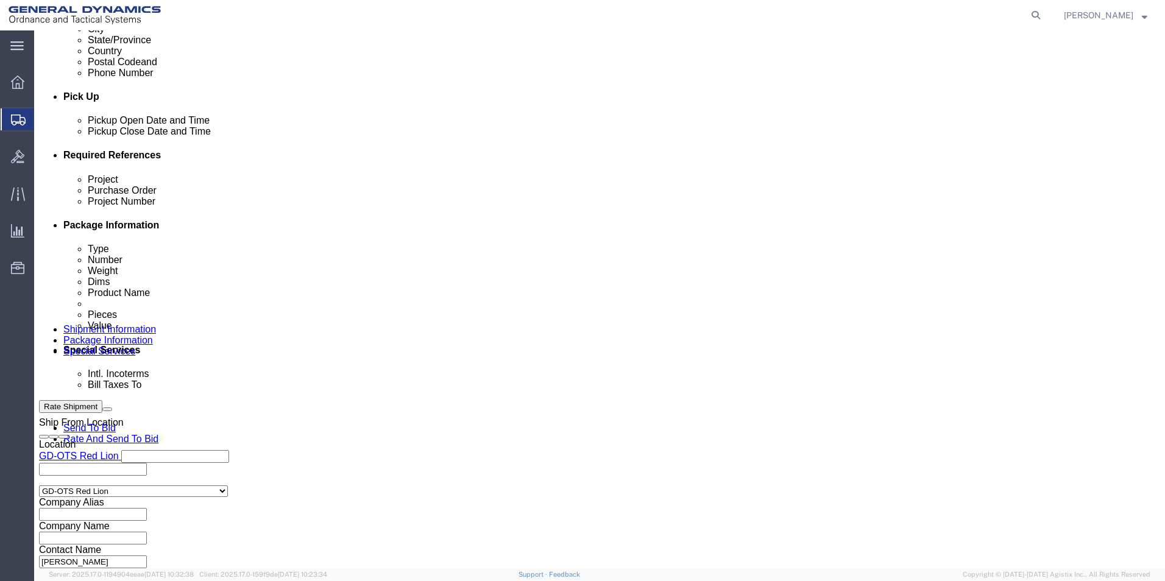
click input "text"
type input "003105903"
click div "Billing Location Select Select My Profile Location GD-OTS [GEOGRAPHIC_DATA] (Co…"
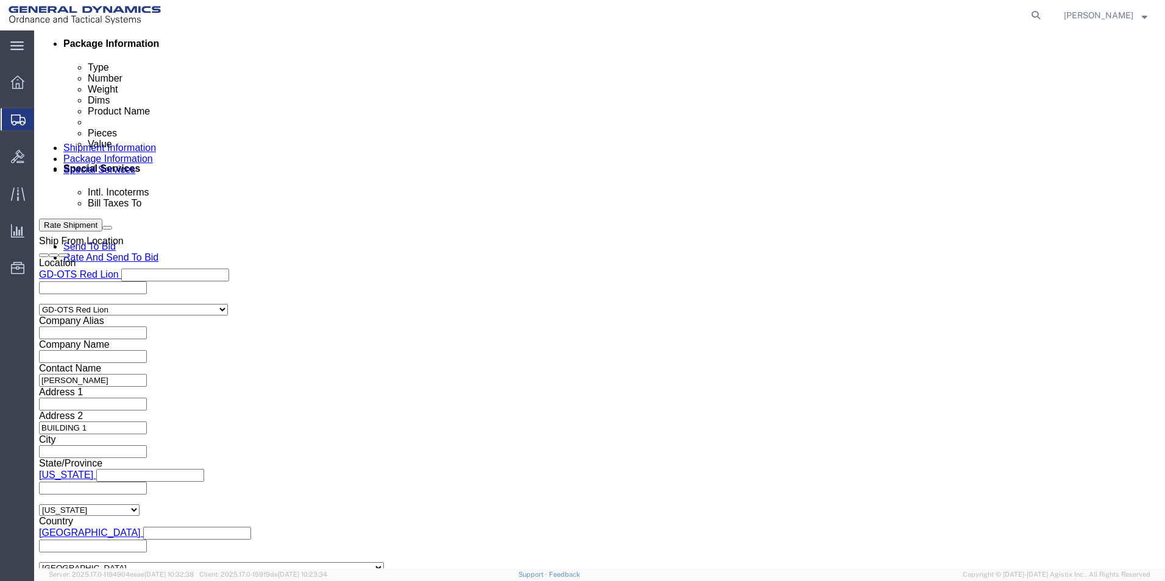
scroll to position [670, 0]
click button "Rate Shipment"
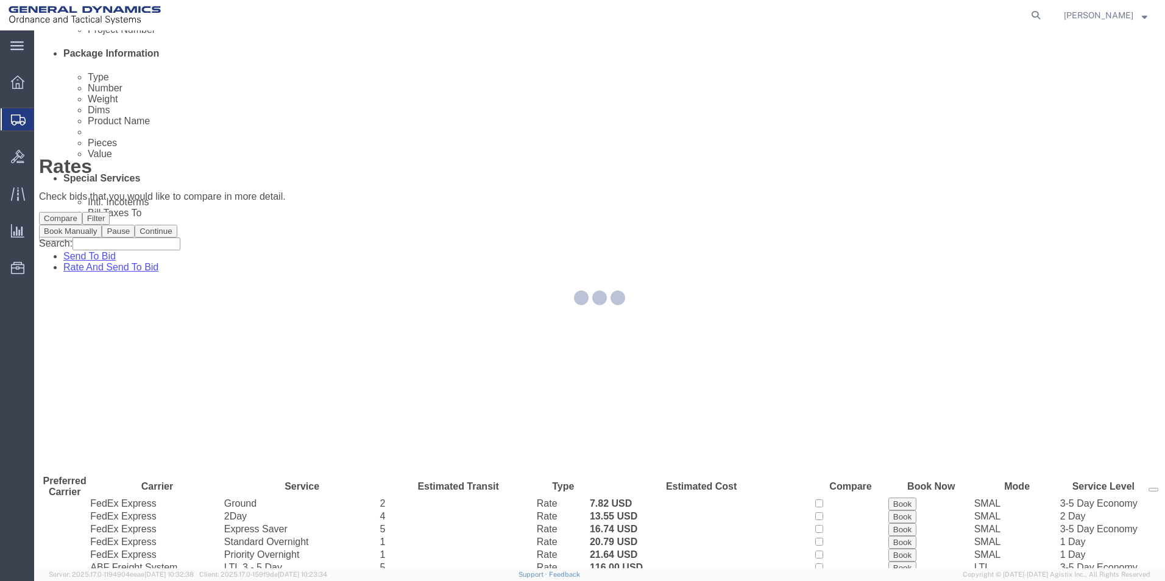
scroll to position [0, 0]
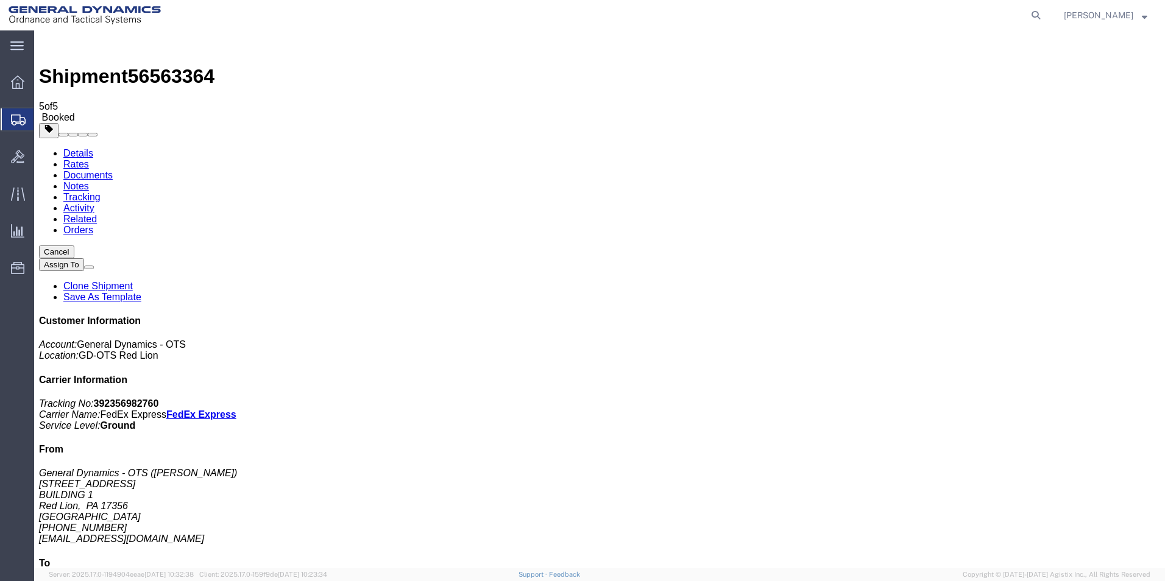
click at [0, 0] on span "Create Shipment" at bounding box center [0, 0] width 0 height 0
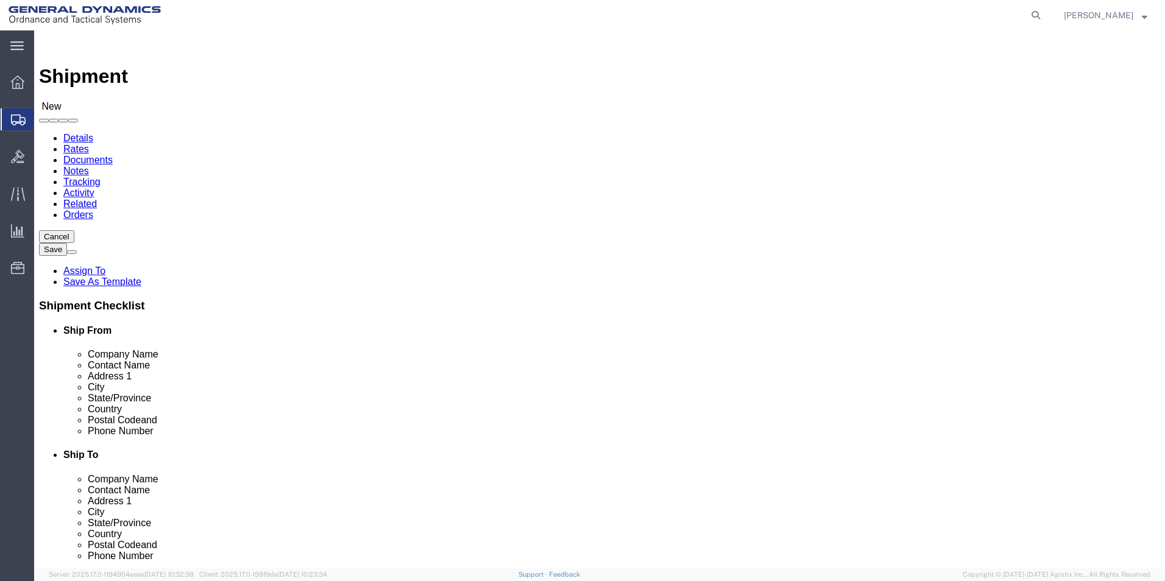
scroll to position [2, 0]
select select "310"
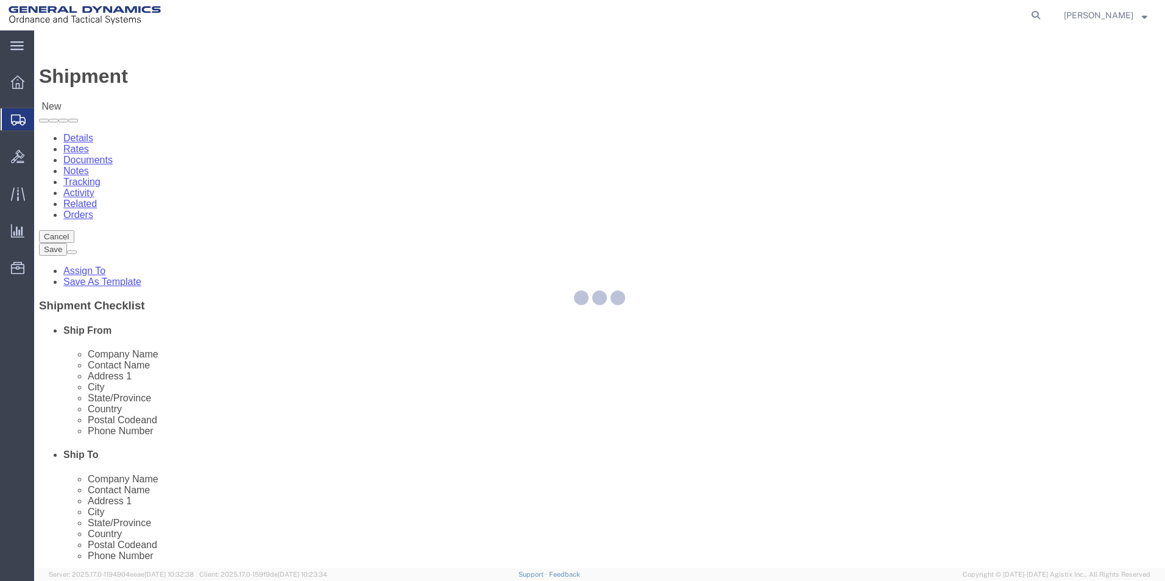
select select "PA"
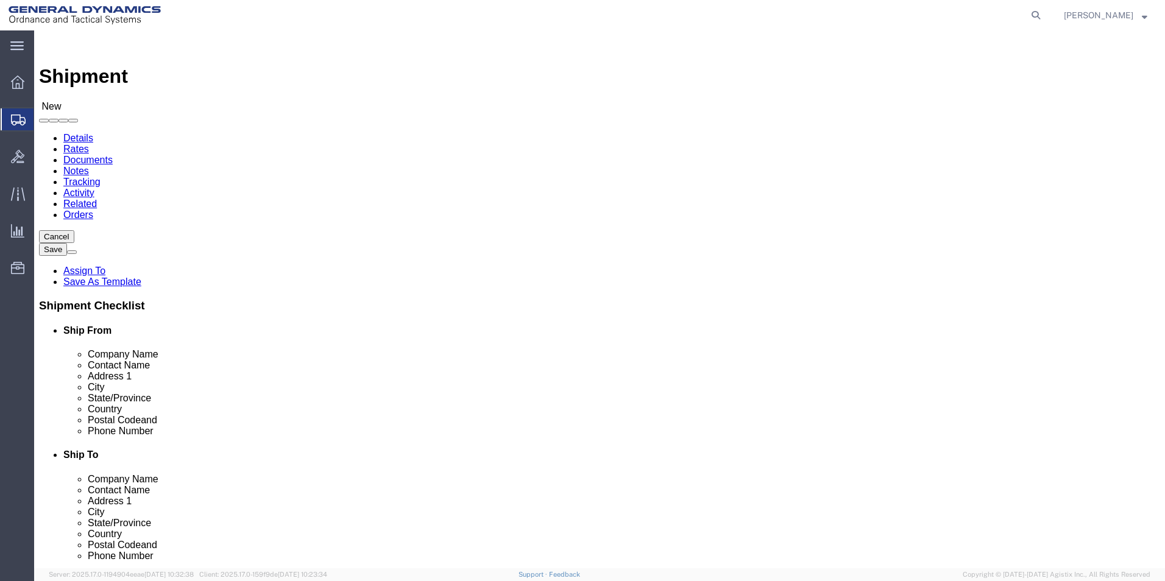
drag, startPoint x: 73, startPoint y: 201, endPoint x: 43, endPoint y: 200, distance: 30.5
click div "Company Alias"
type input "REDLPAHIG0"
click input "text"
type input "[PERSON_NAME]"
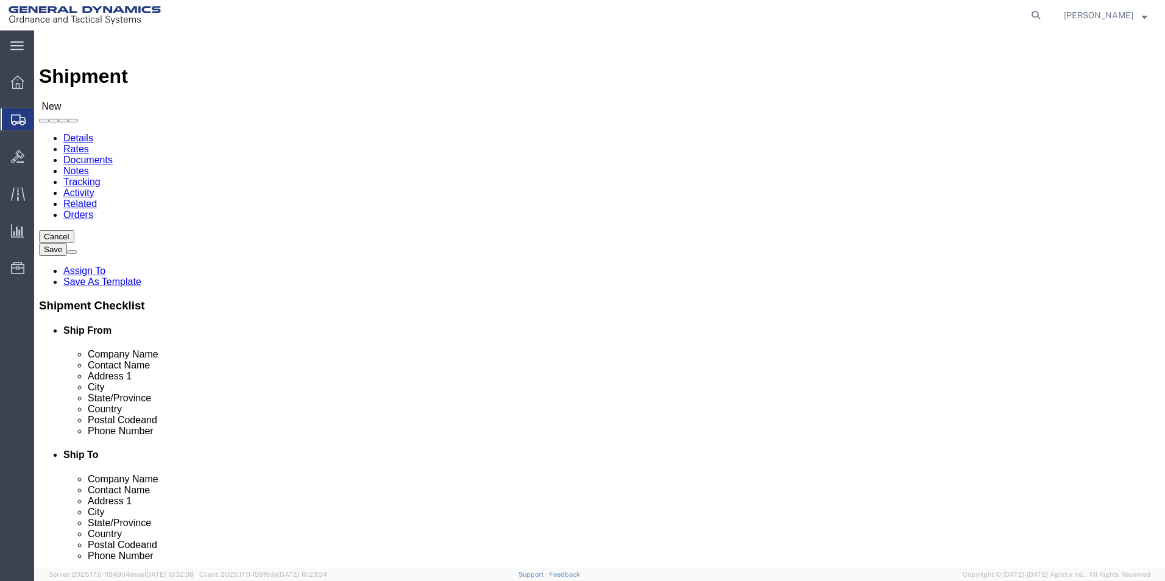
click input "text"
type input "BUILDING 1"
click input "text"
type input "[EMAIL_ADDRESS][DOMAIN_NAME]"
click input "text"
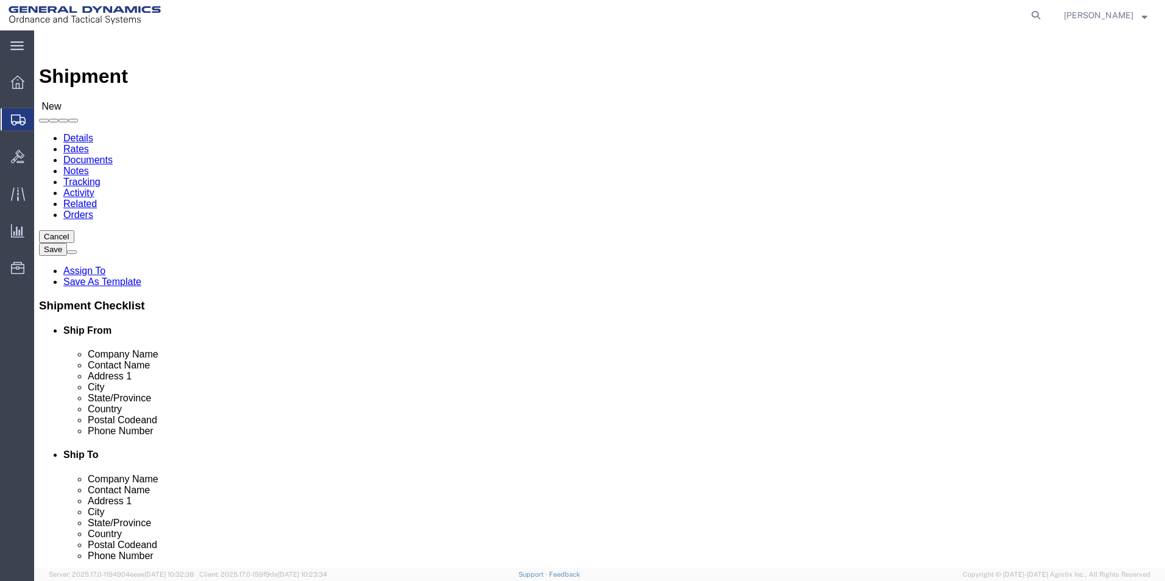
click input "text"
type input "SUBCOM"
click p "- SUBCOM - ([PERSON_NAME]) [STREET_ADDRESS][PERSON_NAME]"
select select "NH"
type input "SUBCOM"
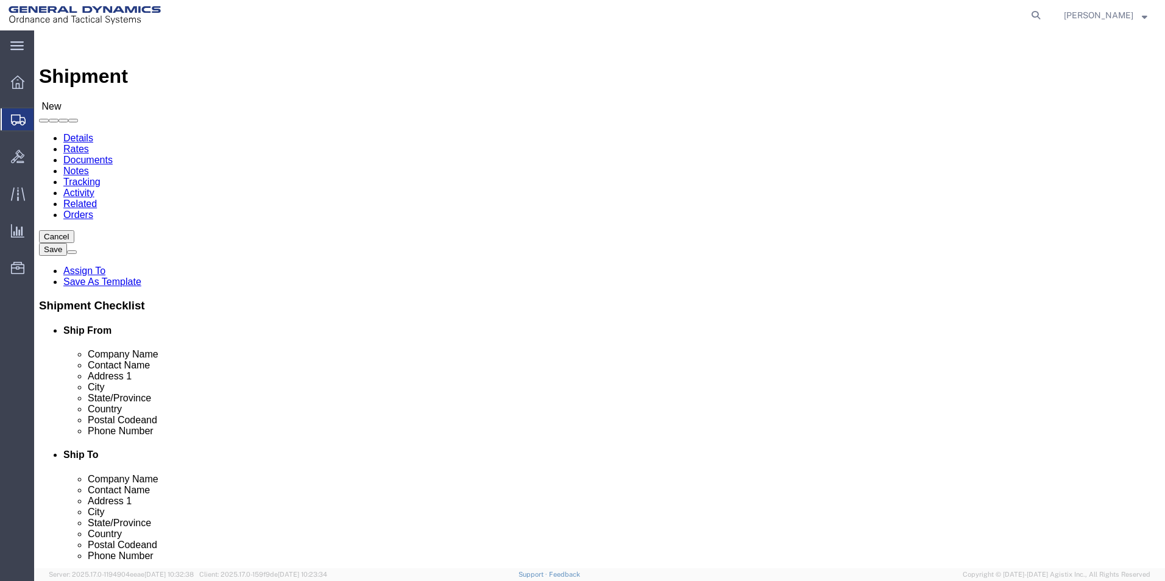
drag, startPoint x: 635, startPoint y: 249, endPoint x: 561, endPoint y: 242, distance: 75.2
click div "Contact Name"
type input "[PERSON_NAME]"
click div "ADDITIONAL INFORMATION"
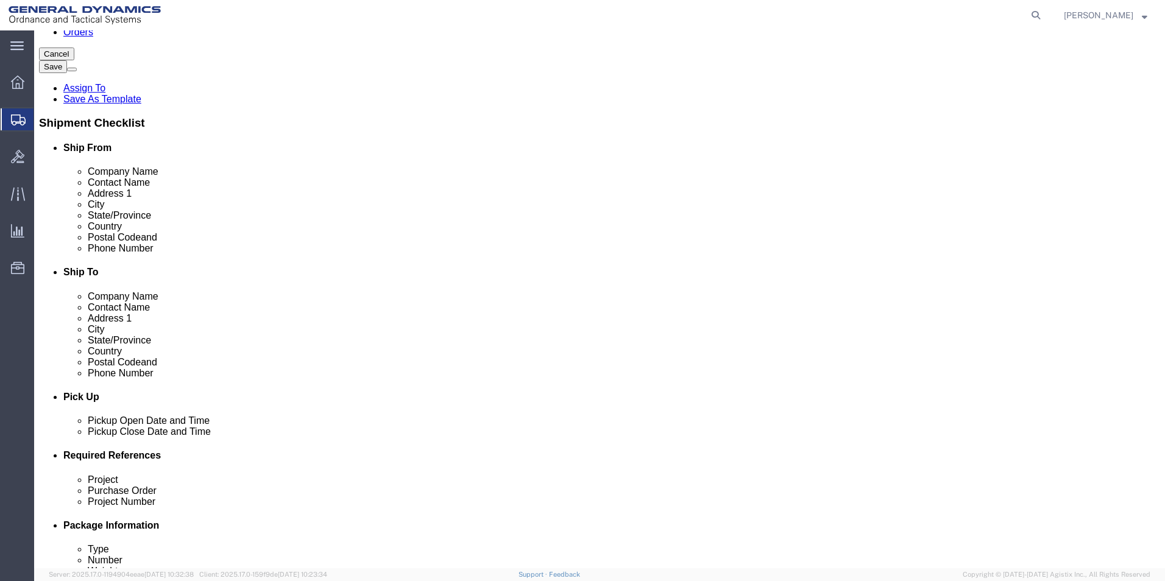
click div "[DATE] 9:00 AM"
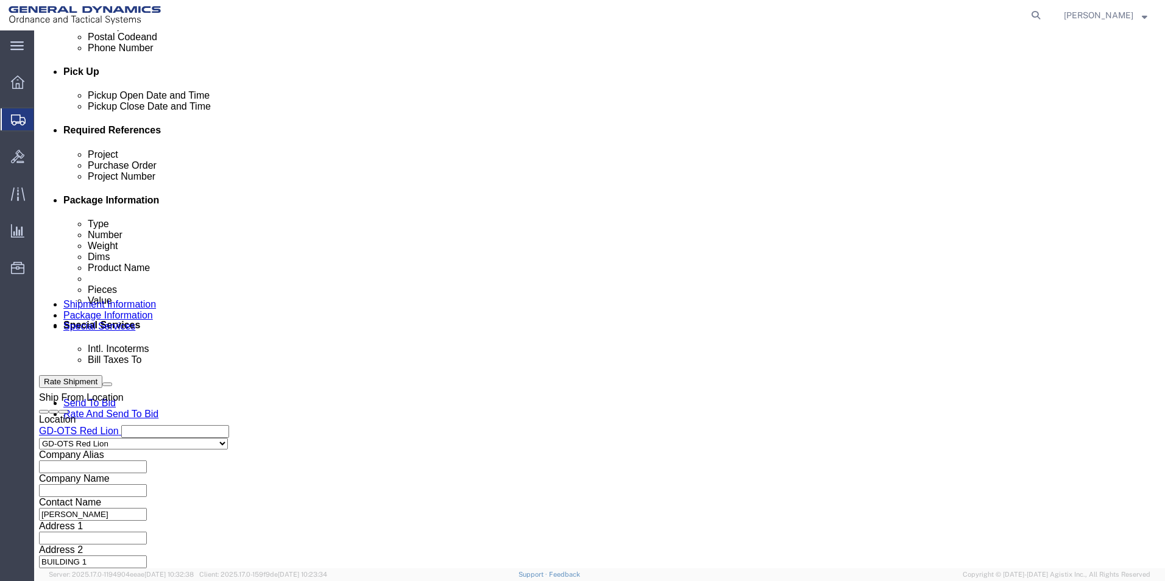
click input "4:00 AM"
click input "4:30 AM"
type input "4:30 PM"
click button "Apply"
click input "text"
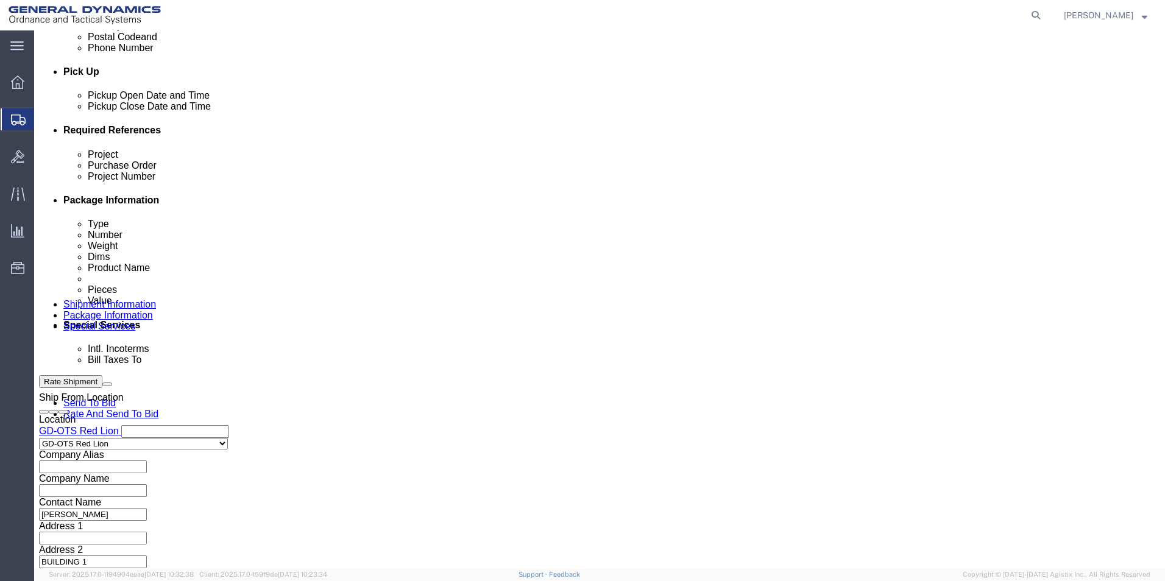
type input "62226-900"
click input "text"
type input "62226-900"
click input "text"
type input "109329"
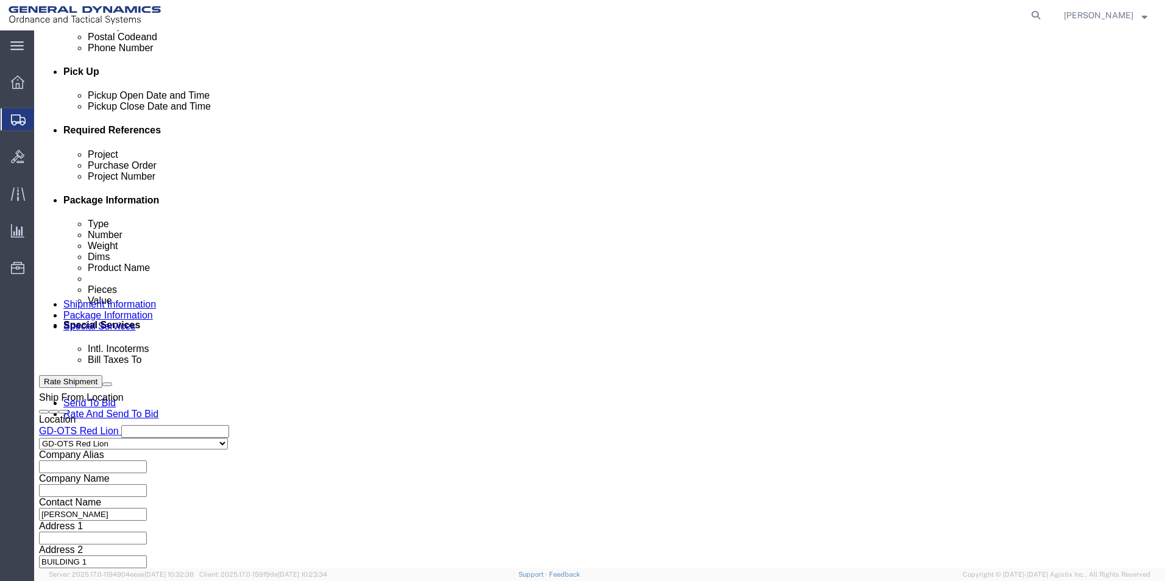
click button "Continue"
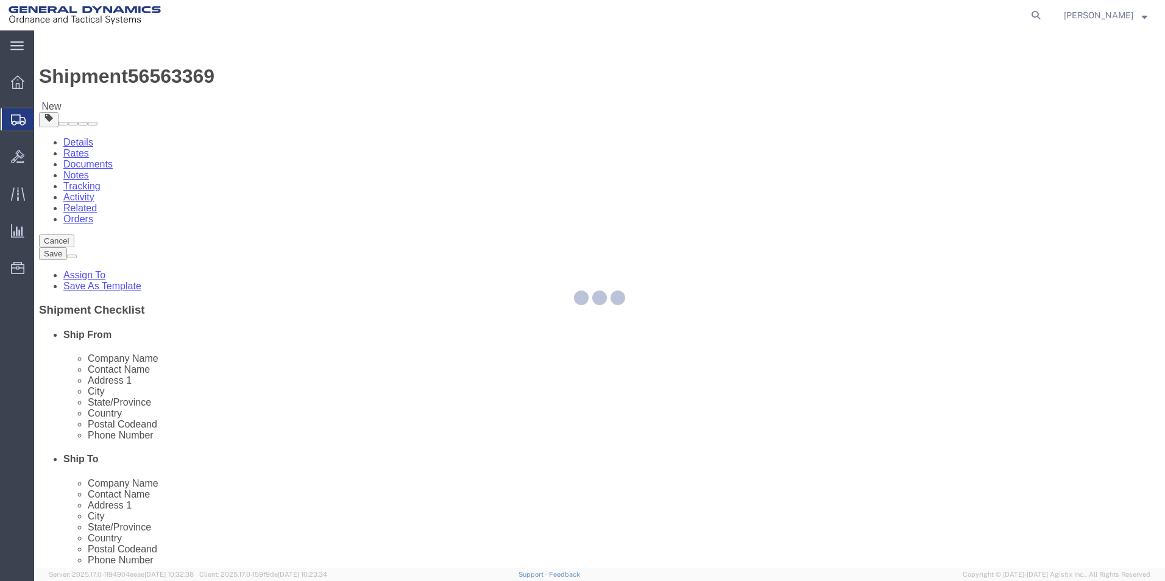
select select "CBOX"
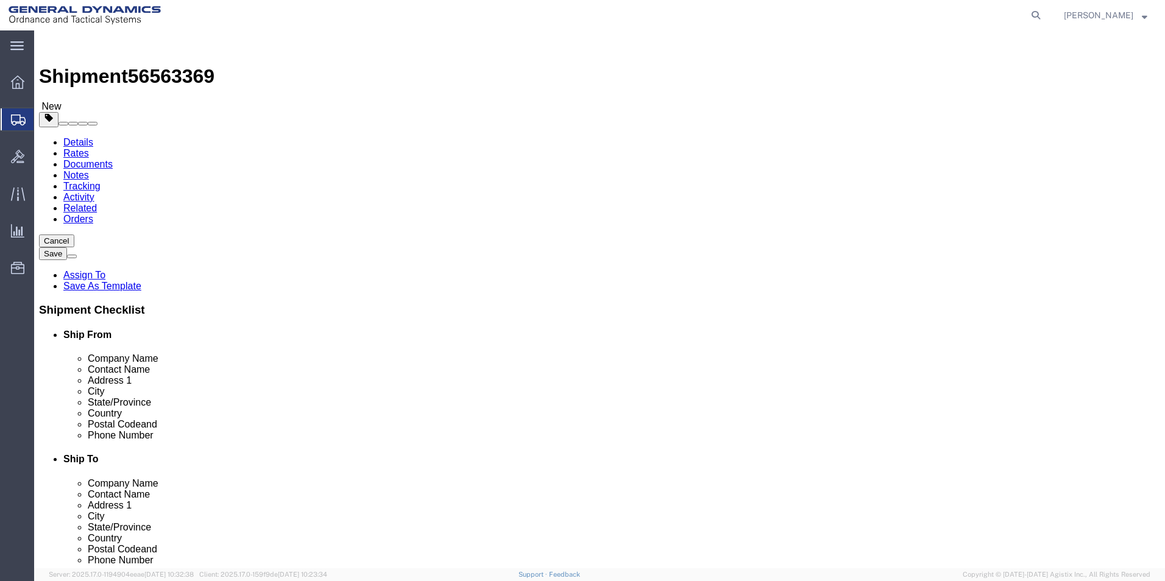
click input "text"
type input "24"
click input "text"
type input "14"
click input "text"
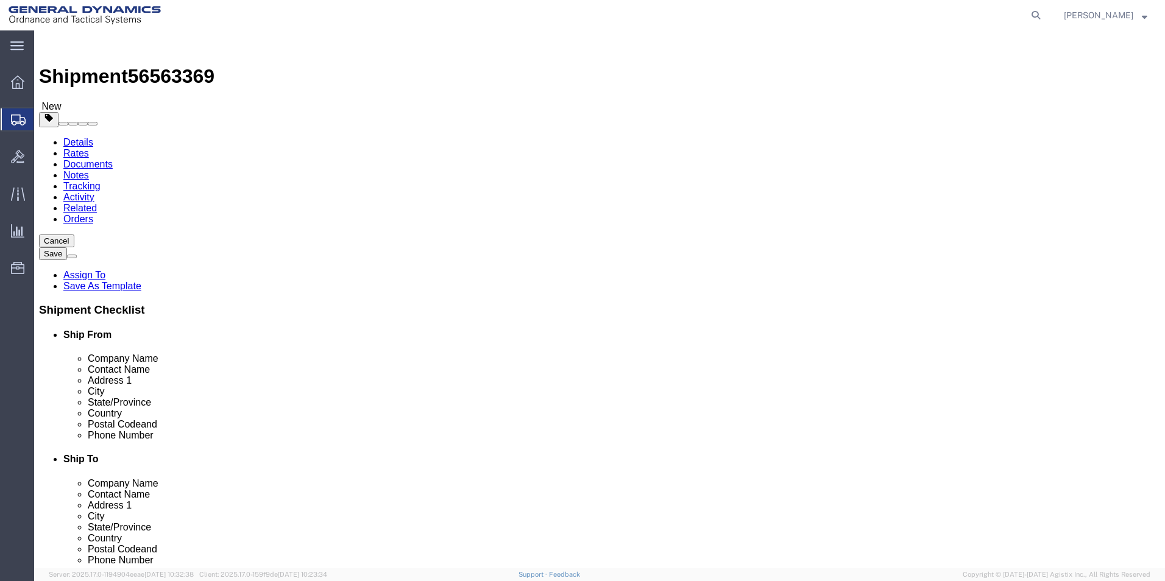
type input "12"
drag, startPoint x: 175, startPoint y: 282, endPoint x: 163, endPoint y: 280, distance: 11.7
click div "0.00 Select kgs lbs"
type input "14.00"
drag, startPoint x: 214, startPoint y: 339, endPoint x: 206, endPoint y: 333, distance: 10.4
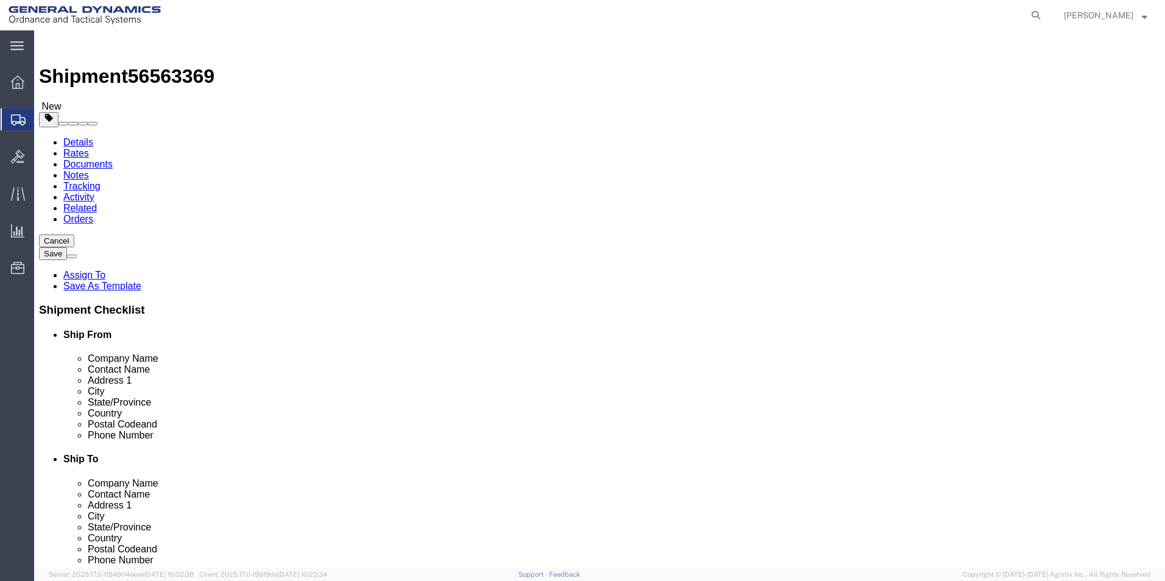
click link "Add Content"
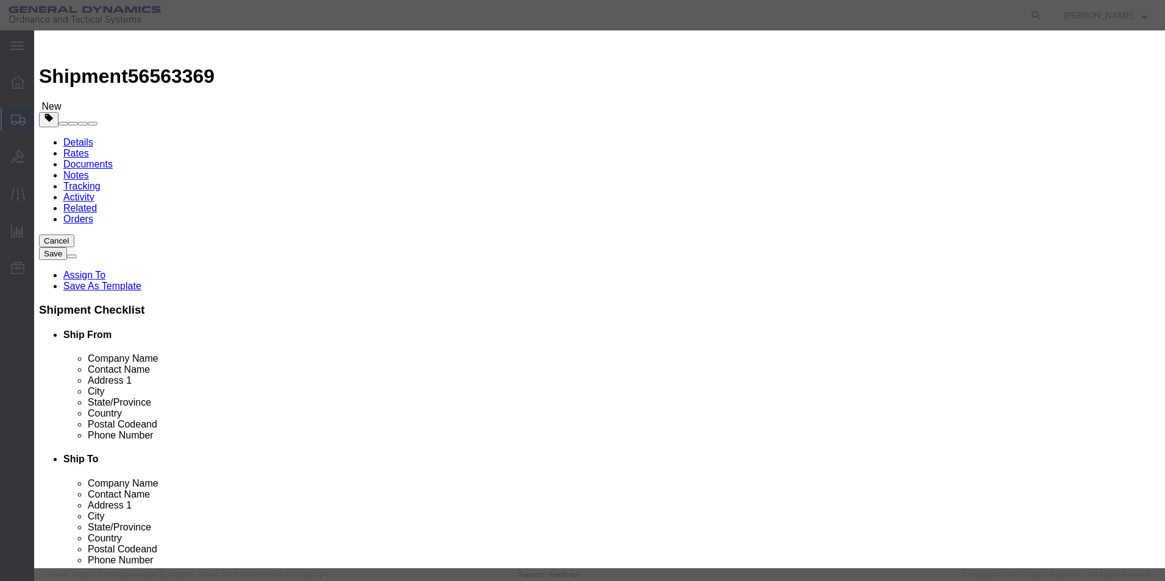
click input "text"
type input "LOCKING PLATE"
click div "Commodity library Product Name LOCKING PLATE Pieces 0 Select Bag Barrels 100Boa…"
drag, startPoint x: 363, startPoint y: 116, endPoint x: 324, endPoint y: 122, distance: 40.1
click div "Pieces 0 Select Bag Barrels 100Board Feet Bottle Box Blister Pack Carats Can Ca…"
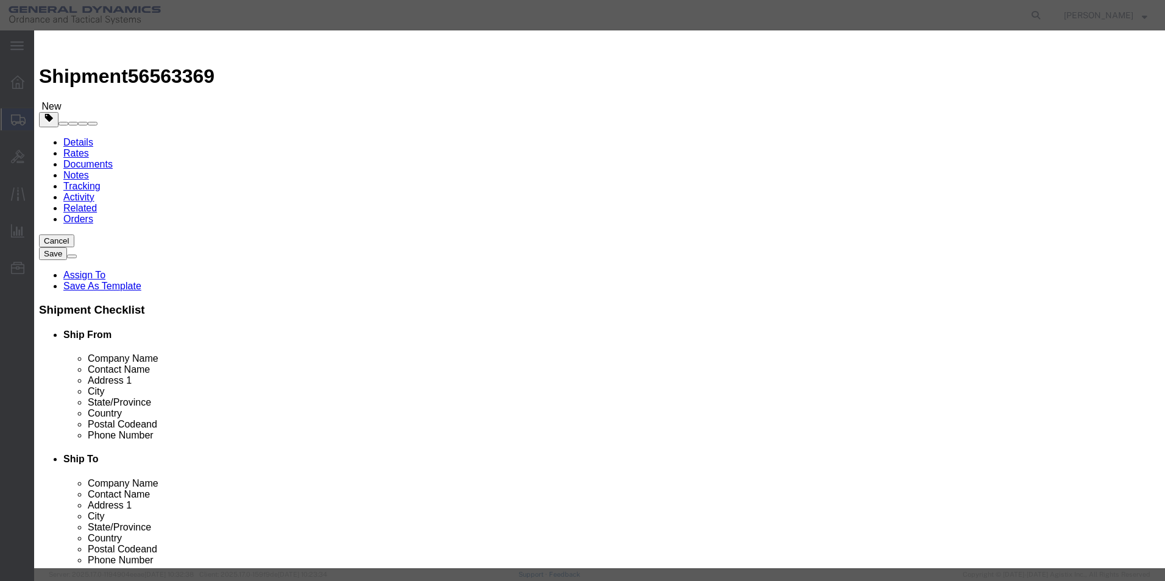
type input "4"
click h3 "Add content"
click input "text"
type input "100"
click div "Commodity library Product Name LOCKING PLATE Pieces 4 Select Bag Barrels 100Boa…"
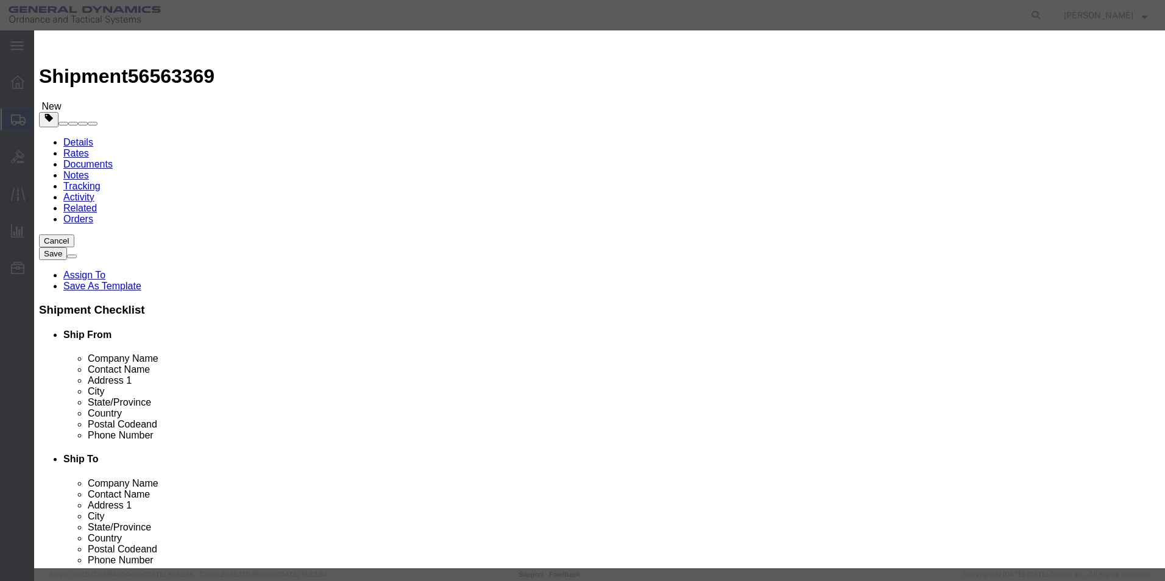
click button "Save & Close"
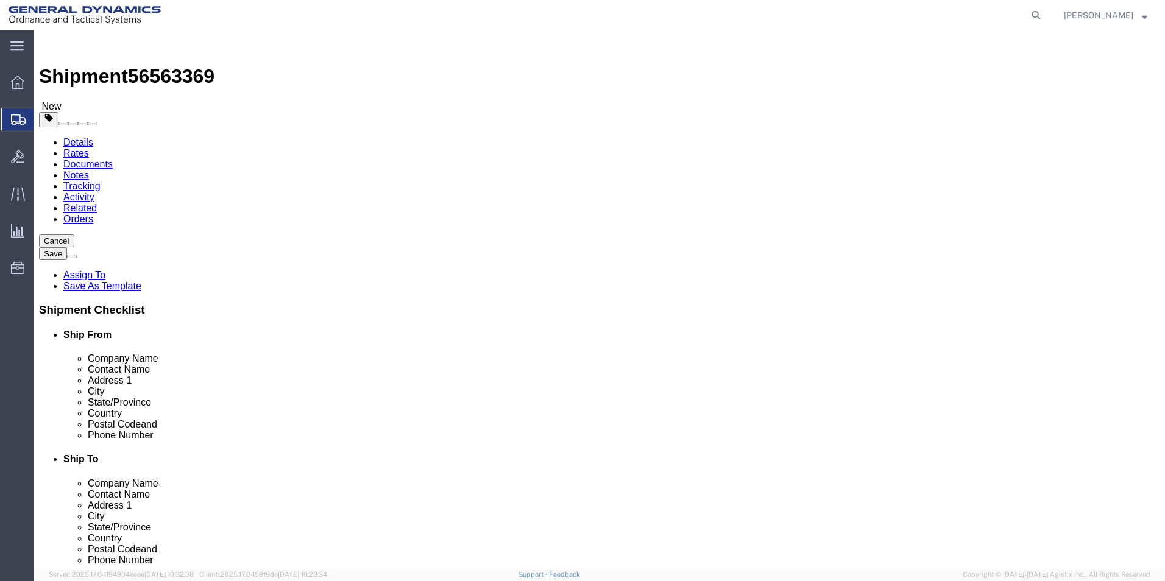
click button "Continue"
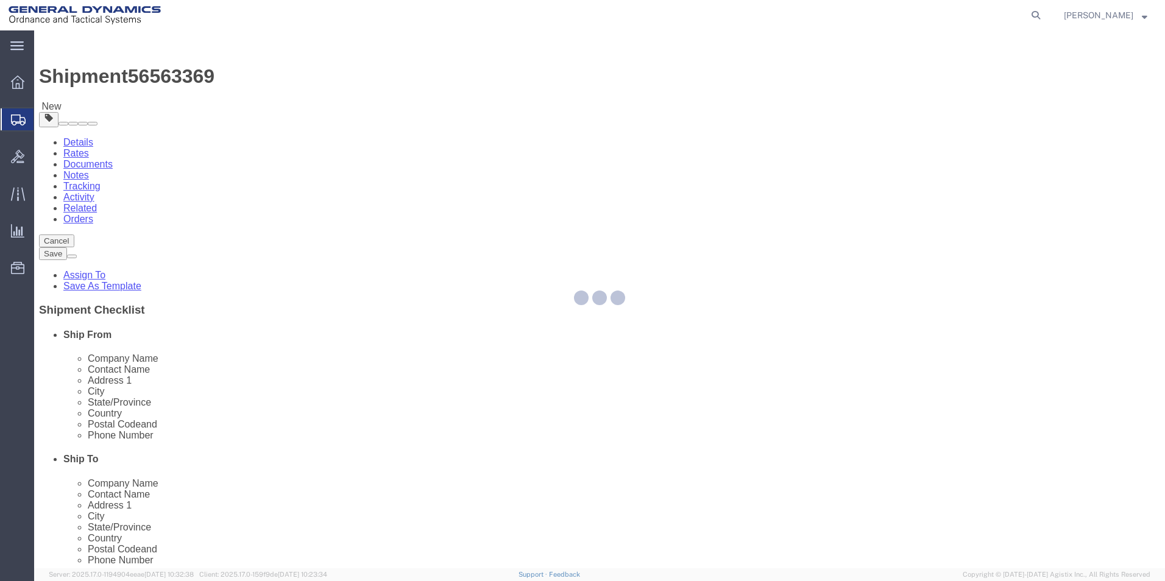
select select
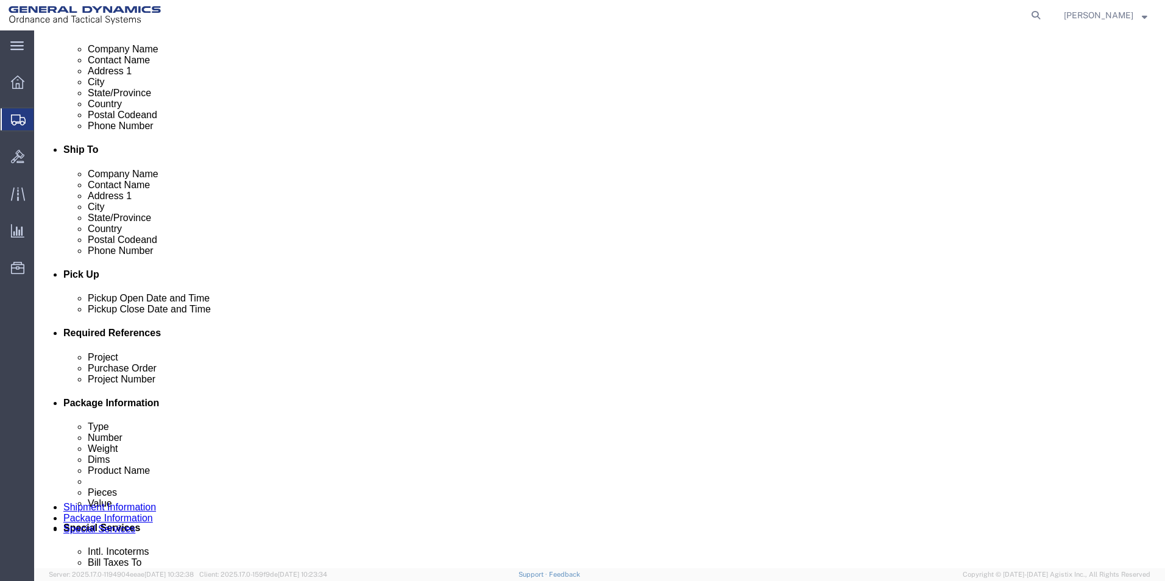
scroll to position [366, 0]
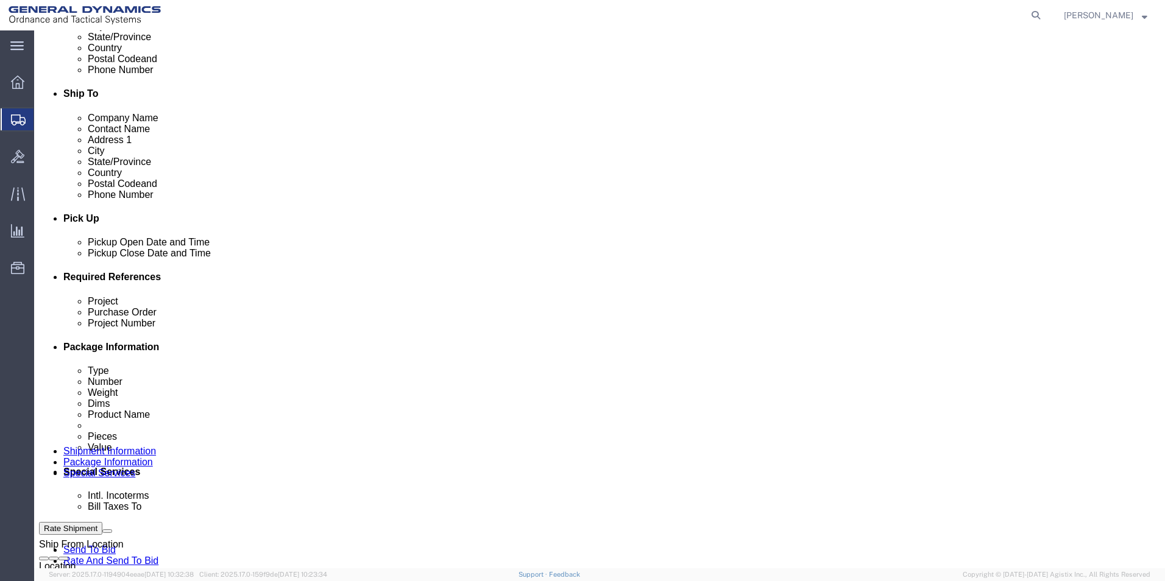
drag, startPoint x: 439, startPoint y: 440, endPoint x: 420, endPoint y: 441, distance: 18.3
click div "Select Recipient Account Sender/Shipper Third Party Account"
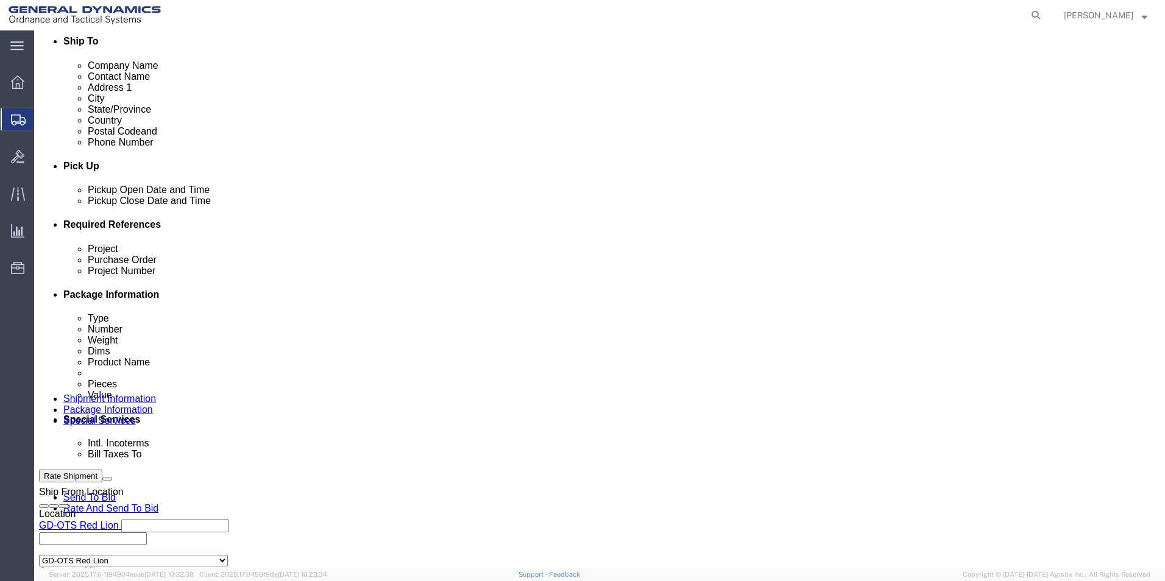
scroll to position [487, 0]
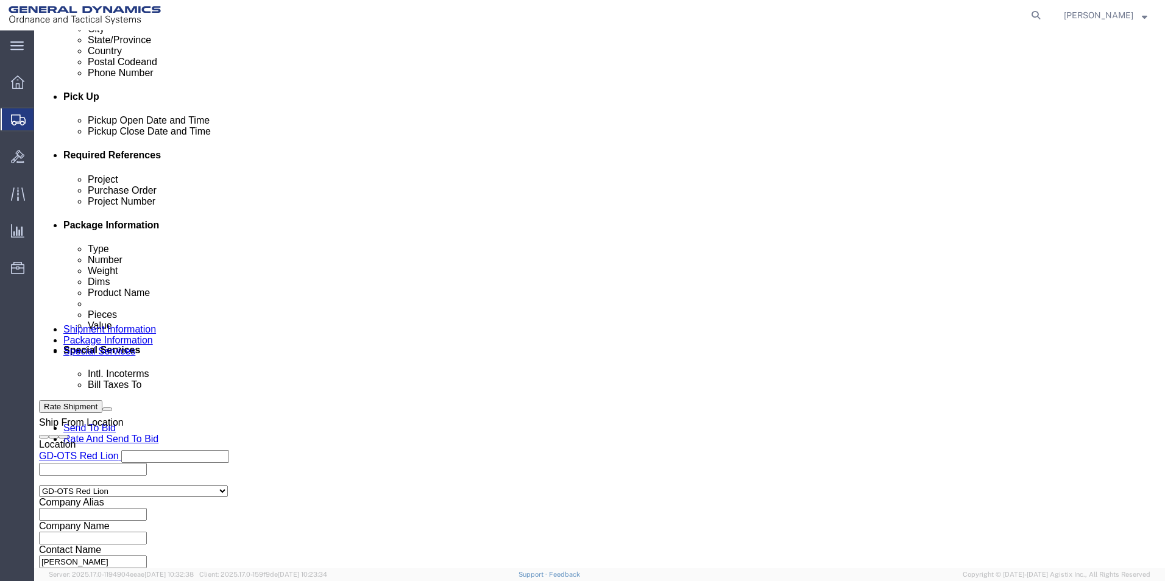
drag, startPoint x: 423, startPoint y: 319, endPoint x: 371, endPoint y: 306, distance: 53.2
click select "Select Recipient Account Sender/Shipper Third Party Account"
select select "RCPN"
click select "Select Recipient Account Sender/Shipper Third Party Account"
type input "SUBCOM"
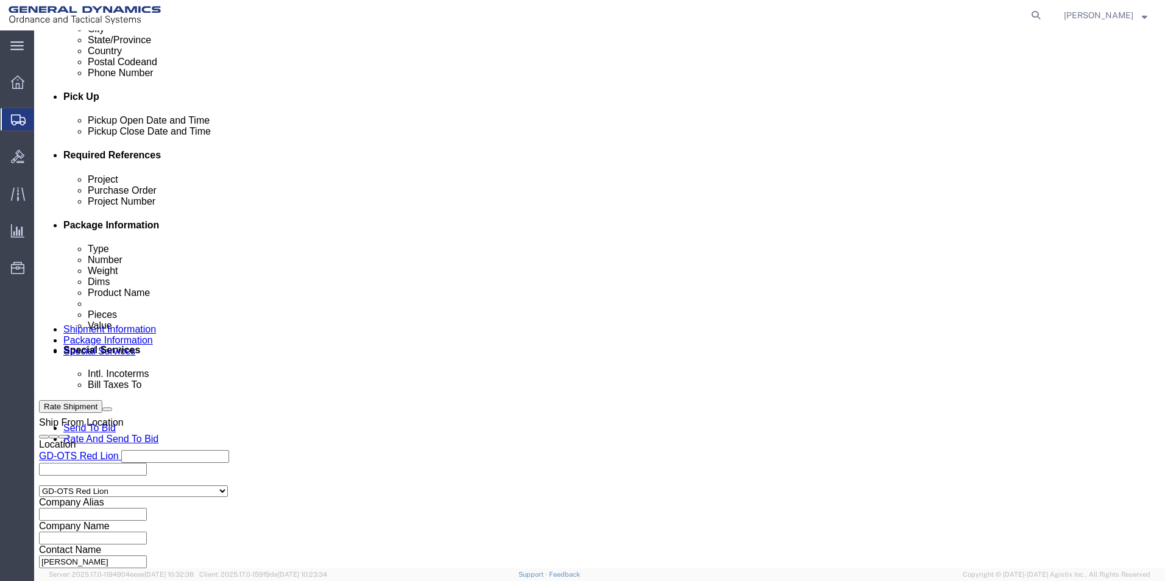
type input "[STREET_ADDRESS][PERSON_NAME]"
select select "US"
select select "NH"
type input "[PHONE_NUMBER]"
type input "[PERSON_NAME]"
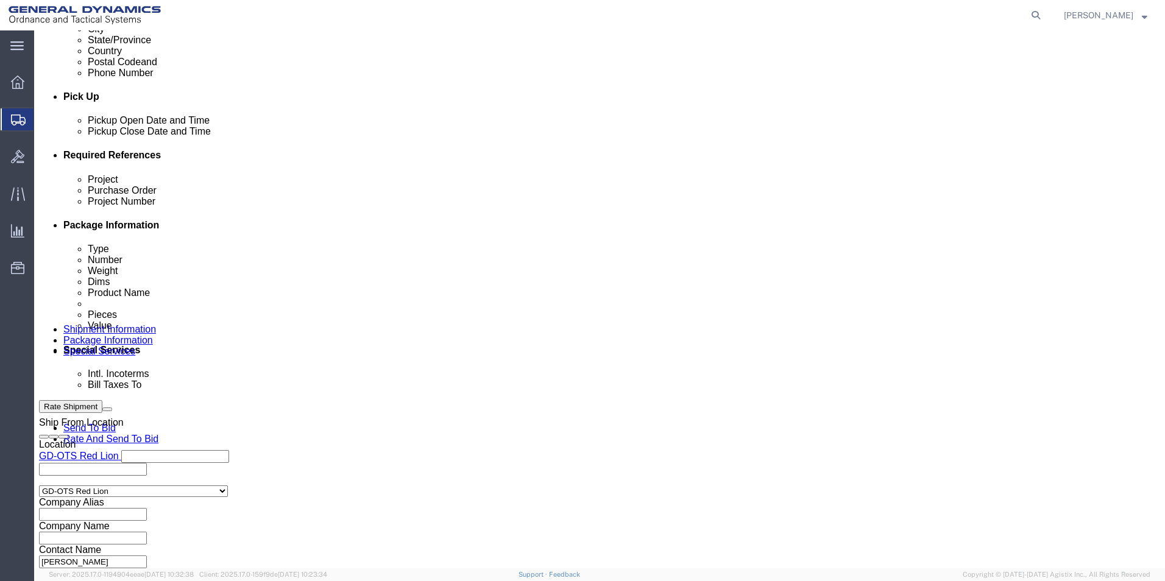
type input "NEWINGTON"
type input "03801"
click select "Select DHL FedEx Express UPS"
select select "FedEx Express"
click select "Select DHL FedEx Express UPS"
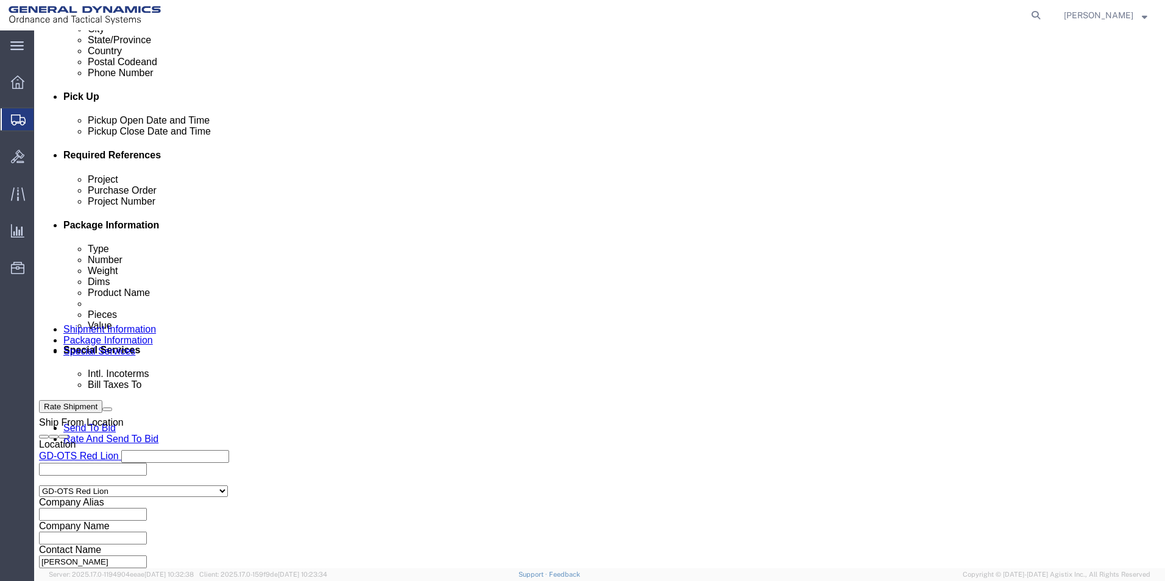
click input "text"
type input "003105903"
click div "Billing Location Select Select My Profile Location GD-OTS [GEOGRAPHIC_DATA] (Co…"
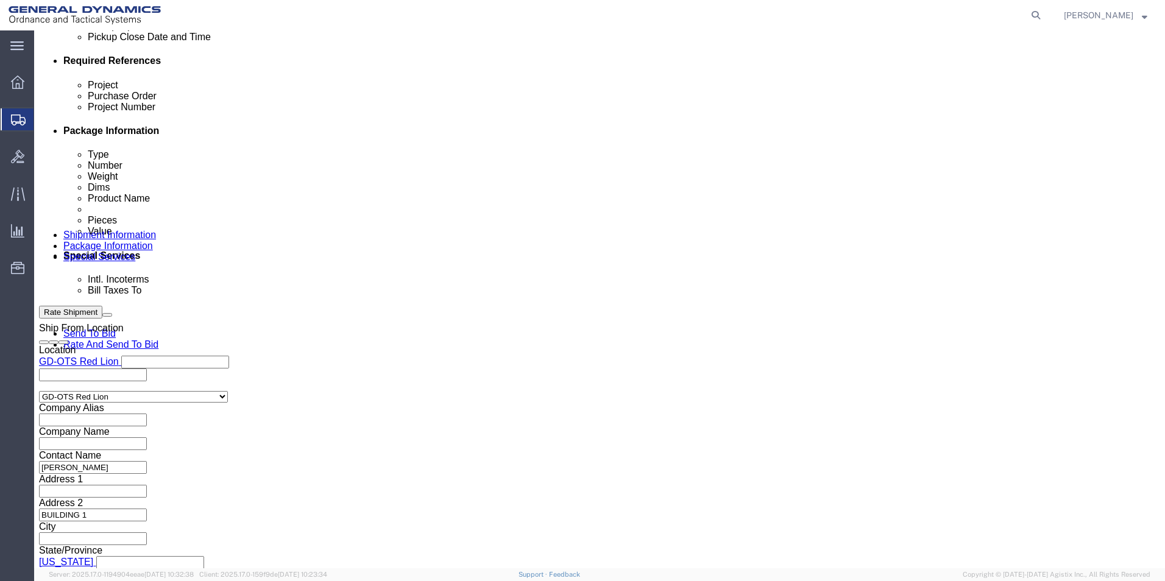
scroll to position [731, 0]
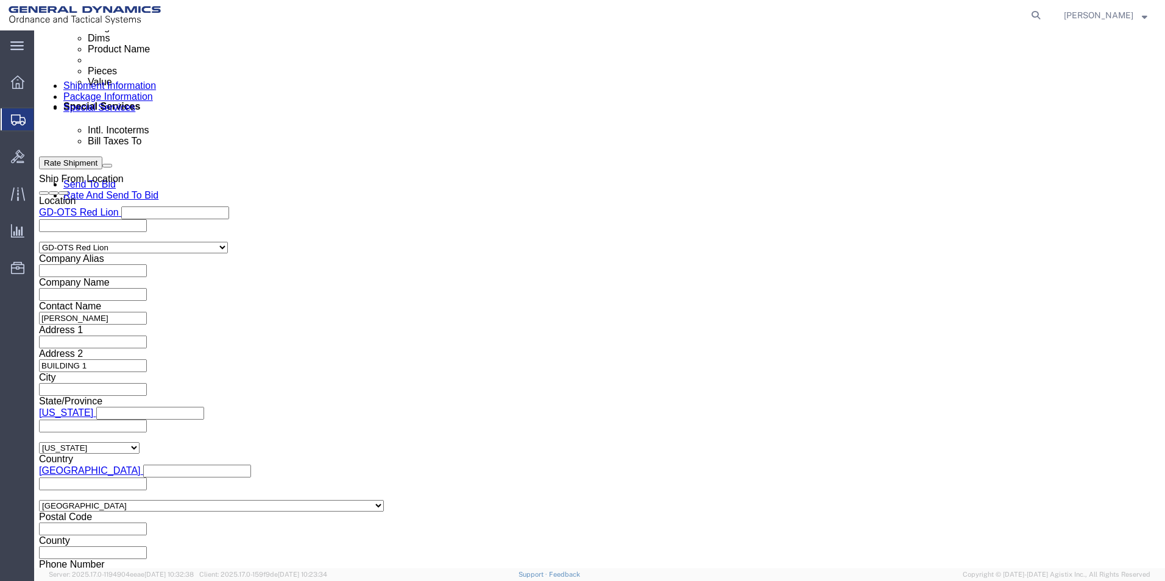
click button "Rate Shipment"
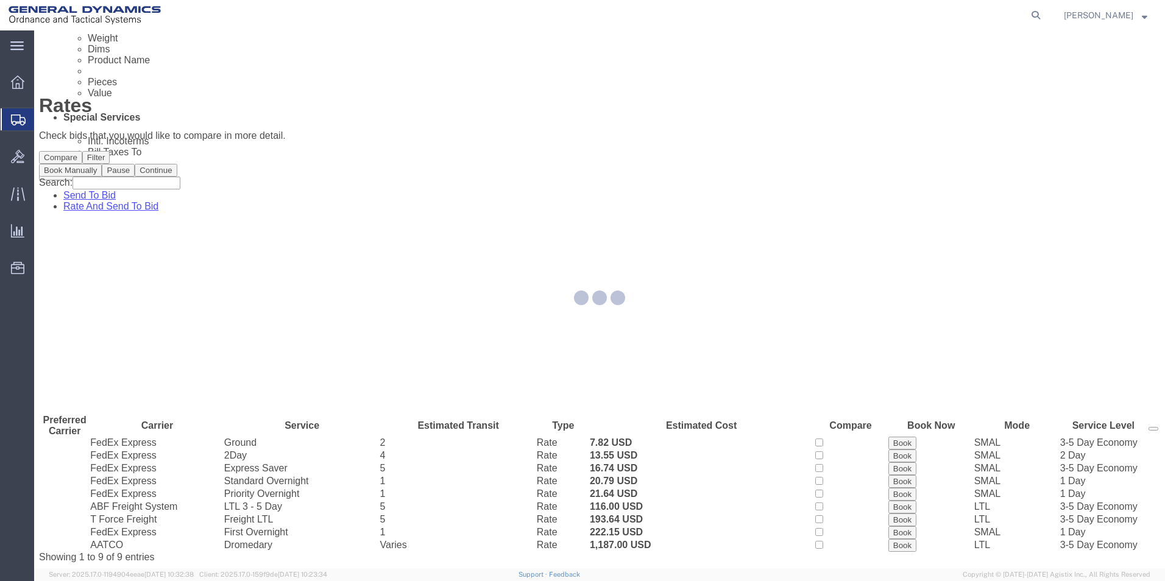
scroll to position [0, 0]
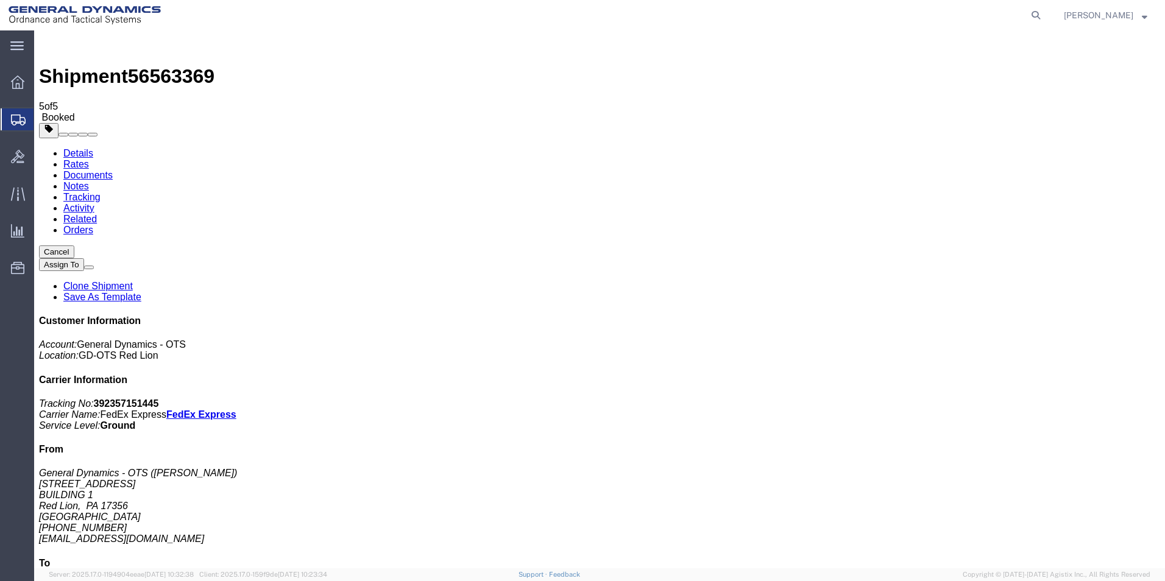
click at [0, 0] on span "Create Shipment" at bounding box center [0, 0] width 0 height 0
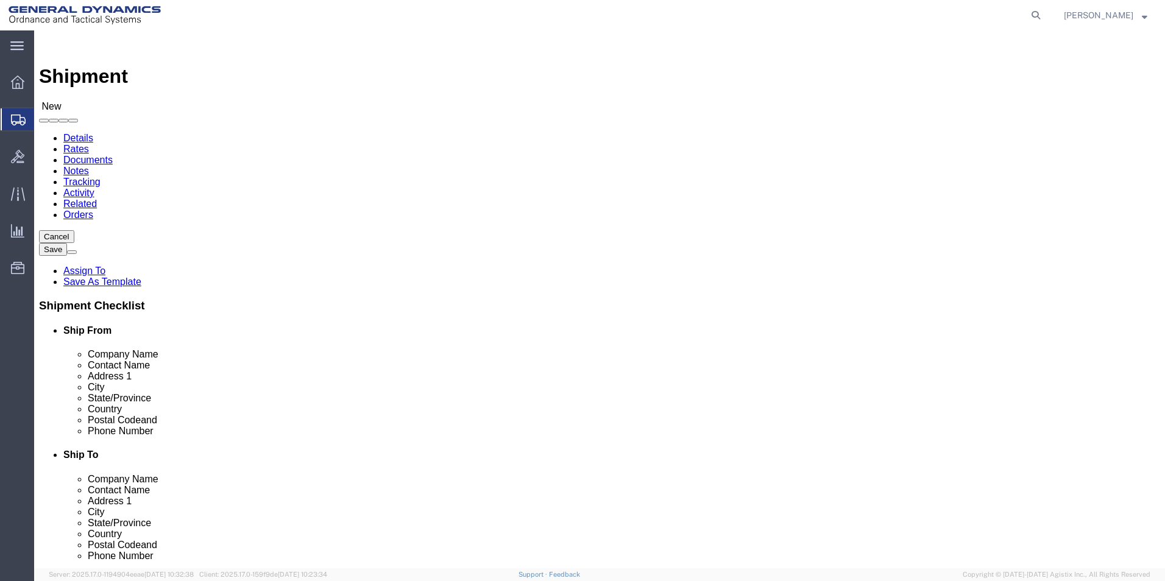
scroll to position [2, 0]
select select "310"
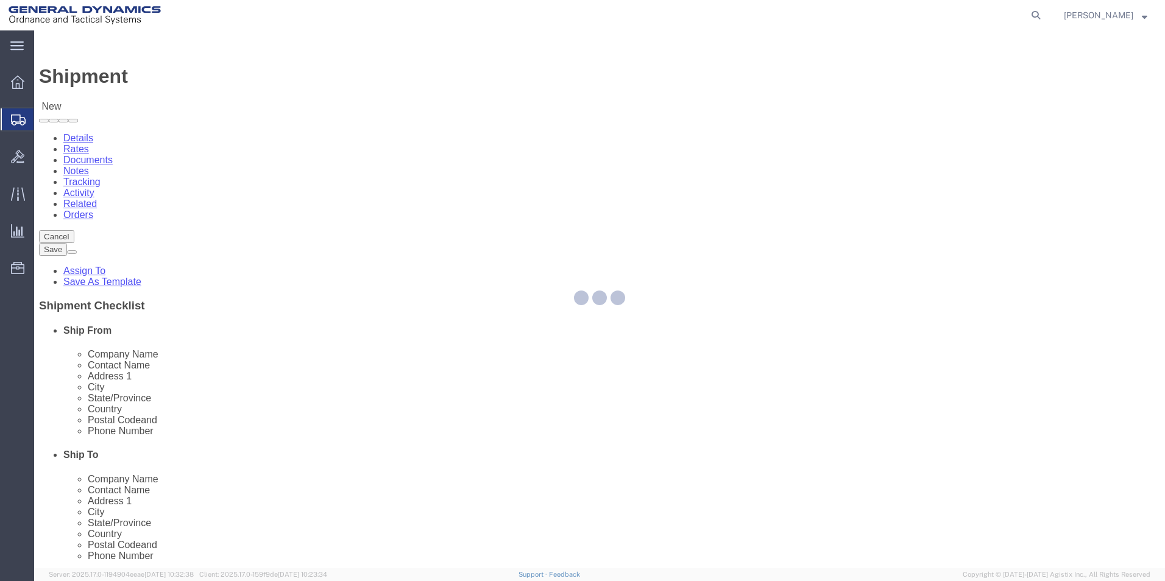
select select "PA"
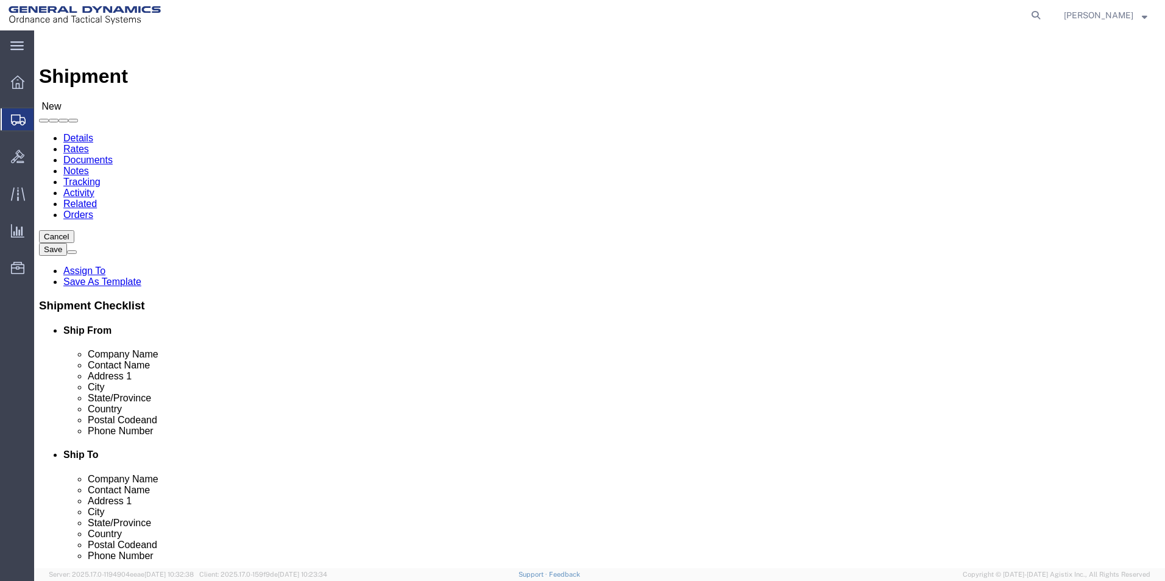
drag, startPoint x: 197, startPoint y: 207, endPoint x: 166, endPoint y: 200, distance: 32.3
click input "text"
type input "REDLPAHIG0"
click input "text"
type input "[PERSON_NAME]"
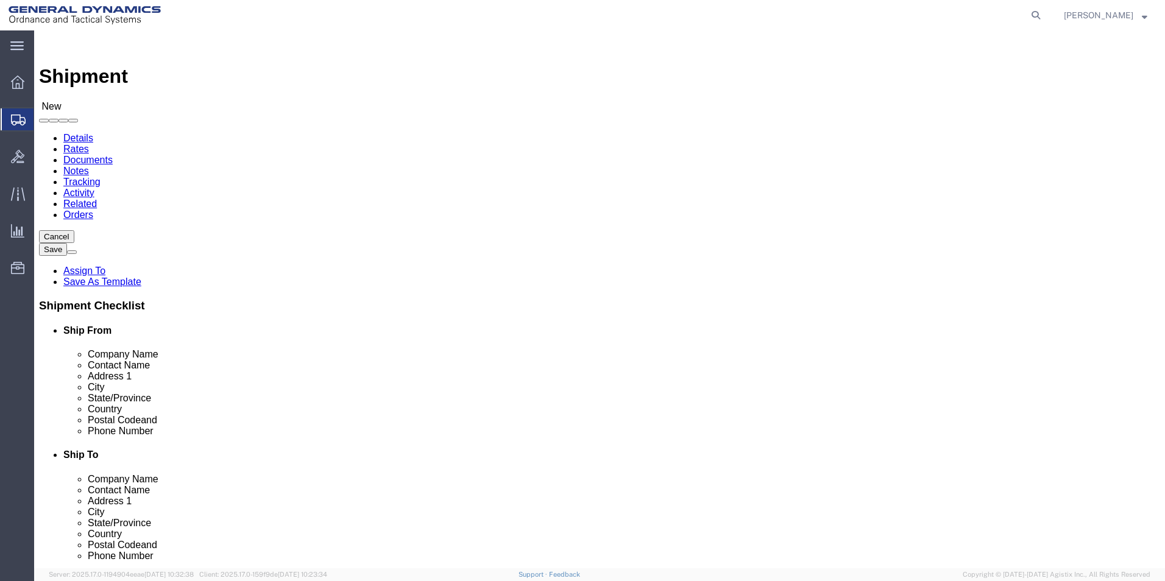
click input "text"
type input "BUILDING 1"
click input "text"
type input "[EMAIL_ADDRESS][DOMAIN_NAME]"
click input "text"
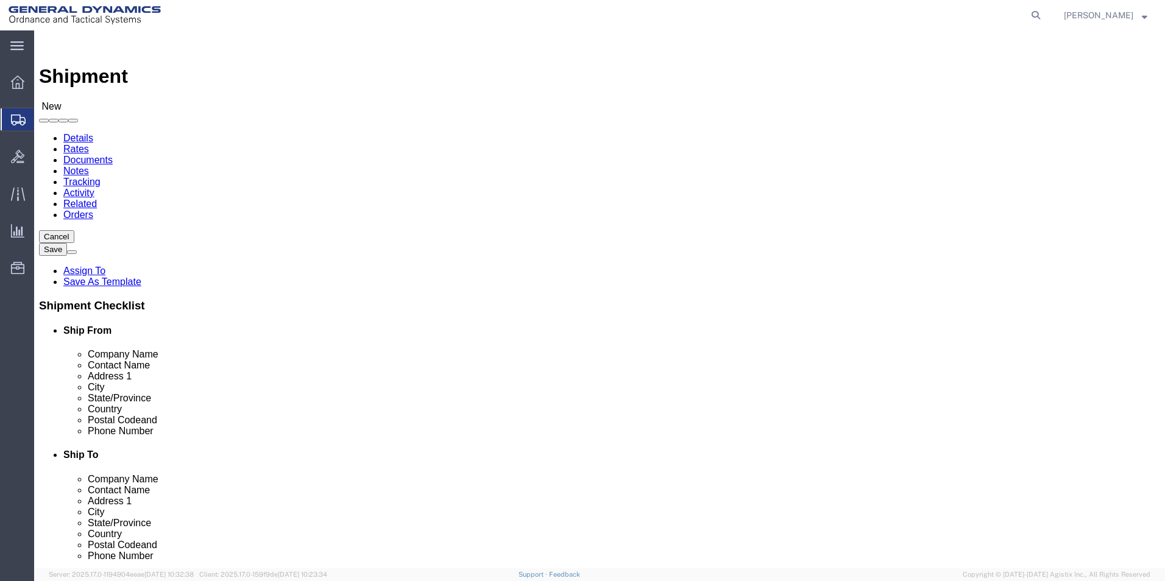
type input "SUBCOM"
click p "- SUBCOM - ([PERSON_NAME]) [STREET_ADDRESS][PERSON_NAME]"
select select "NH"
type input "SUBCOM"
drag, startPoint x: 673, startPoint y: 252, endPoint x: 525, endPoint y: 252, distance: 148.1
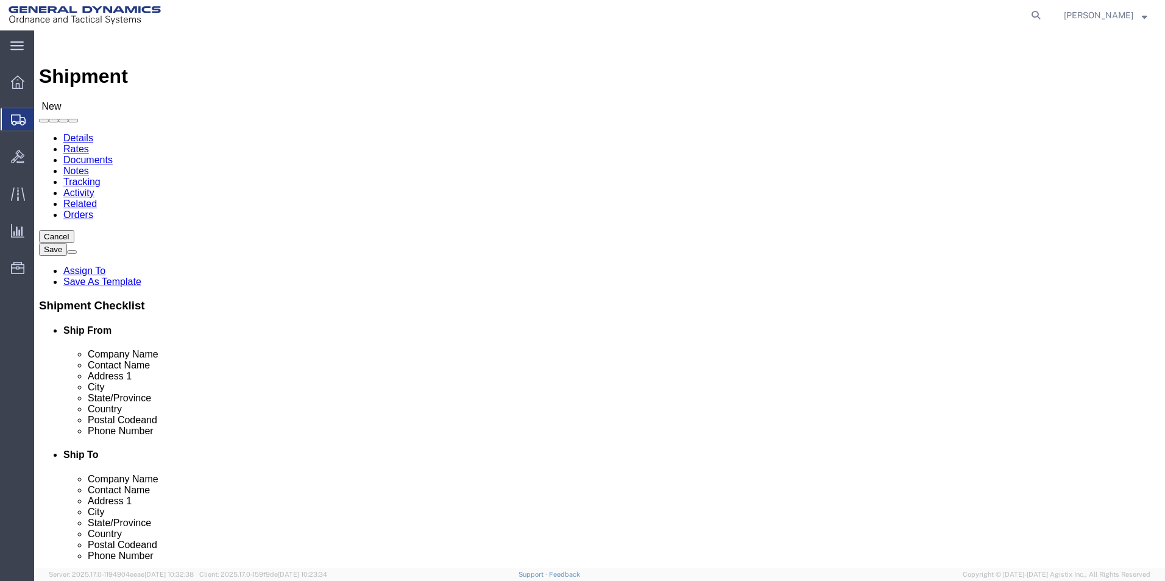
click div "Contact Name"
type input "[PERSON_NAME]"
click label "Address 2"
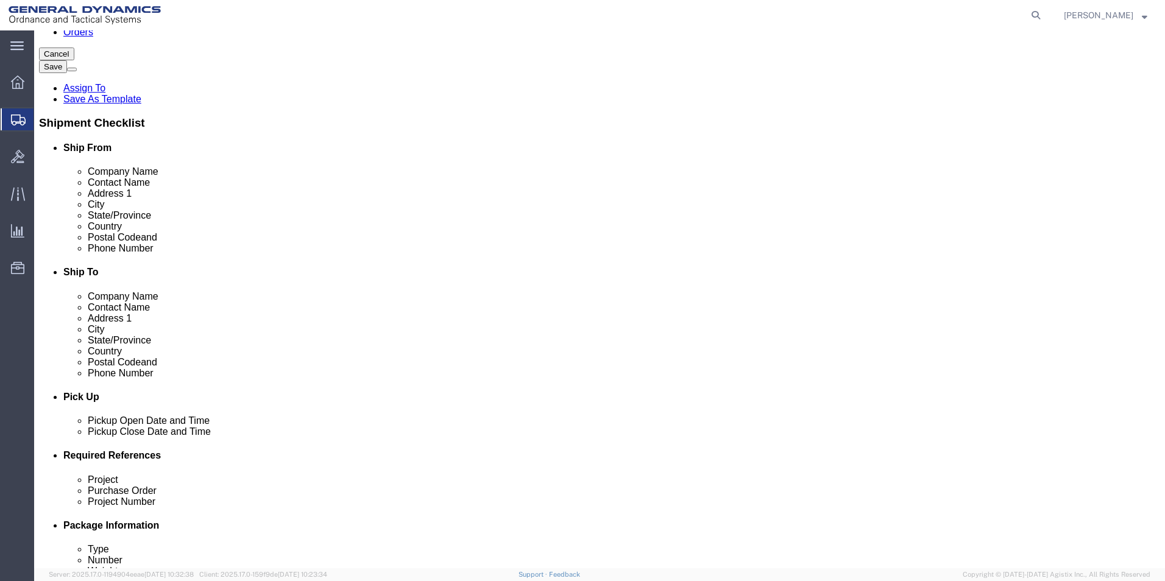
click div "[DATE] 9:00 AM"
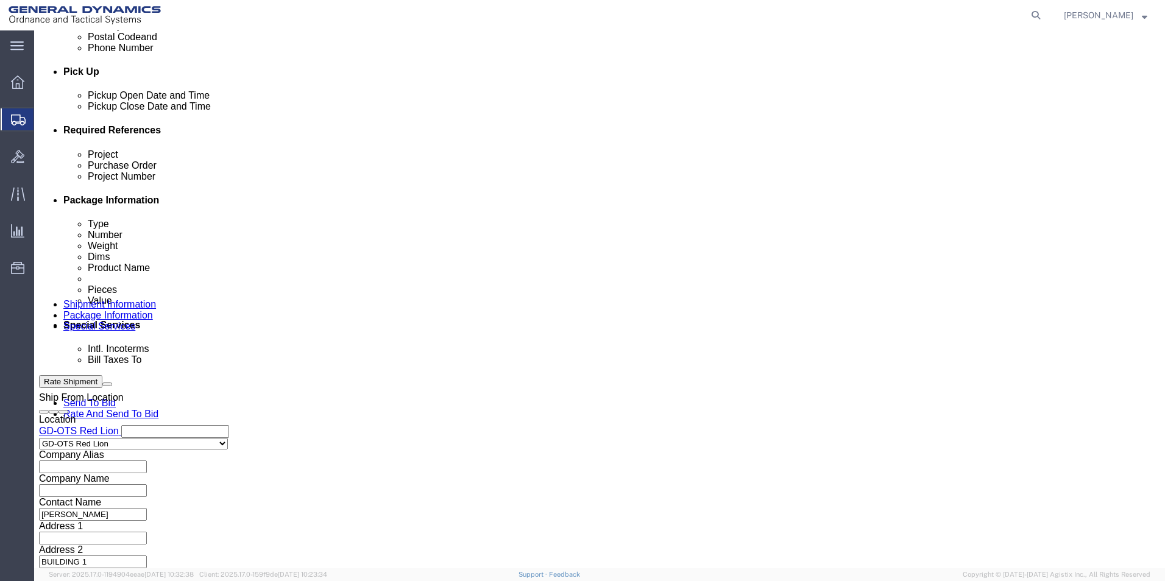
click input "4:00 AM"
type input "4:30 AM"
click button "Apply"
click input "text"
type input "64187-903"
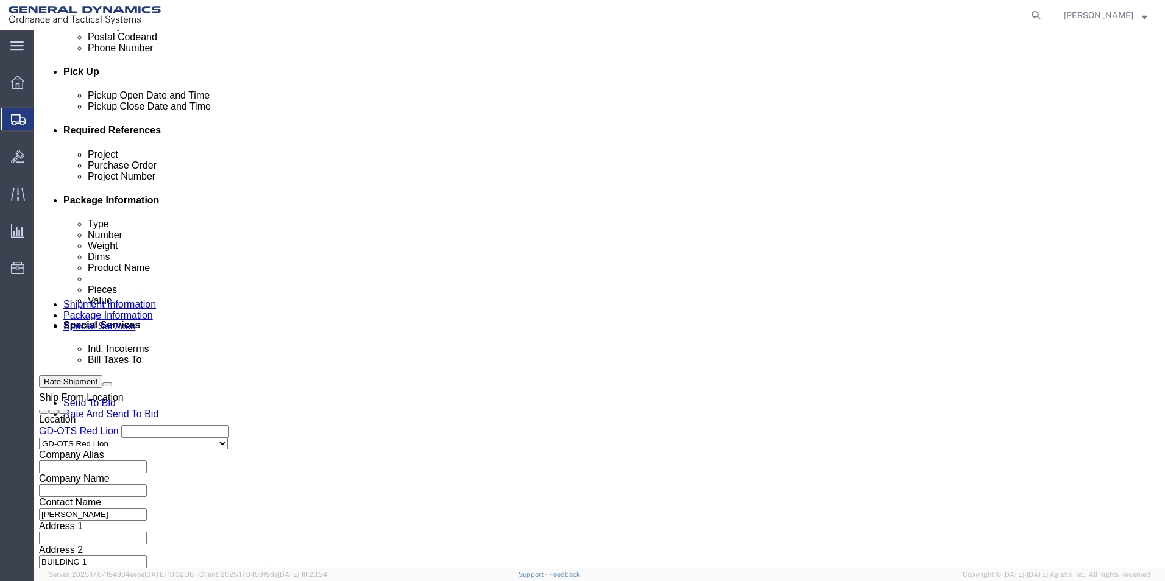
click input "text"
type input "64187-903"
click input "text"
type input "109326"
click button "Continue"
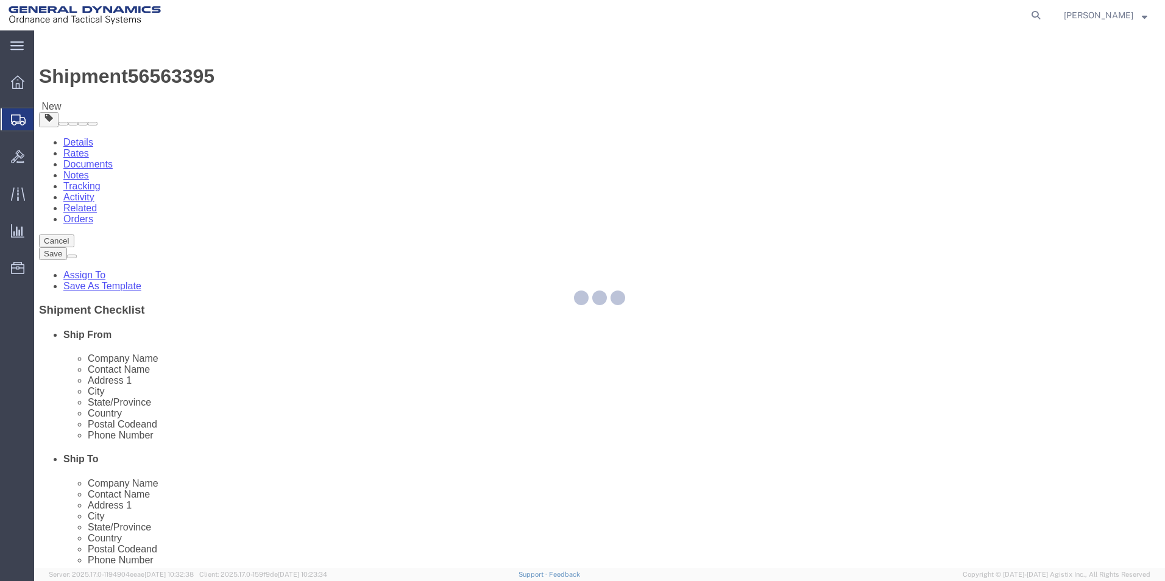
select select "CBOX"
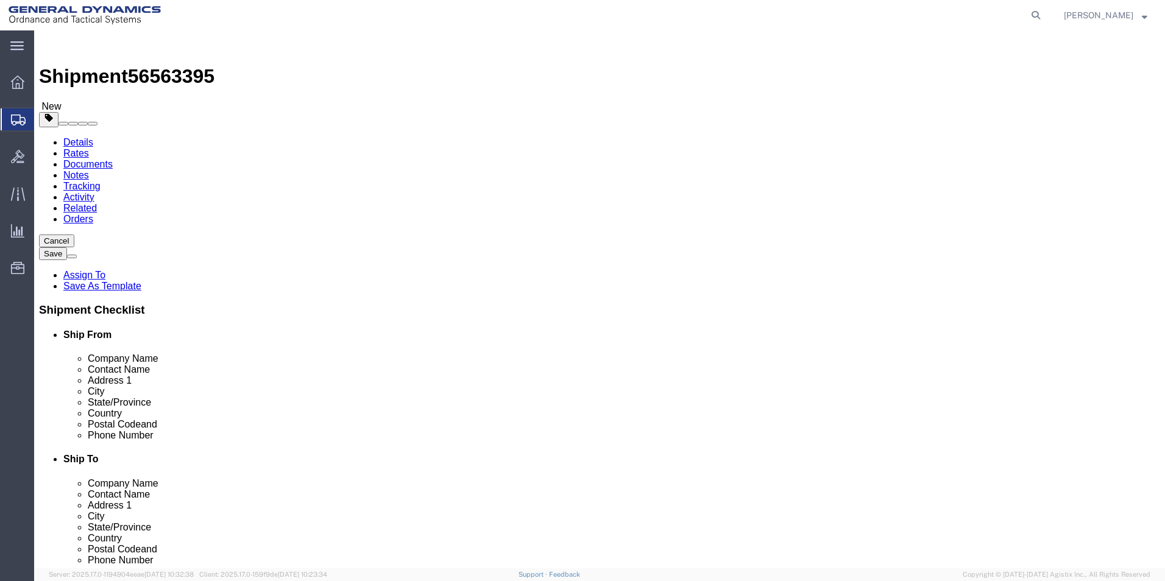
drag, startPoint x: 186, startPoint y: 261, endPoint x: 173, endPoint y: 252, distance: 15.7
click input "text"
type input "24"
click input "text"
type input "14"
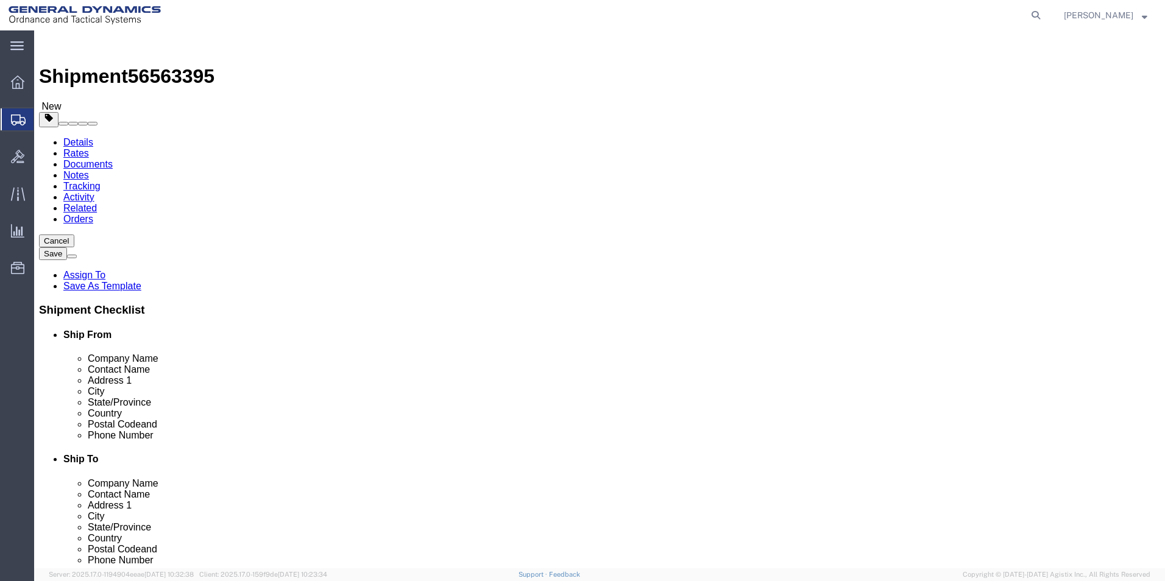
click input "text"
type input "12"
drag, startPoint x: 174, startPoint y: 282, endPoint x: 154, endPoint y: 287, distance: 20.1
click div "Weight 0.00 Select kgs lbs Ship. t°"
type input "17.00"
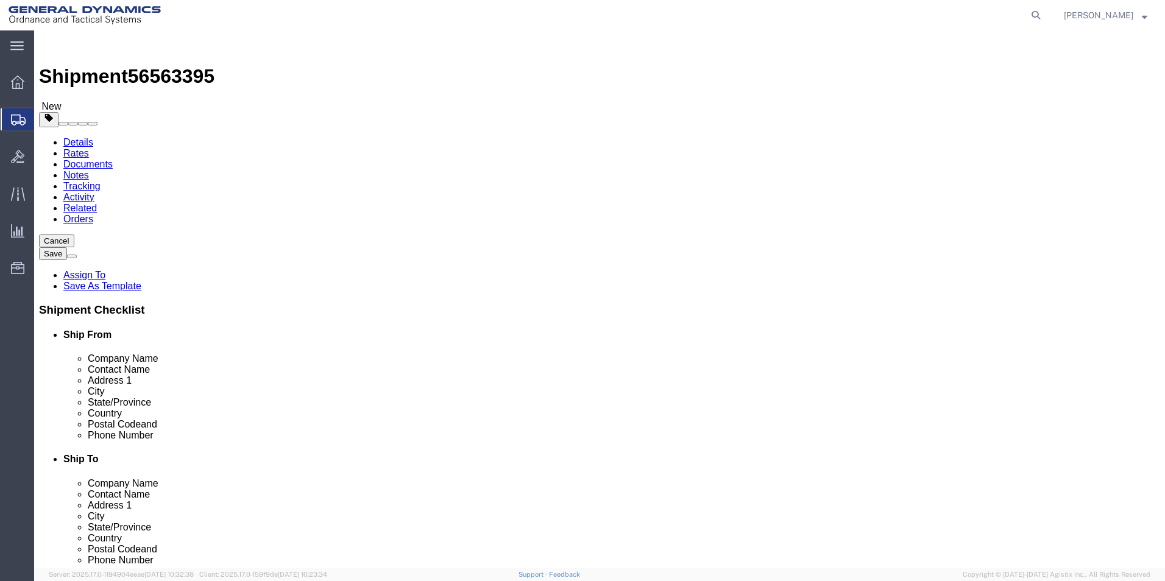
click link "Add Content"
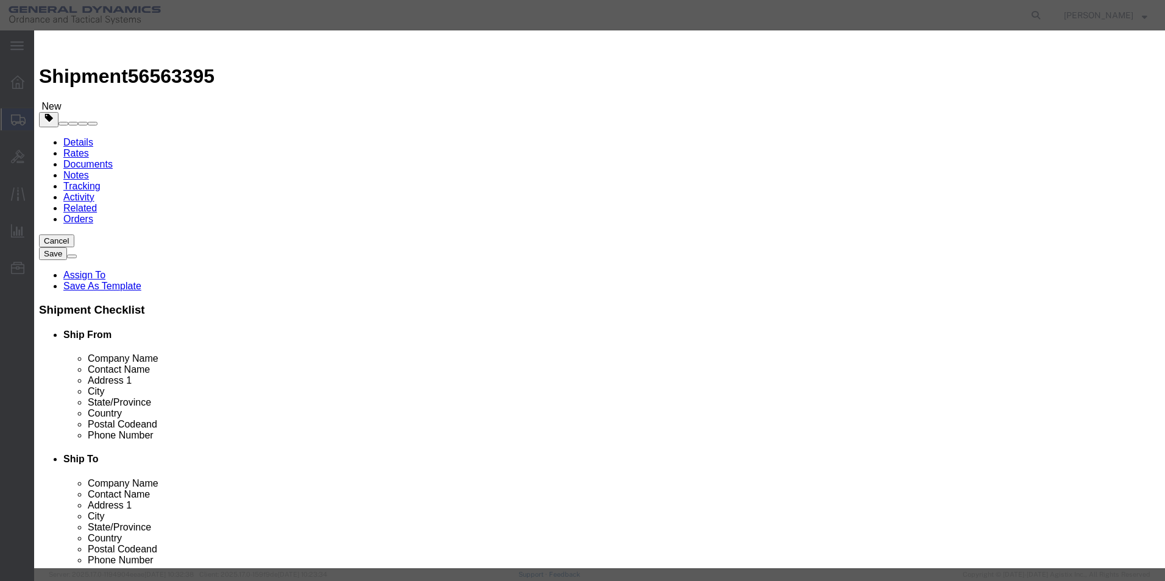
click input "text"
type input "LOCKING PLATE"
type input "100"
type input "LOCKING PLATE"
drag, startPoint x: 377, startPoint y: 116, endPoint x: 286, endPoint y: 109, distance: 91.0
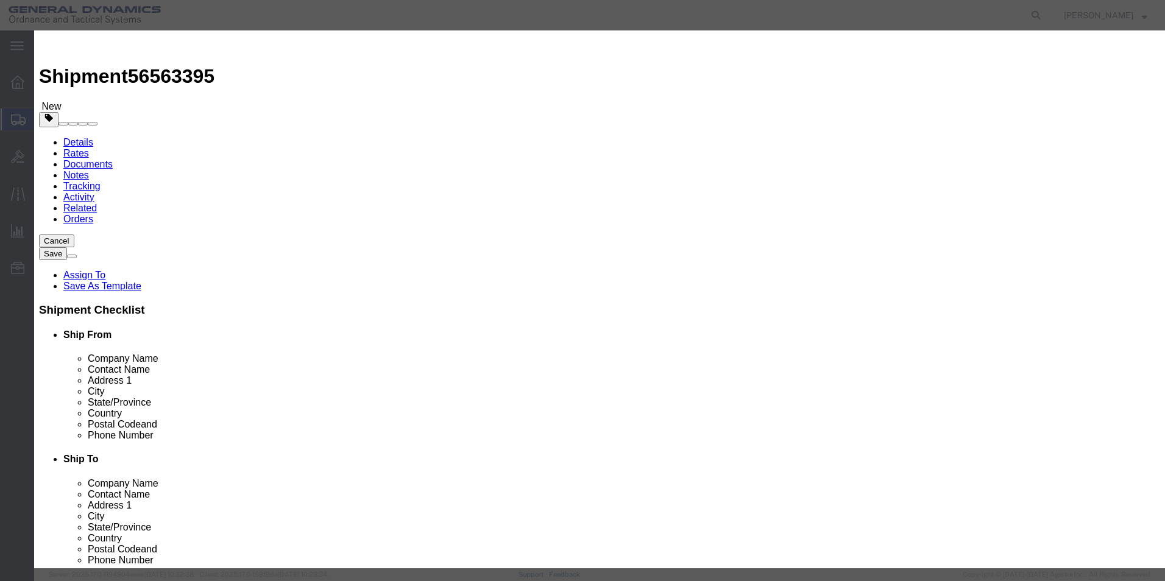
click div "Pieces Number of pieces inside all the packages 0 Select Bag Barrels 100Board F…"
type input "5"
click div "Commodity library Product Name LOCKING PLATE LOCKING Pieces 5 Select Bag Barrel…"
drag, startPoint x: 388, startPoint y: 141, endPoint x: 270, endPoint y: 128, distance: 118.3
click div "Product Name LOCKING PLATE LOCKING Pieces 5 Select Bag Barrels 100Board Feet Bo…"
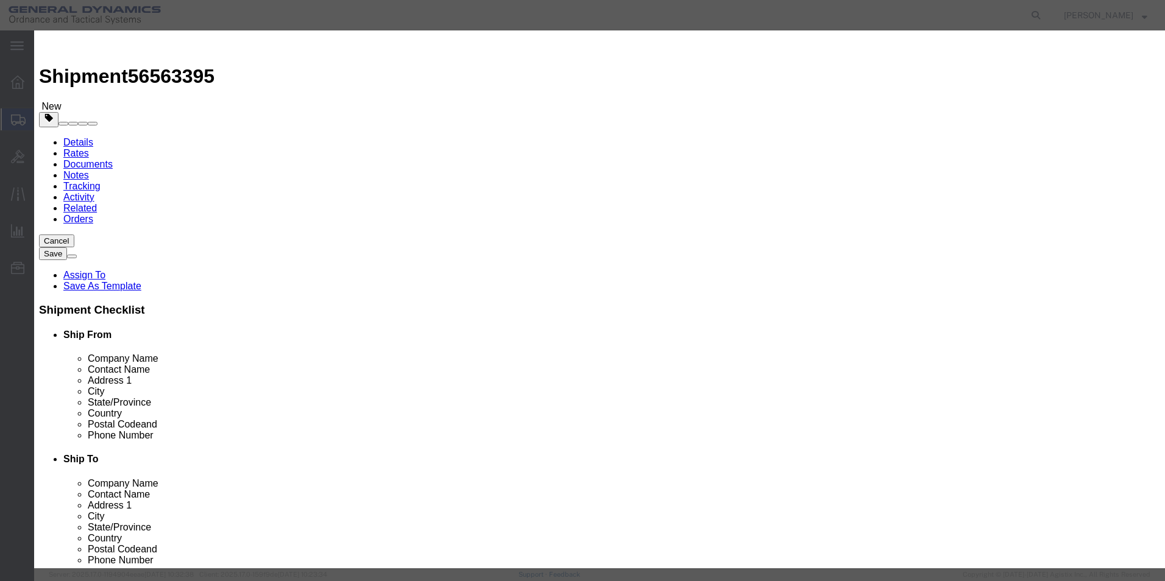
type input "100"
click div "Commodity library"
click button "Save & Close"
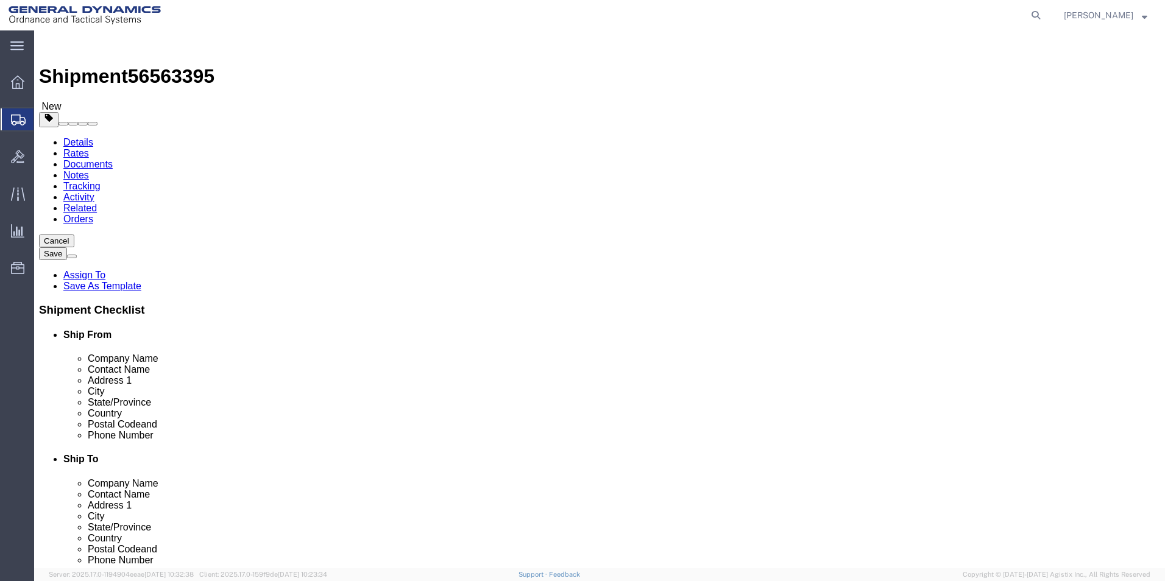
click button "Continue"
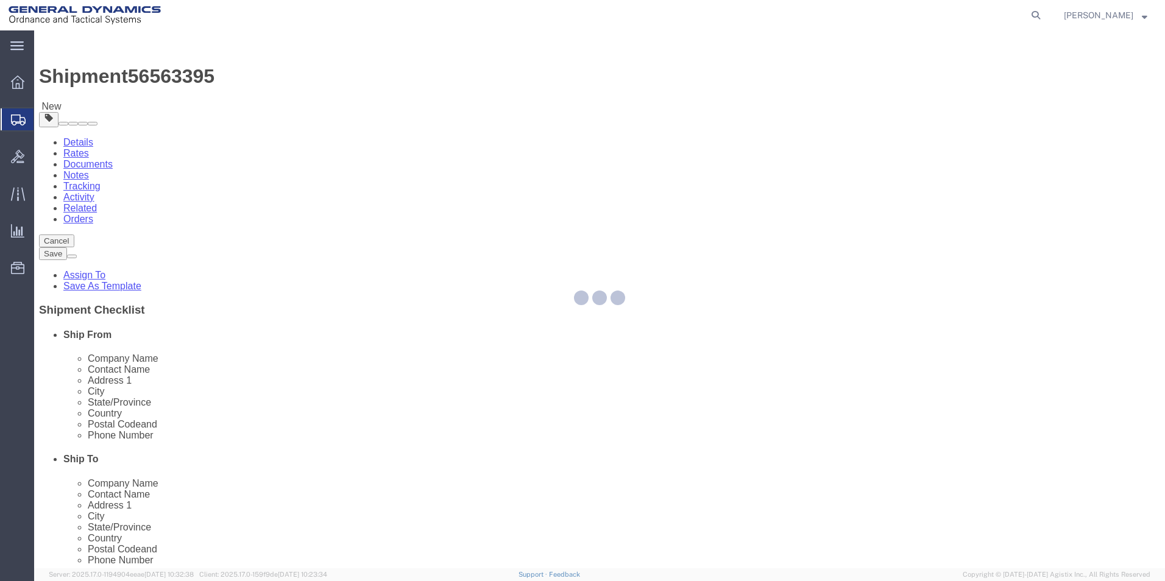
select select
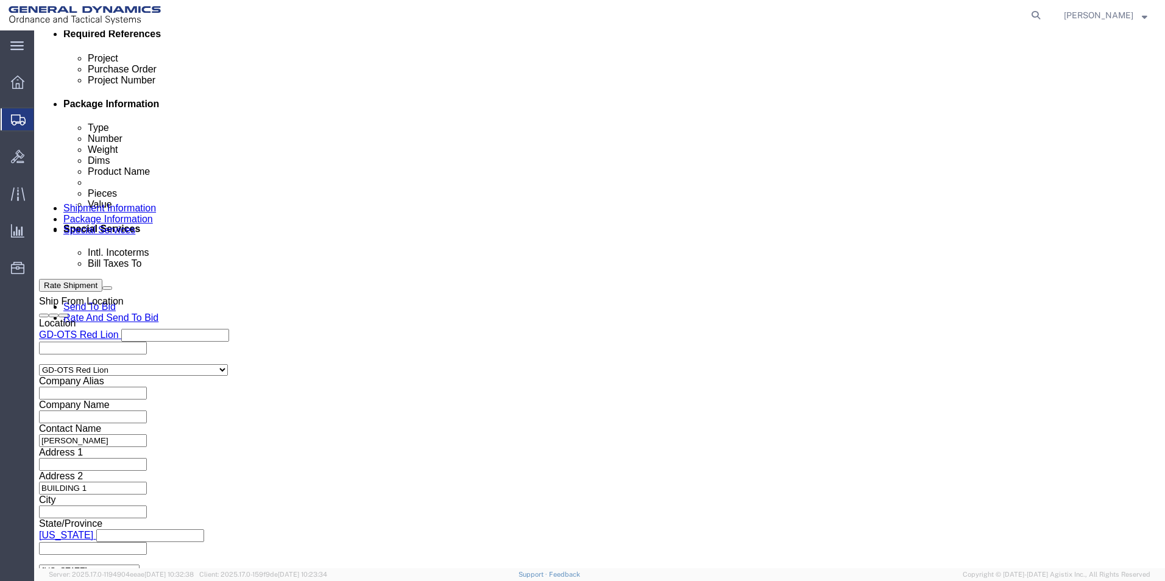
scroll to position [609, 0]
click select "Select Recipient Account Sender/Shipper Third Party Account"
click select "Select DHL FedEx Express UPS"
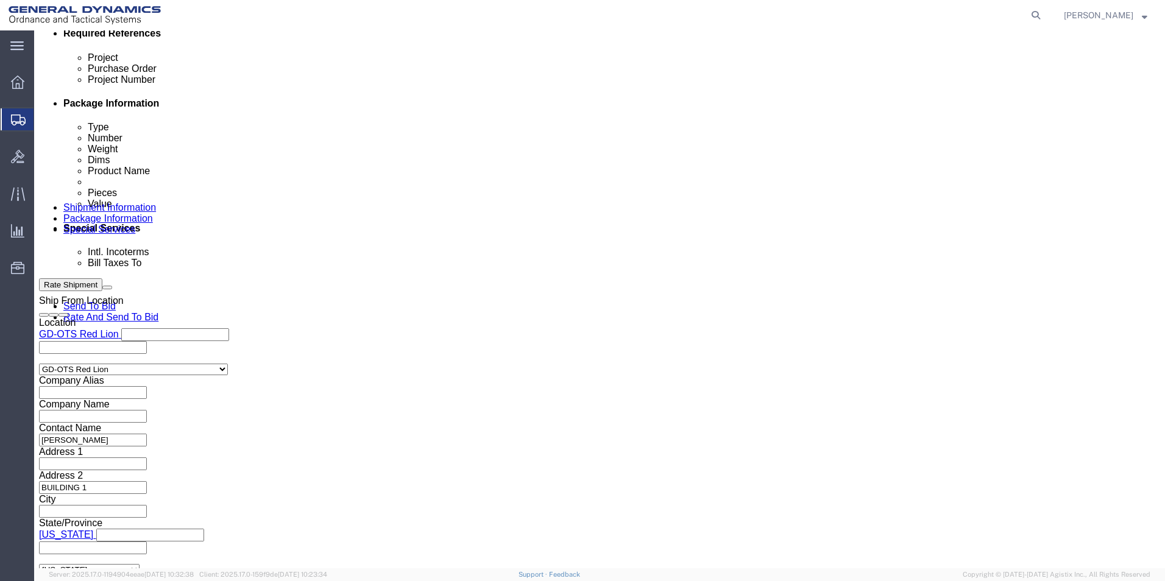
click input "text"
click div "Billing Location Select Select My Profile Location GD-OTS [GEOGRAPHIC_DATA] (Co…"
click button "Rate Shipment"
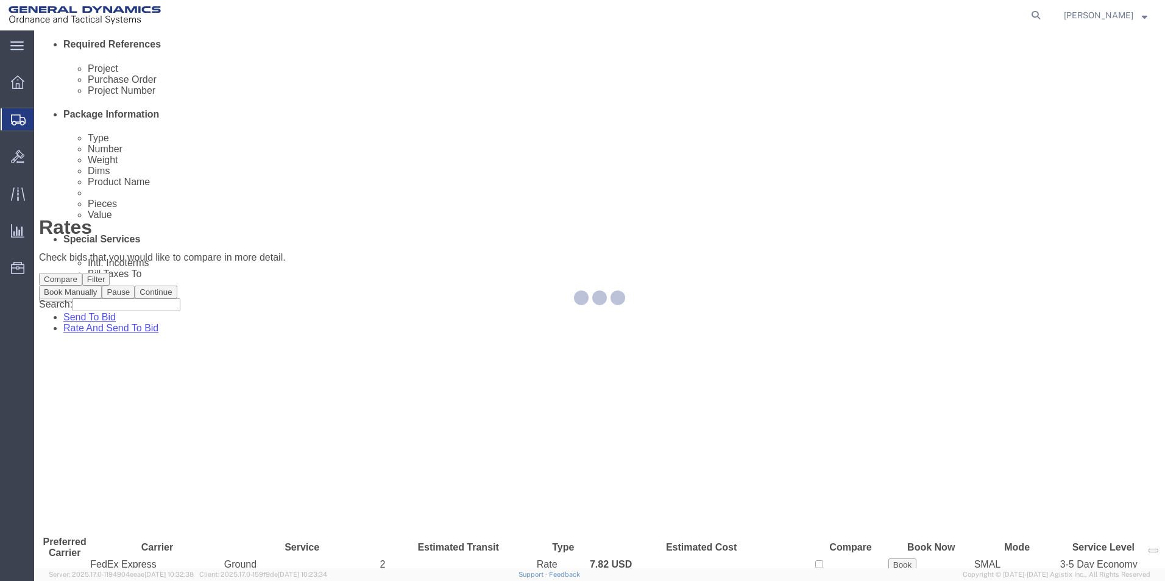
scroll to position [0, 0]
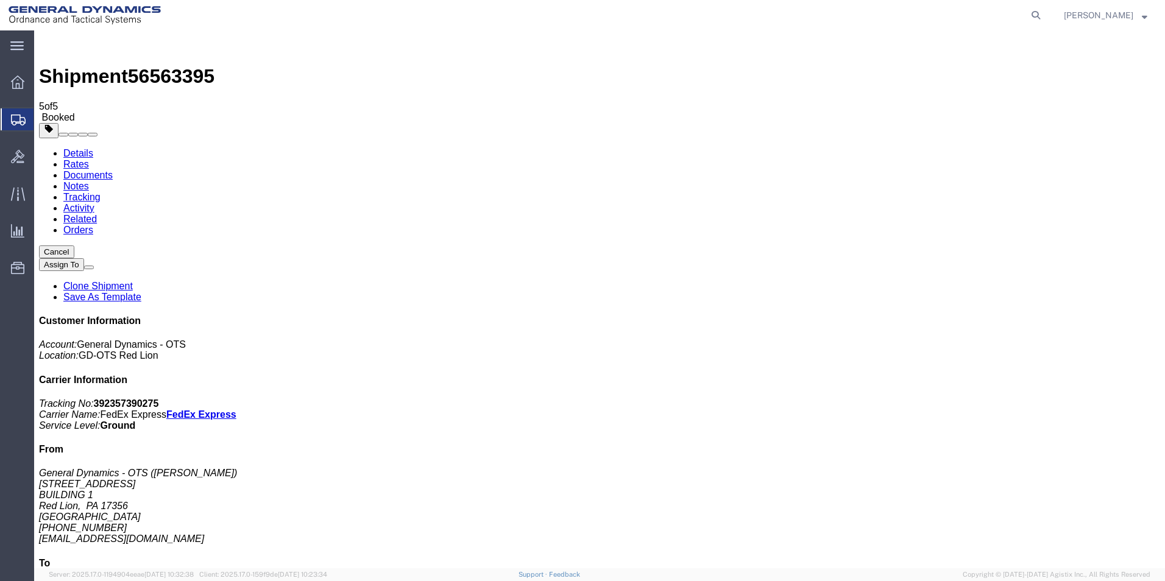
click at [0, 0] on span "Create Shipment" at bounding box center [0, 0] width 0 height 0
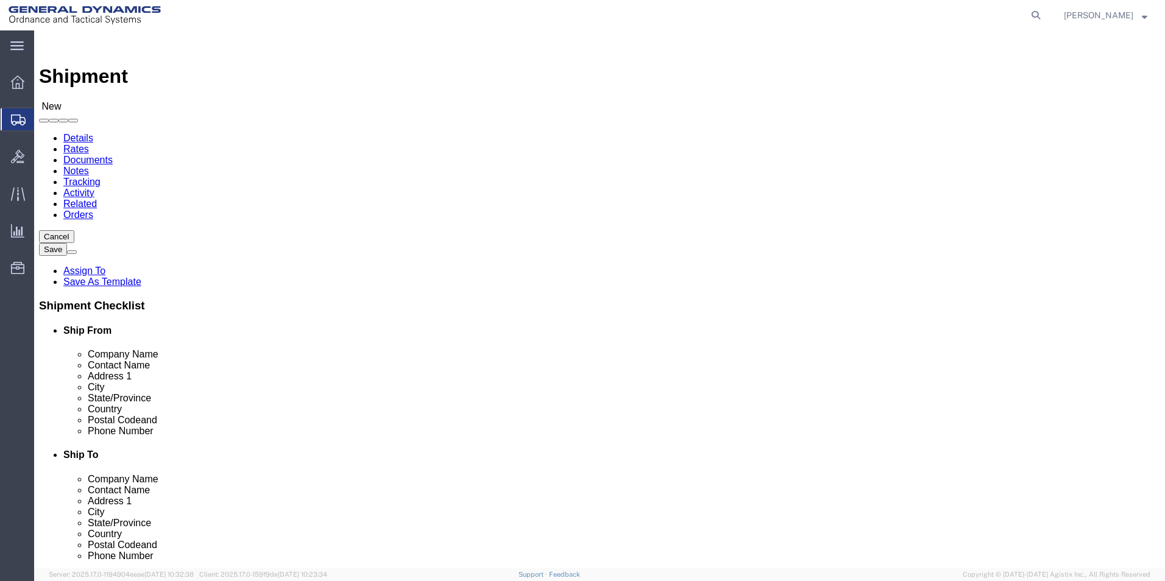
scroll to position [2, 0]
drag, startPoint x: 230, startPoint y: 207, endPoint x: 52, endPoint y: 201, distance: 178.6
click div "Company Alias"
click input "text"
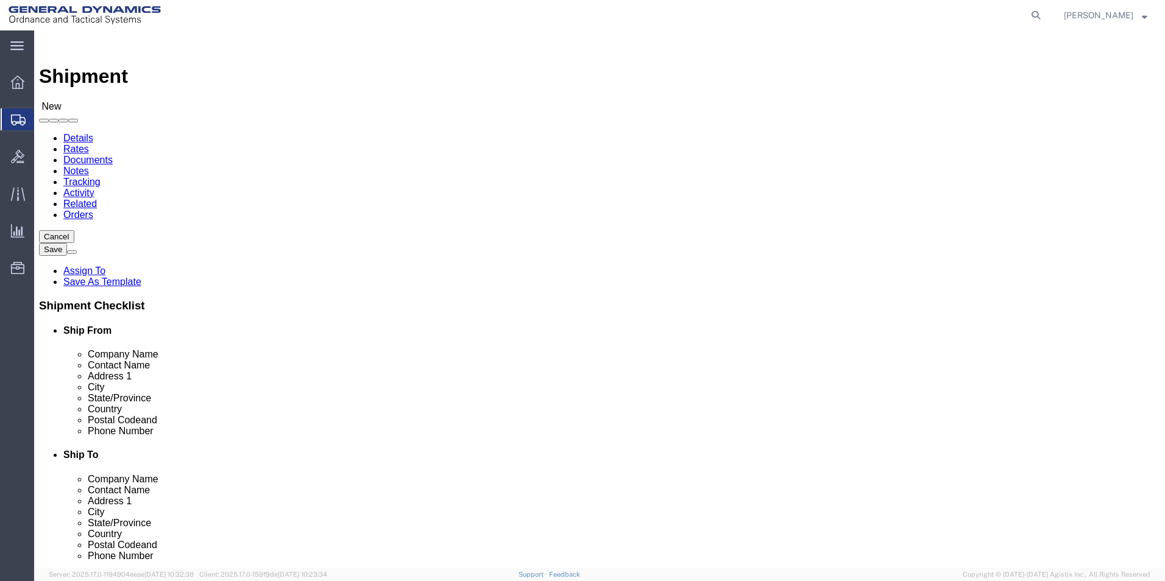
click input "text"
click p "- SUBCOM - ([PERSON_NAME]) [STREET_ADDRESS][PERSON_NAME]"
click div "Location Select Select My Profile Location GD-OTS [GEOGRAPHIC_DATA] (Commerce) …"
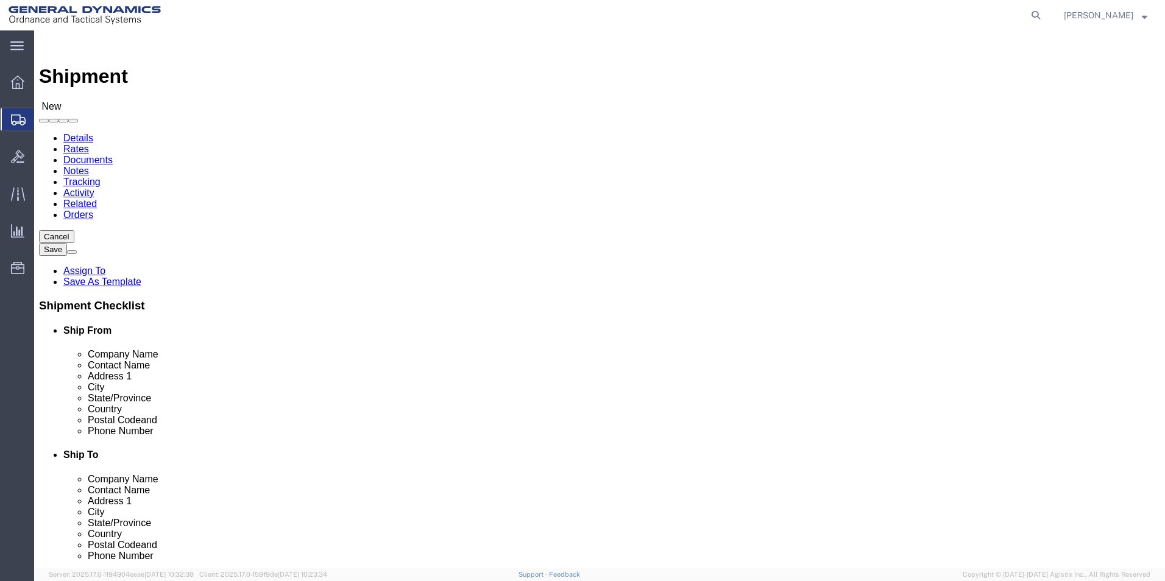
click label "Address 1"
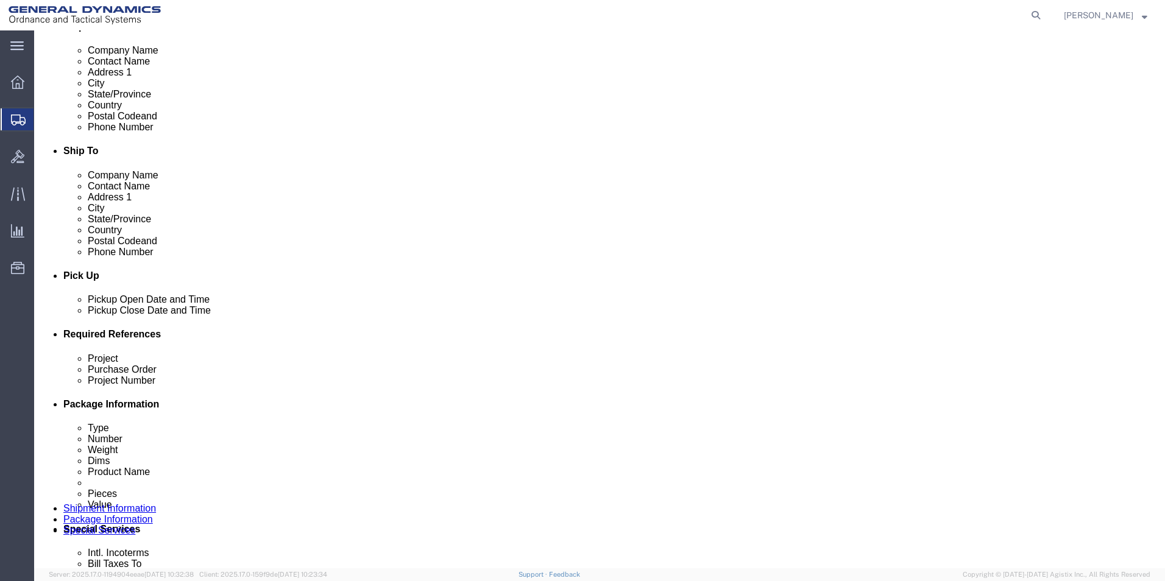
scroll to position [305, 0]
click div "[DATE] 9:00 AM"
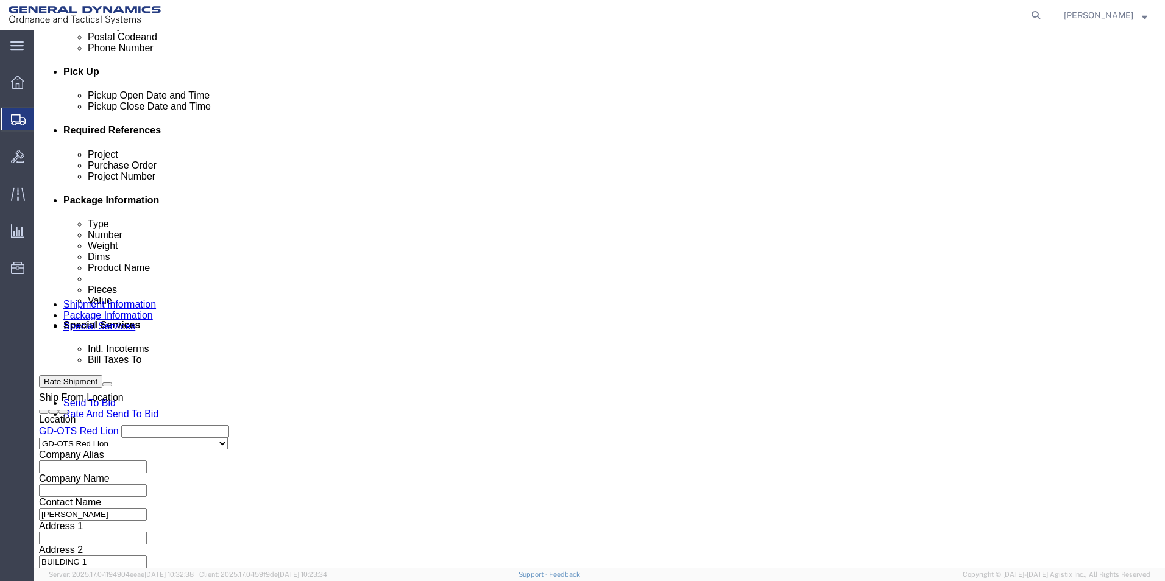
click input "4:00 AM"
click input "4:30 AM"
click button "Apply"
click input "text"
drag, startPoint x: 217, startPoint y: 242, endPoint x: 148, endPoint y: 245, distance: 68.9
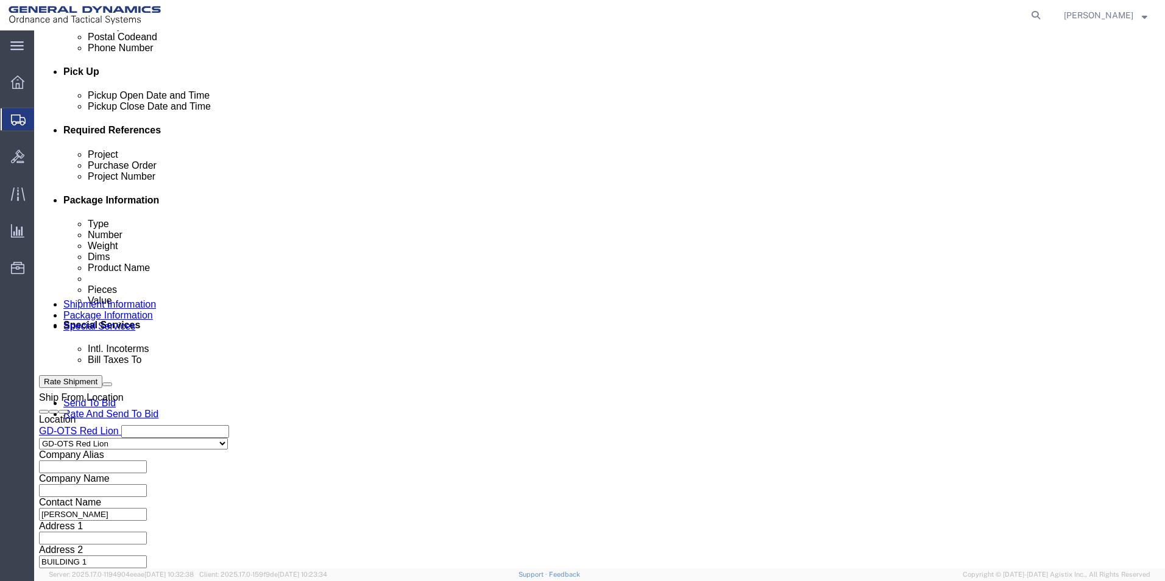
click div "Project 61526-900"
click input "text"
paste input "61526-900"
click input "text"
click button "Continue"
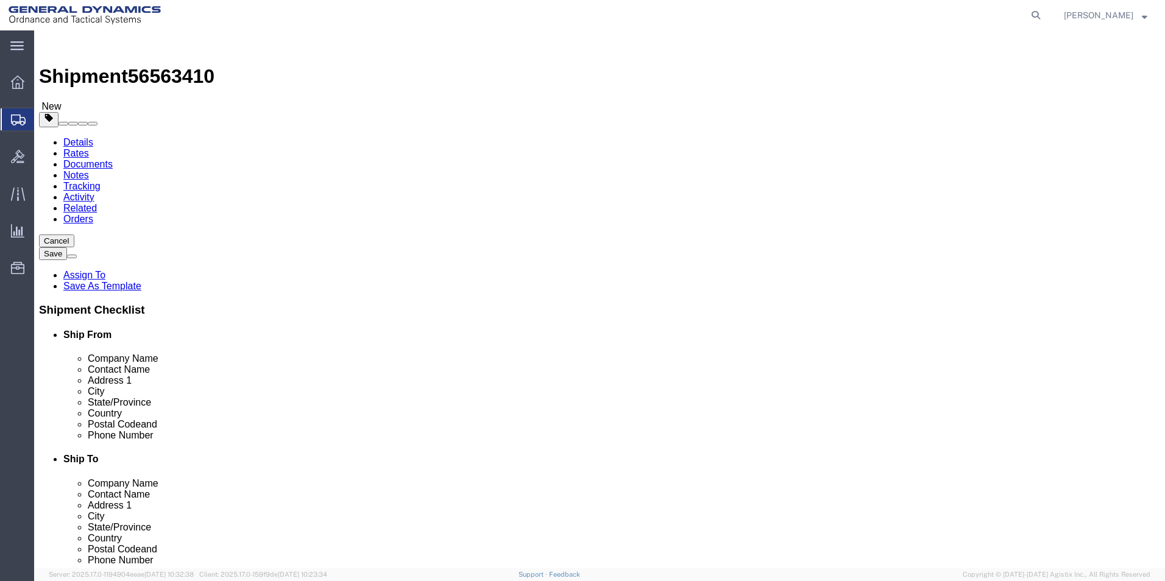
click input "text"
drag, startPoint x: 167, startPoint y: 282, endPoint x: 155, endPoint y: 281, distance: 12.2
click div "0.00 Select kgs lbs"
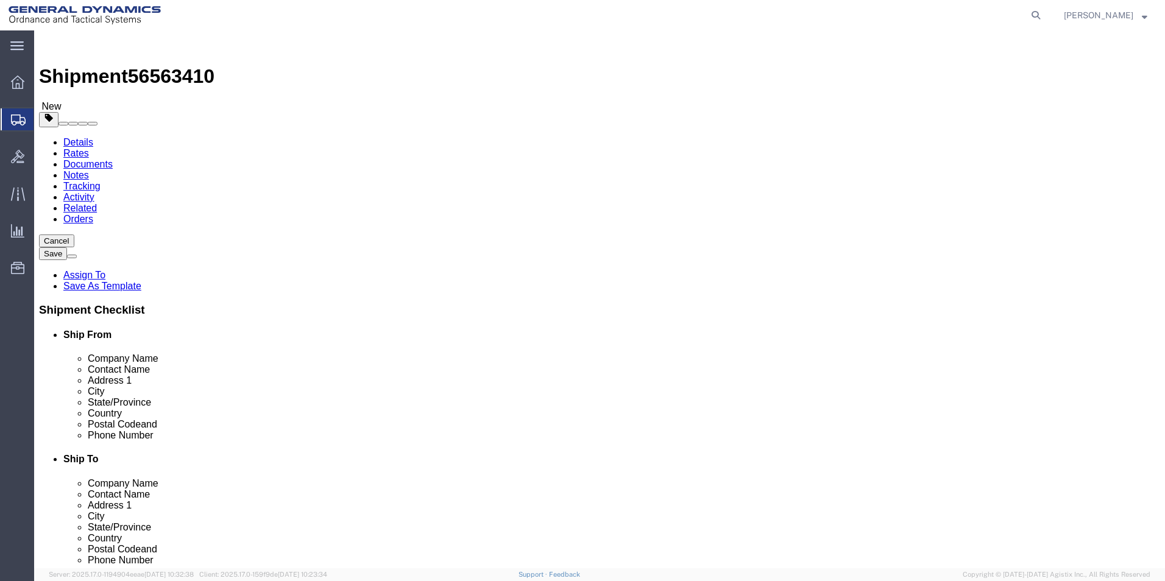
drag, startPoint x: 173, startPoint y: 283, endPoint x: 164, endPoint y: 281, distance: 9.3
click div "0.00 Select kgs lbs"
click span
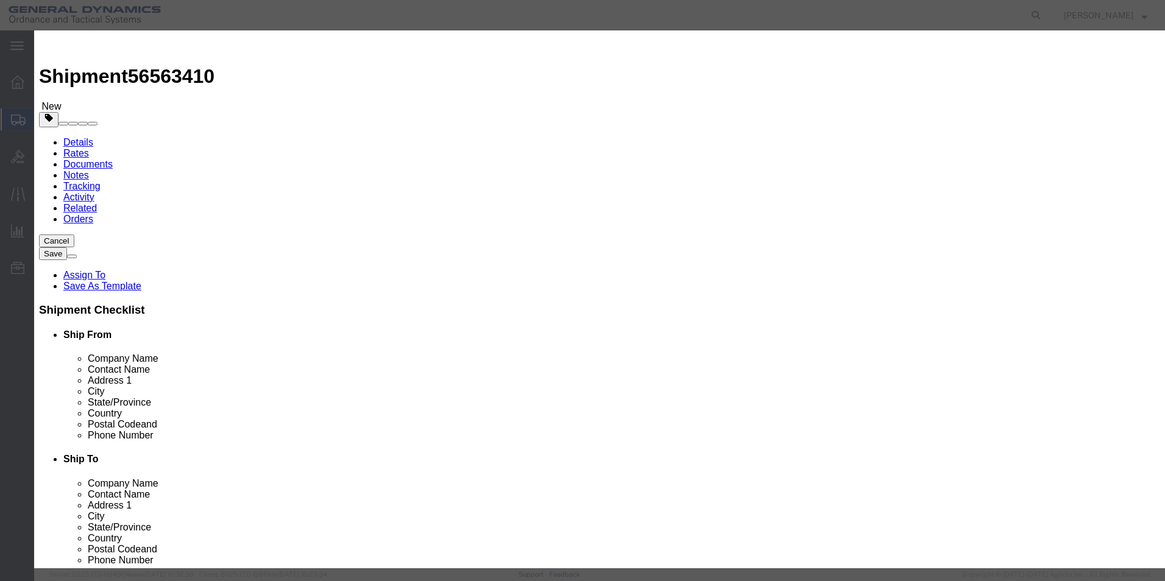
click input "text"
drag, startPoint x: 369, startPoint y: 121, endPoint x: 325, endPoint y: 119, distance: 44.5
click div "Pieces 0 Select Bag Barrels 100Board Feet Bottle Box Blister Pack Carats Can Ca…"
click input "text"
click div "Commodity library Product Name LOCKING PLATE Pieces 5 Select Bag Barrels 100Boa…"
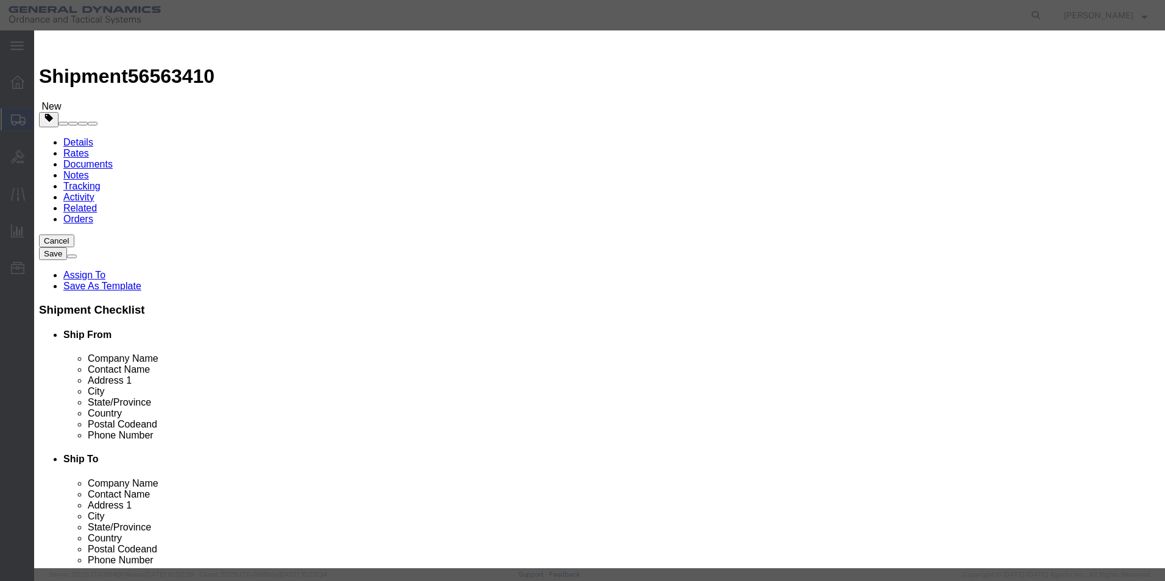
click button "Save & Close"
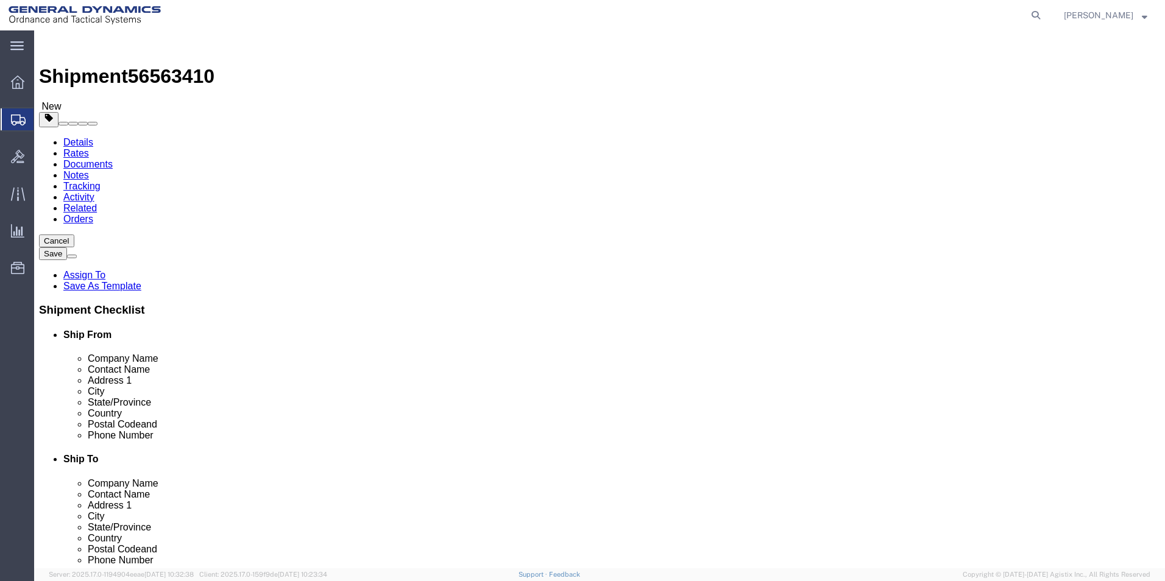
click span "button"
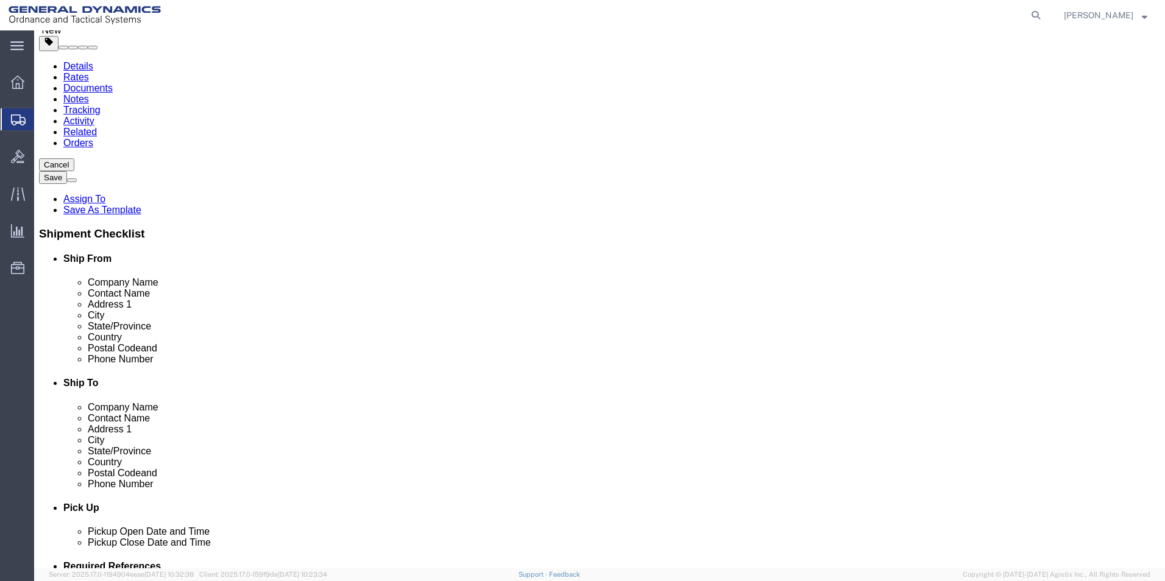
scroll to position [81, 0]
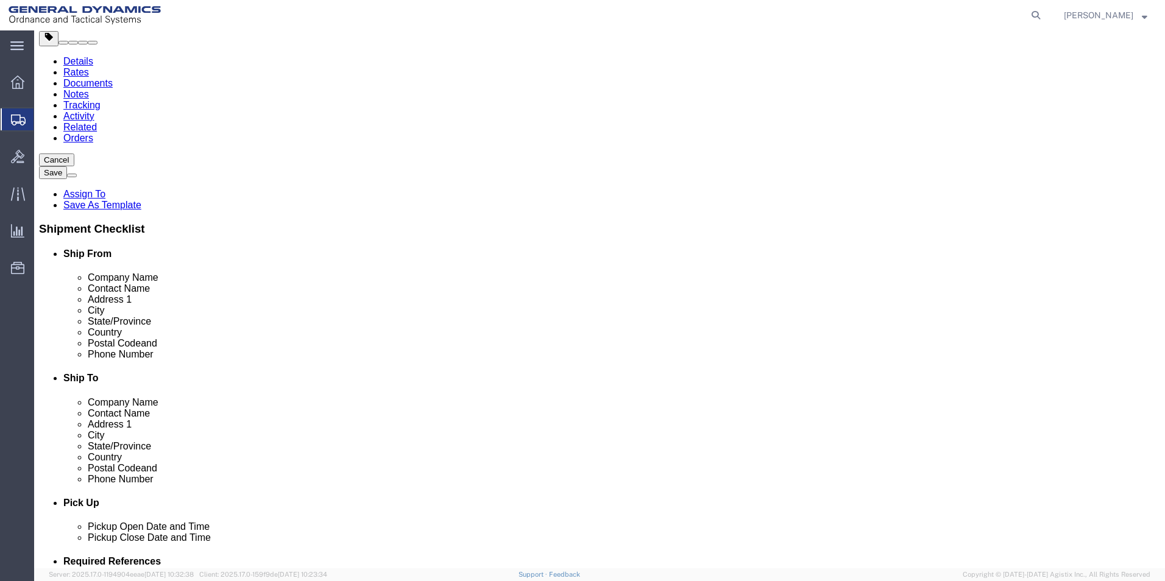
click button "Continue"
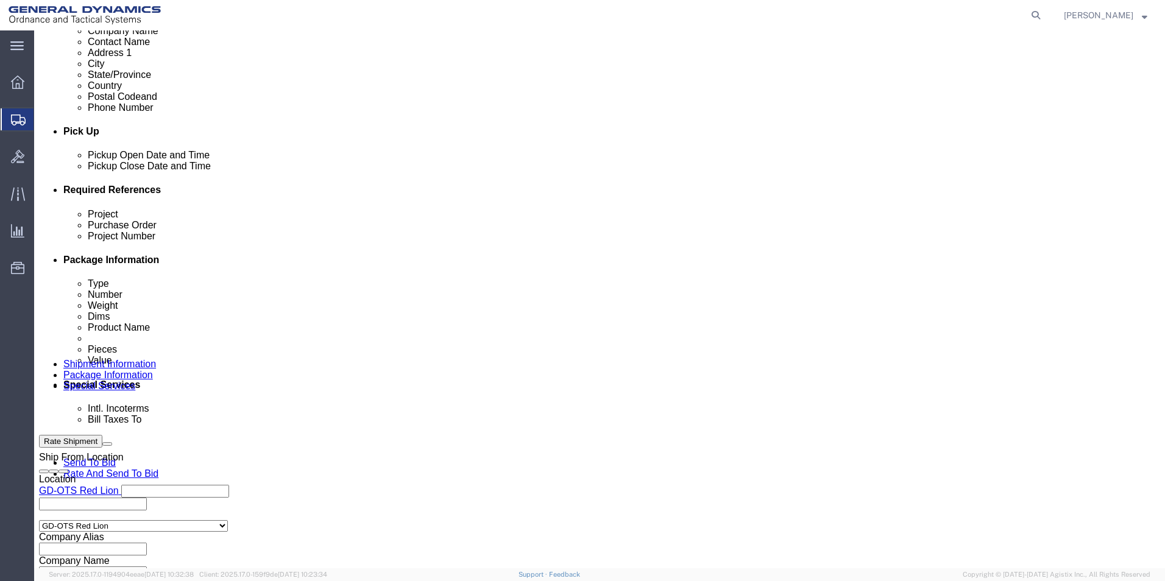
scroll to position [447, 0]
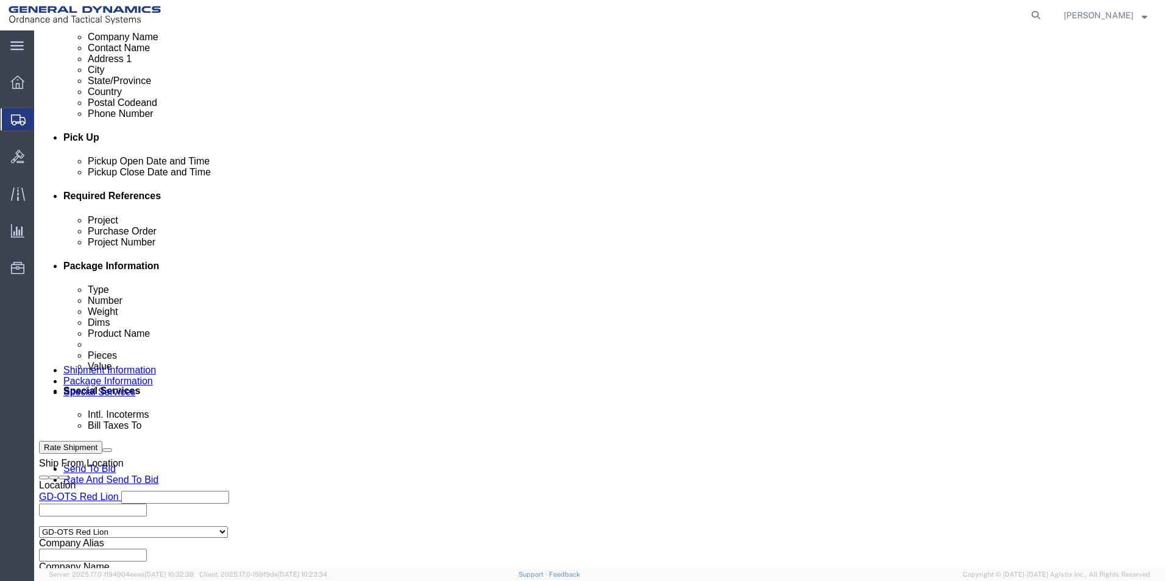
click select "Select Recipient Account Sender/Shipper Third Party Account"
click select "Select DHL FedEx Express UPS"
click input "text"
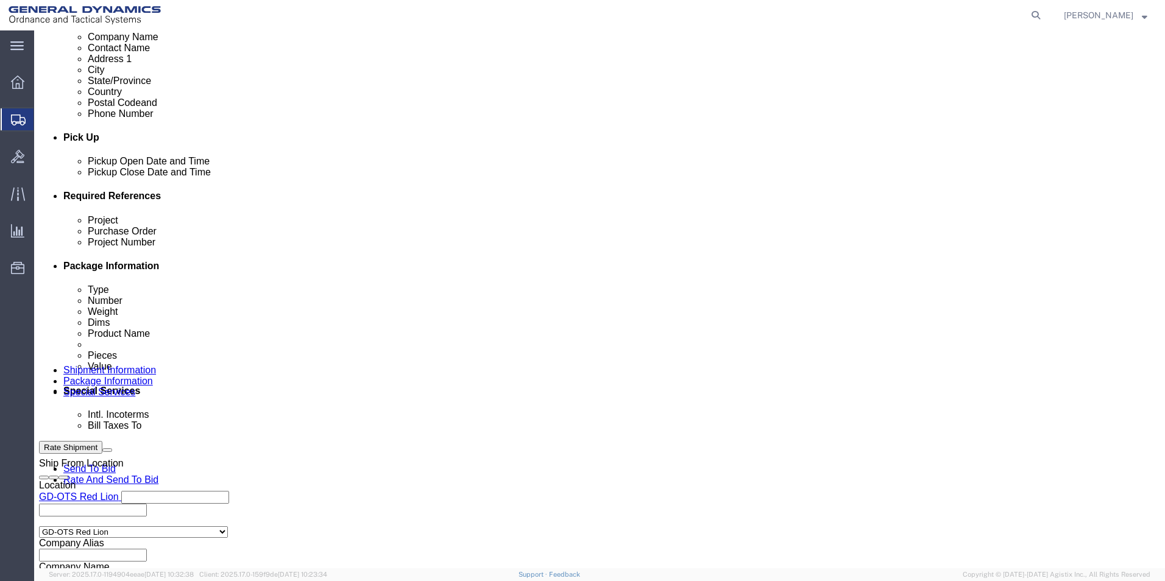
click div "Billing Location Select Select My Profile Location GD-OTS [GEOGRAPHIC_DATA] (Co…"
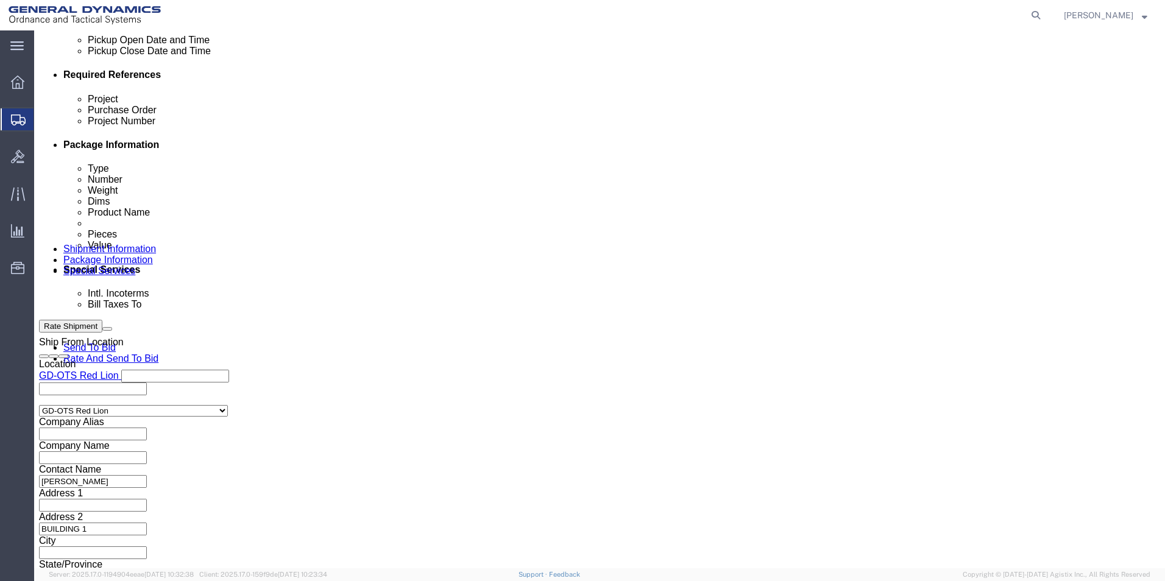
scroll to position [568, 0]
click button "Rate Shipment"
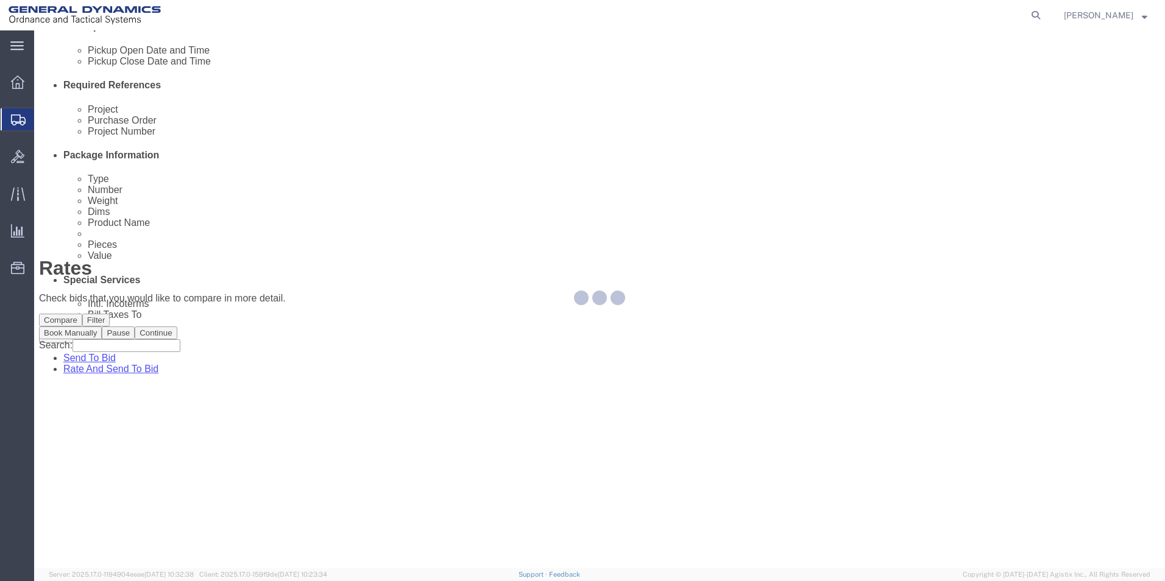
scroll to position [0, 0]
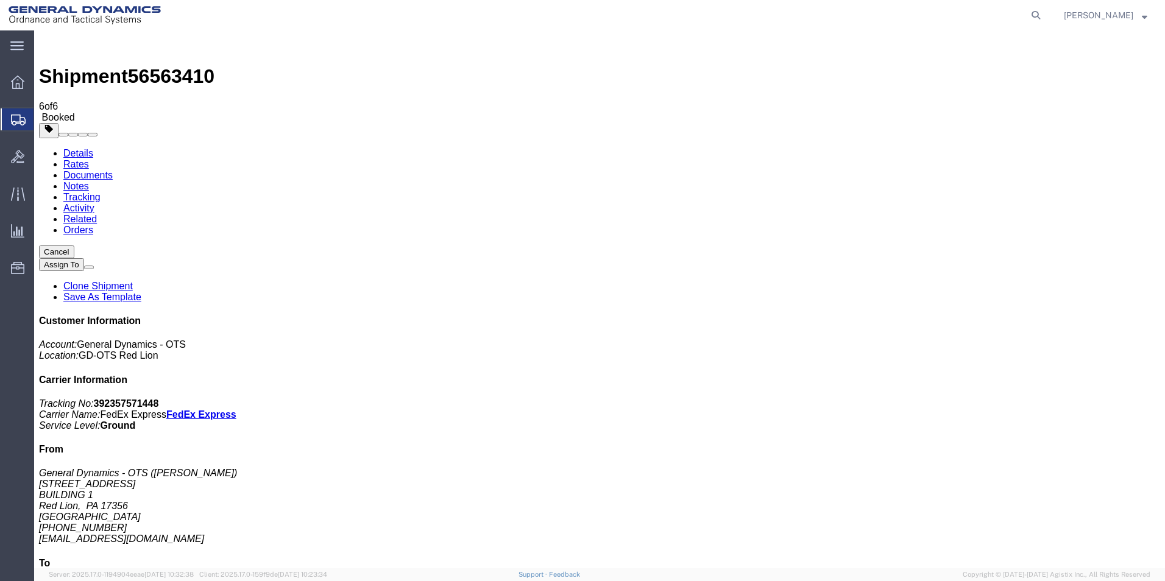
click at [0, 0] on span "Create Shipment" at bounding box center [0, 0] width 0 height 0
